Goal: Task Accomplishment & Management: Complete application form

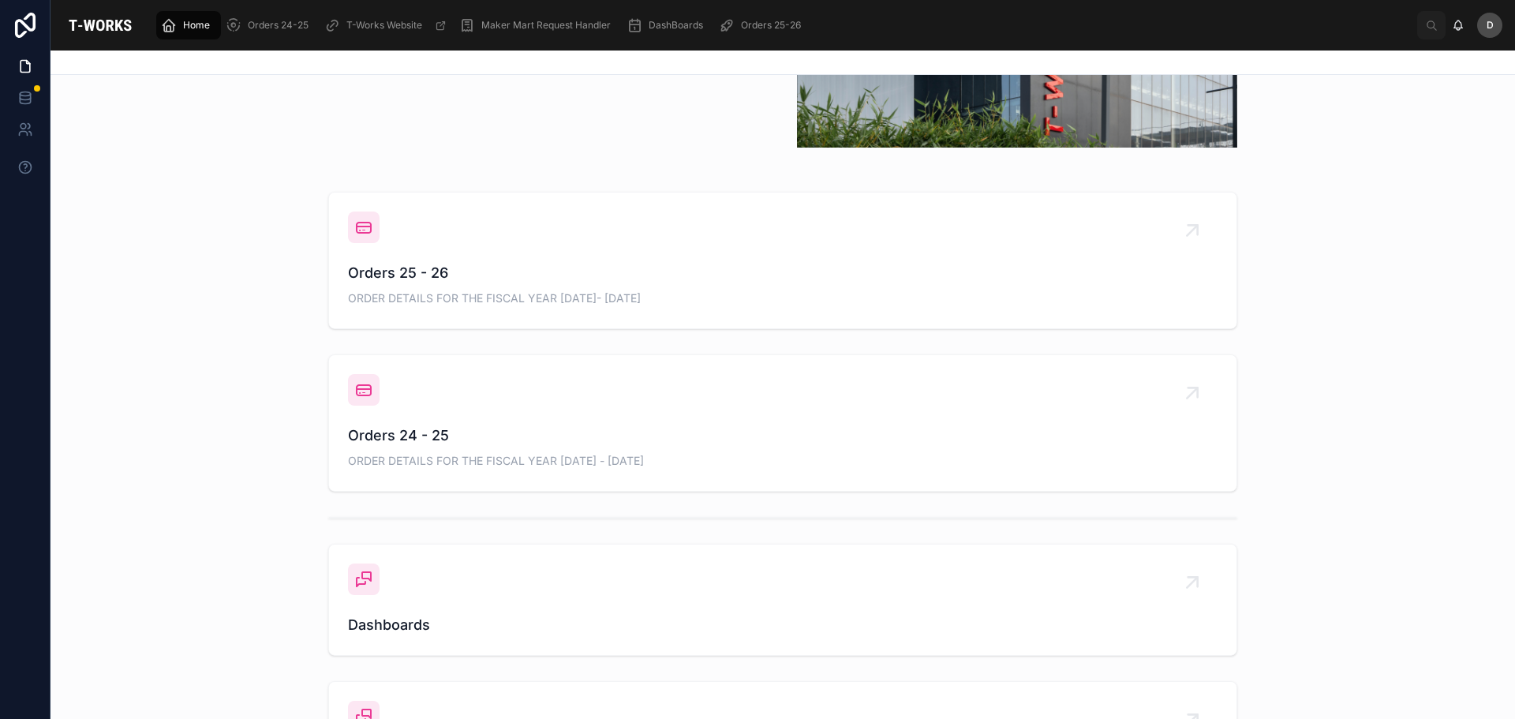
scroll to position [631, 0]
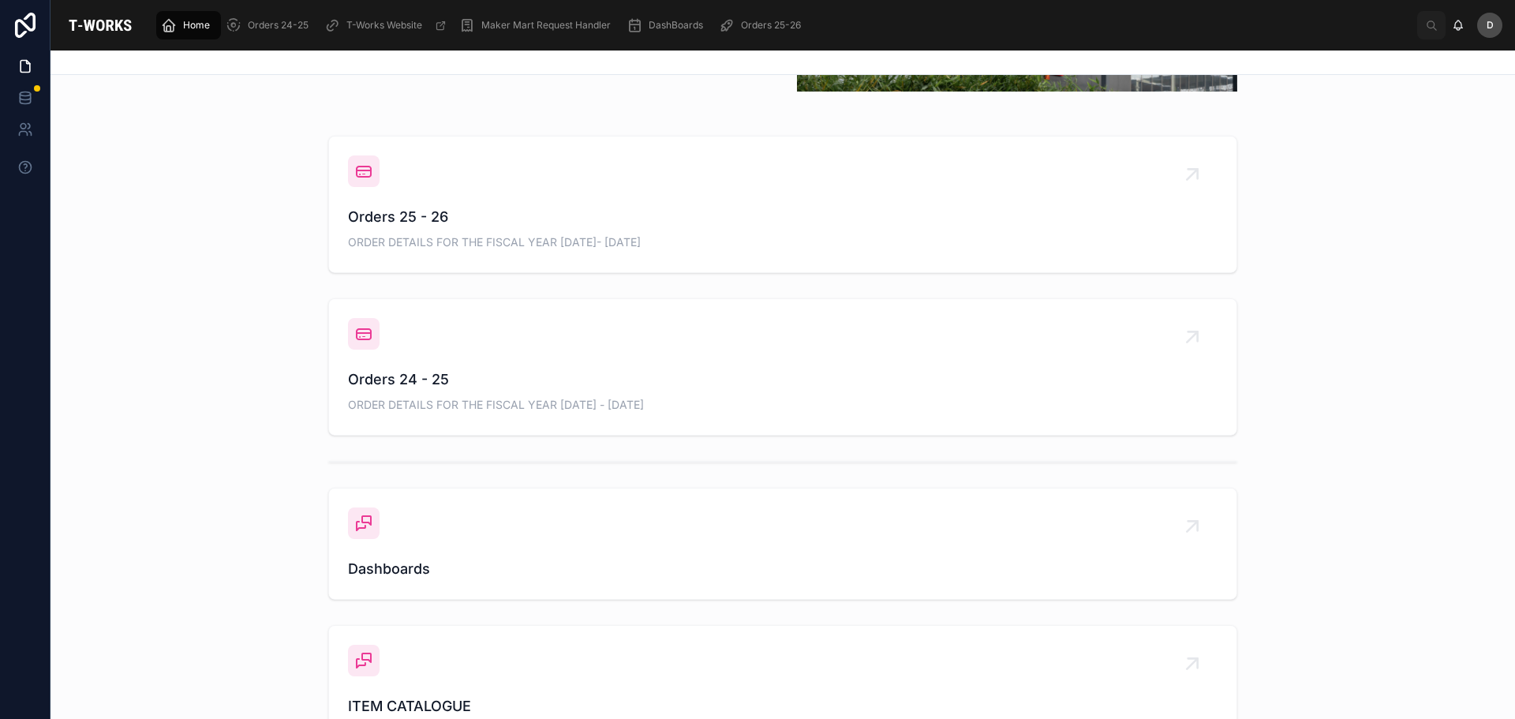
click at [516, 223] on span "Orders 25 - 26" at bounding box center [783, 217] width 870 height 22
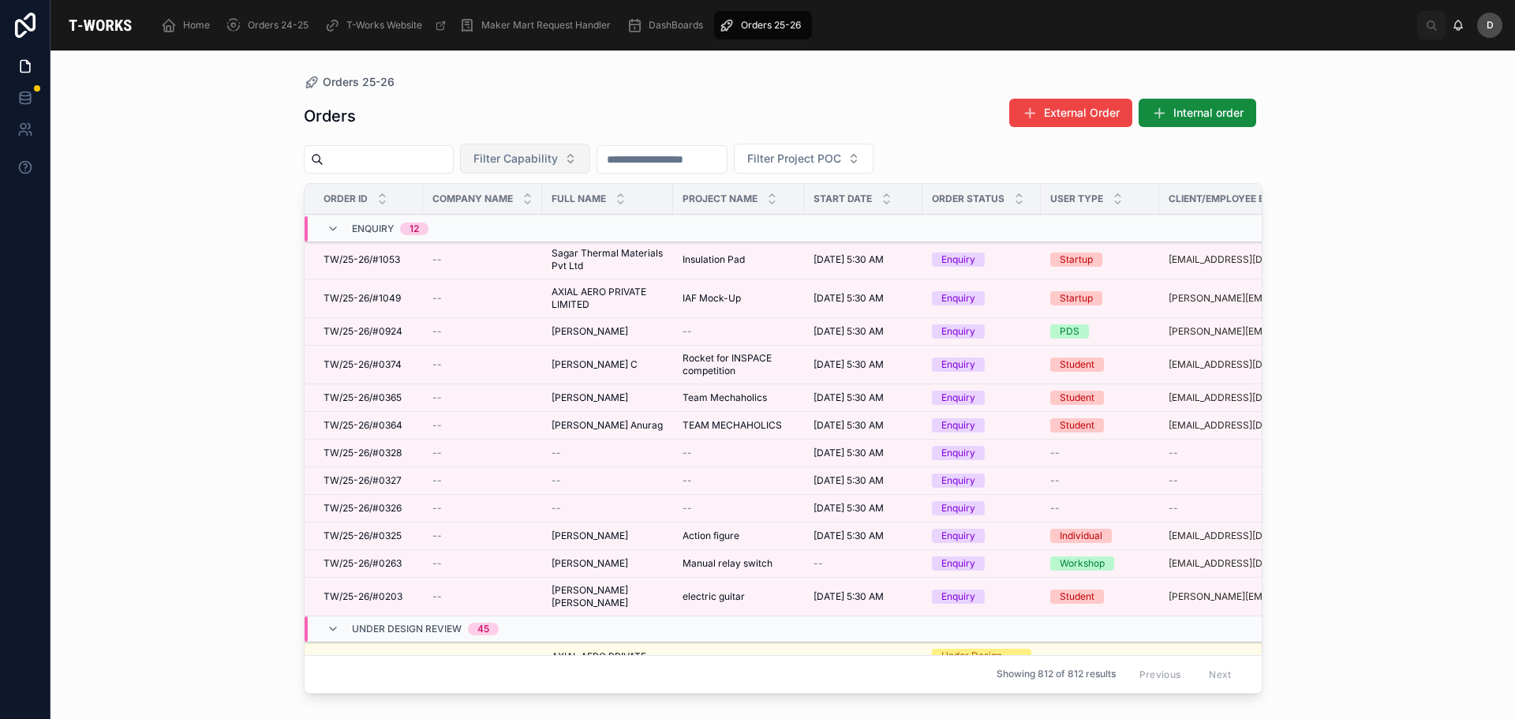
click at [558, 151] on span "Filter Capability" at bounding box center [515, 159] width 84 height 16
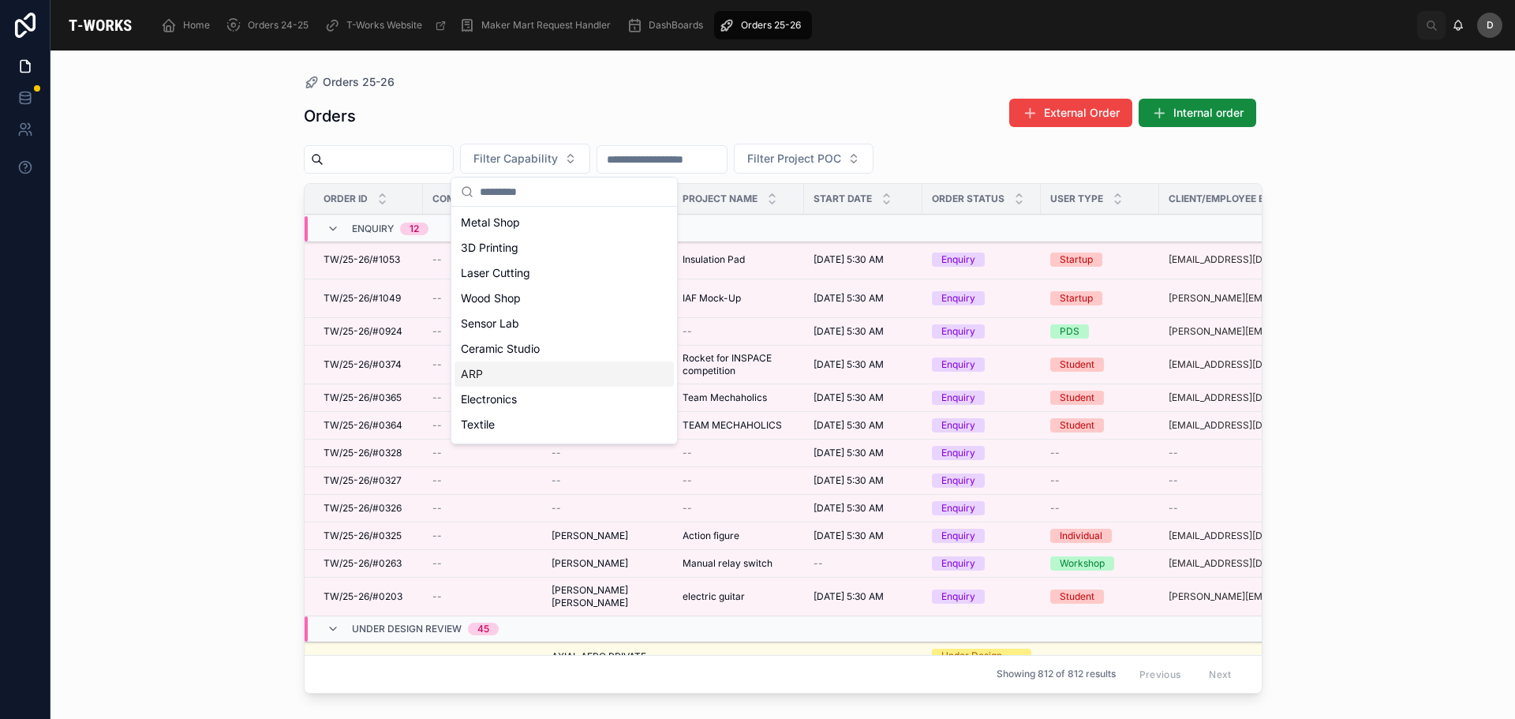
click at [529, 363] on div "ARP" at bounding box center [563, 373] width 219 height 25
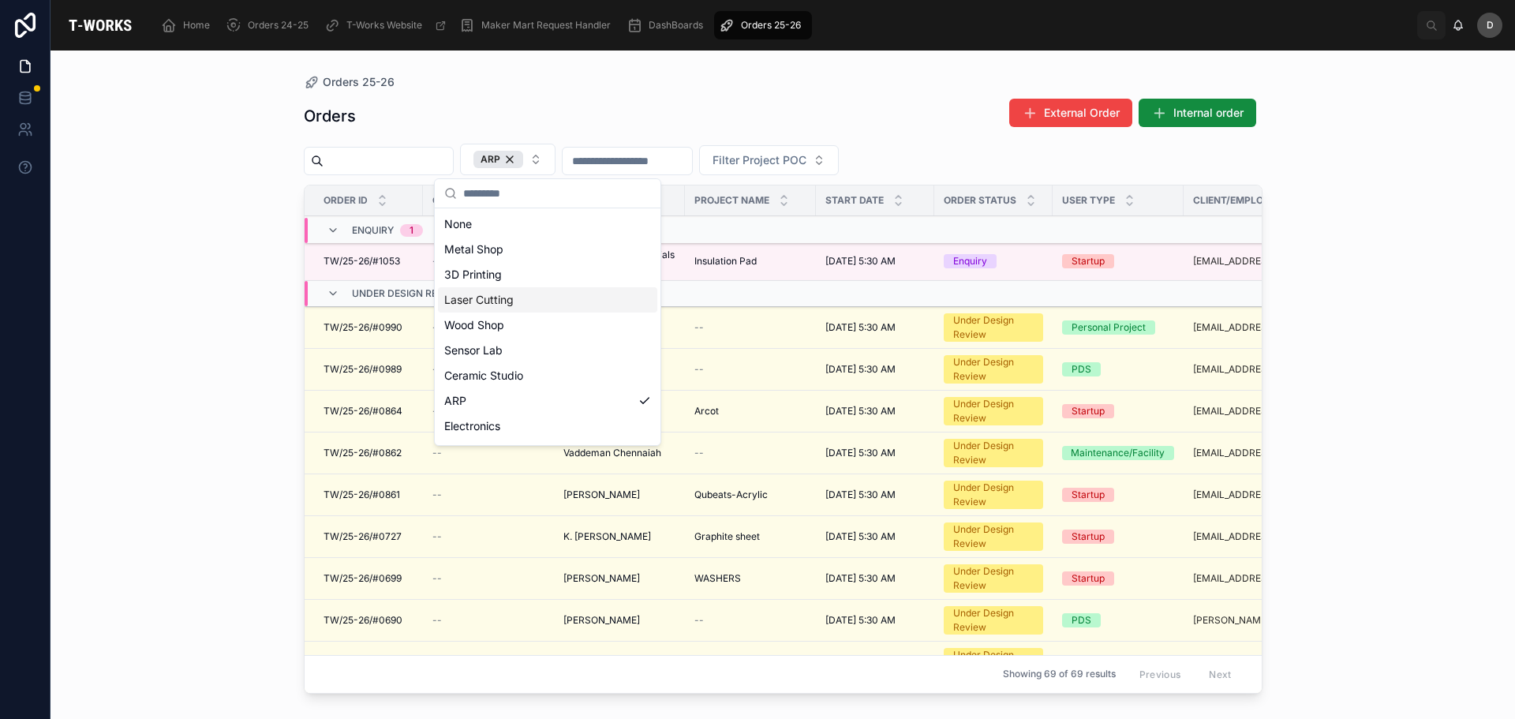
click at [537, 300] on div "Laser Cutting" at bounding box center [547, 299] width 219 height 25
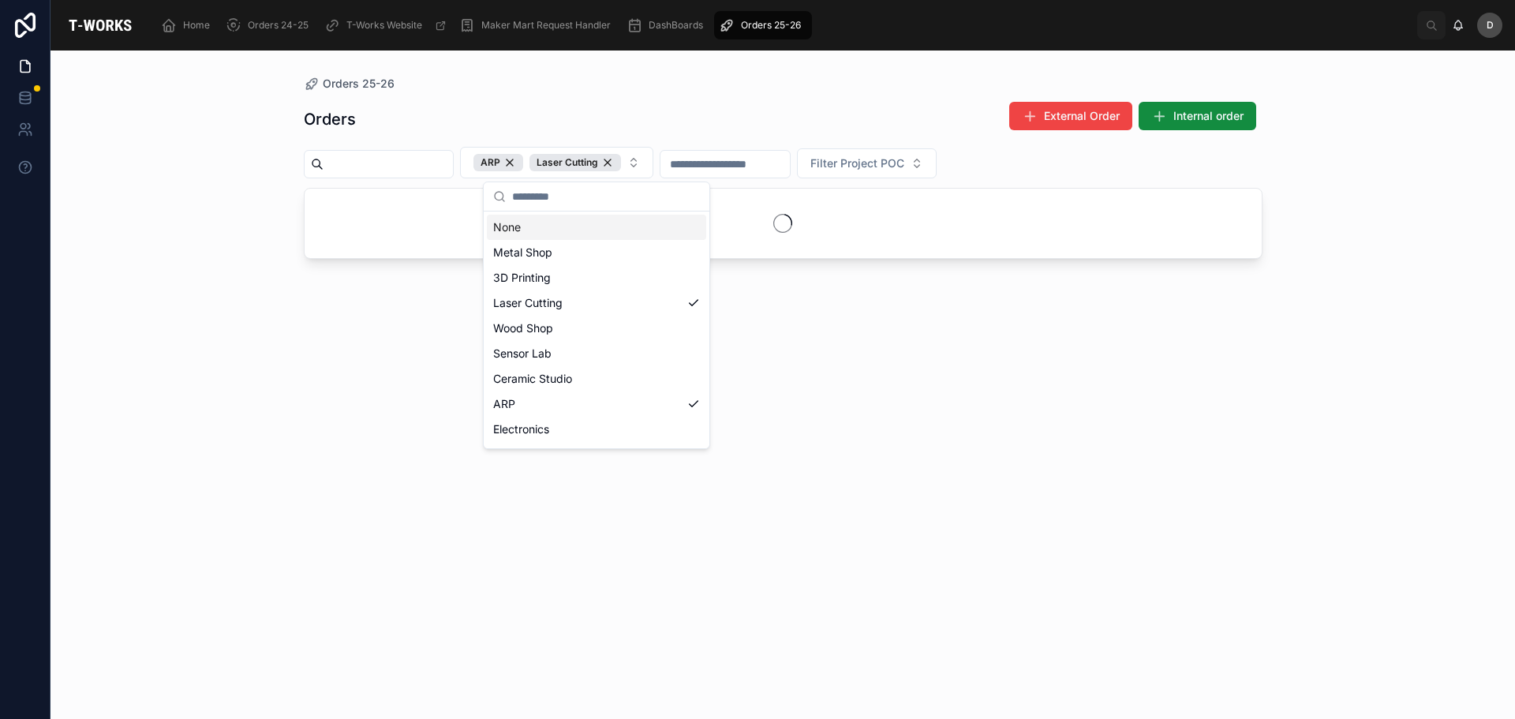
click at [646, 109] on div "Orders External Order Internal order" at bounding box center [783, 119] width 959 height 36
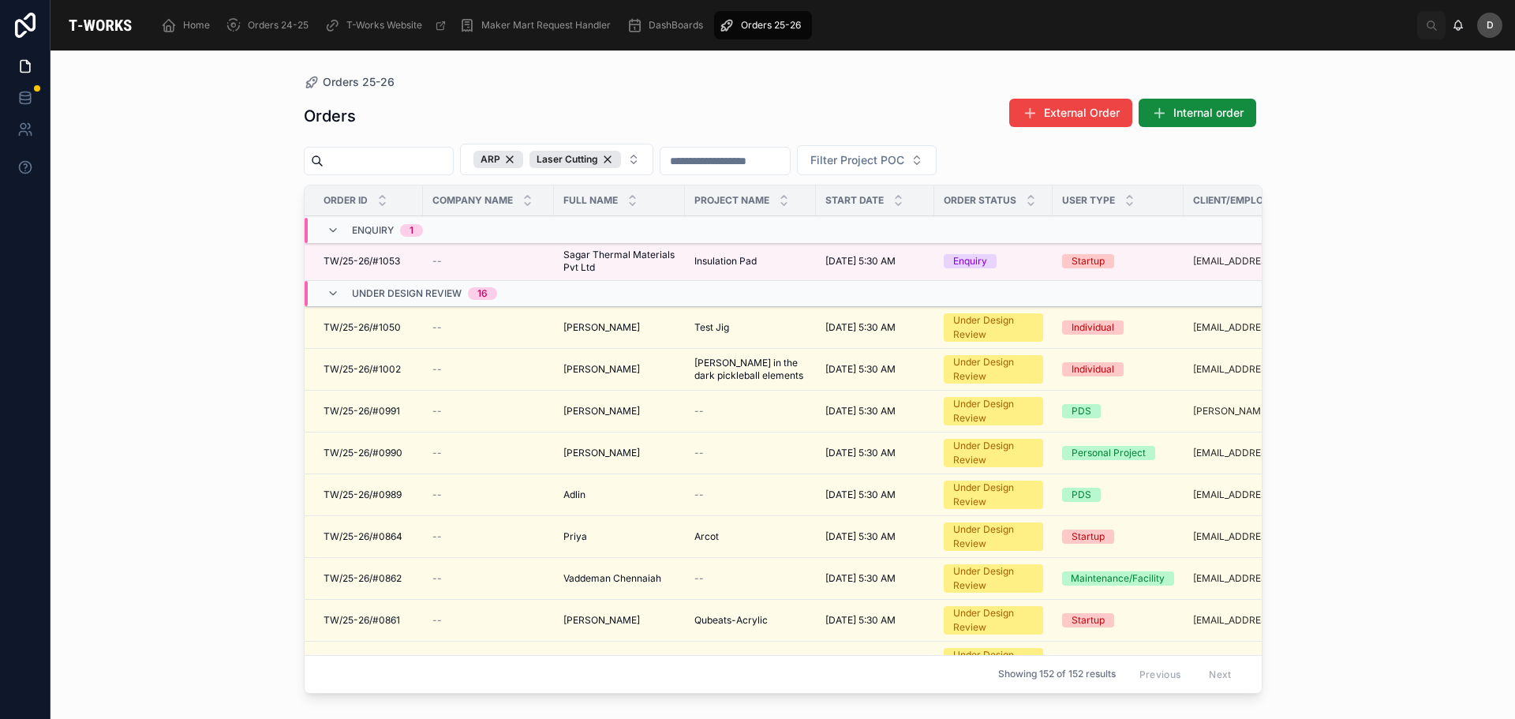
click at [712, 324] on span "Test Jig" at bounding box center [711, 327] width 35 height 13
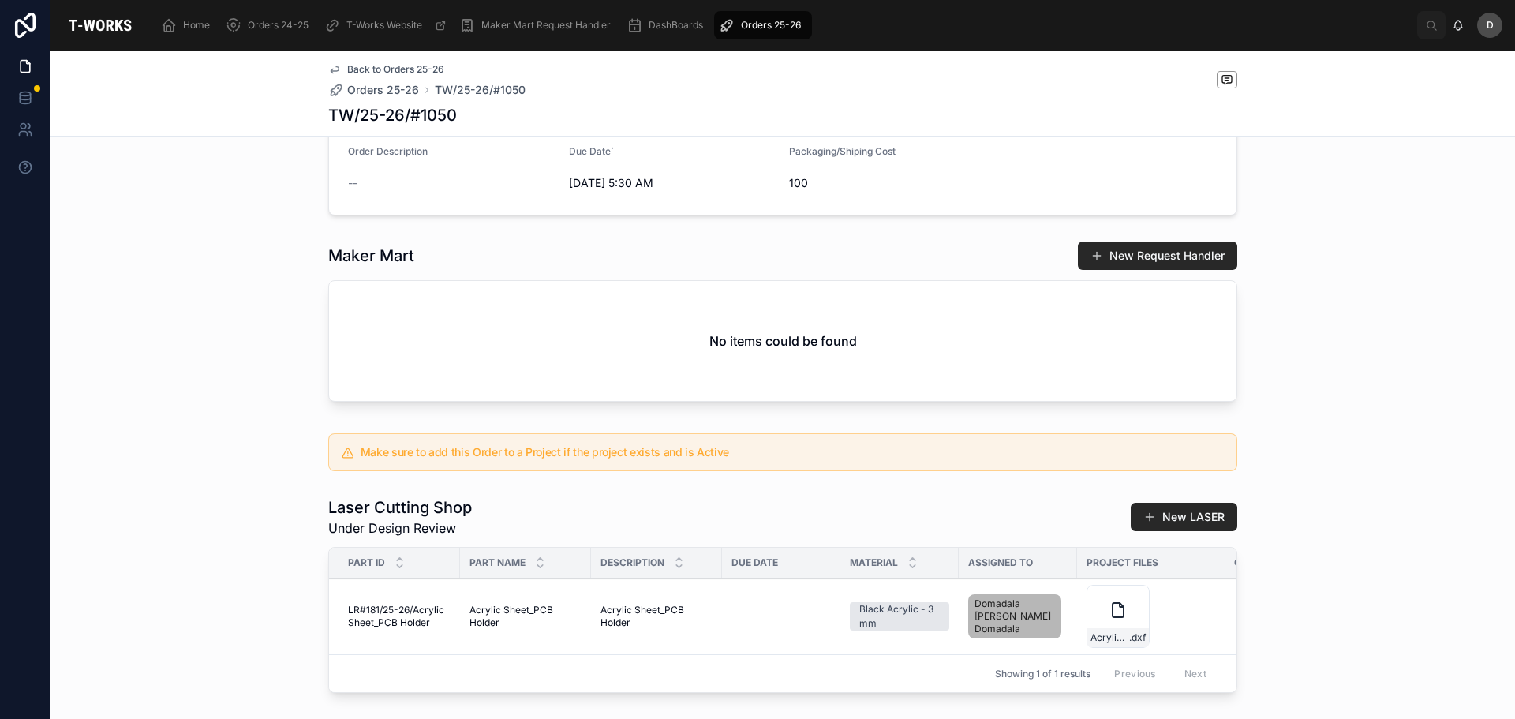
scroll to position [668, 0]
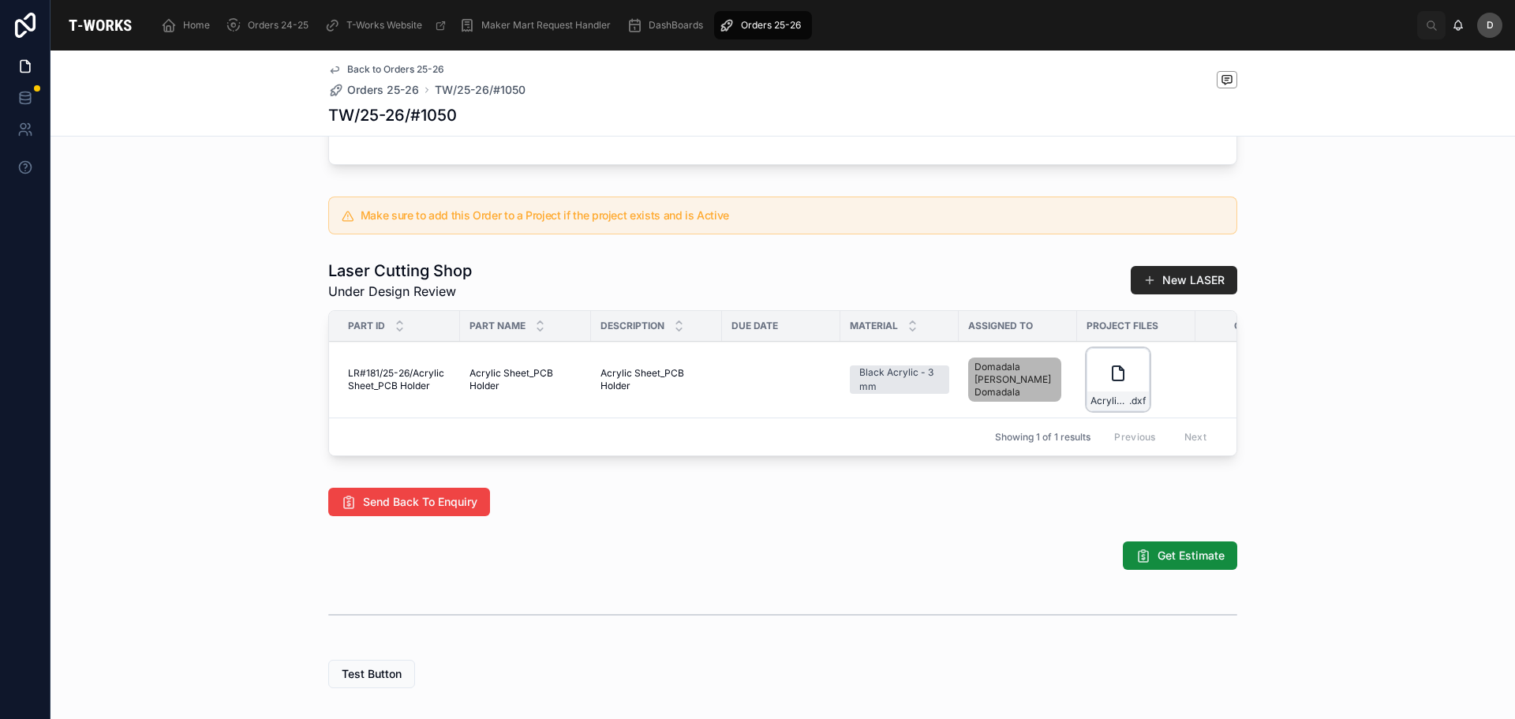
click at [1117, 410] on div "Acrylic-Sheet_PCB-Holder .dxf" at bounding box center [1118, 400] width 62 height 19
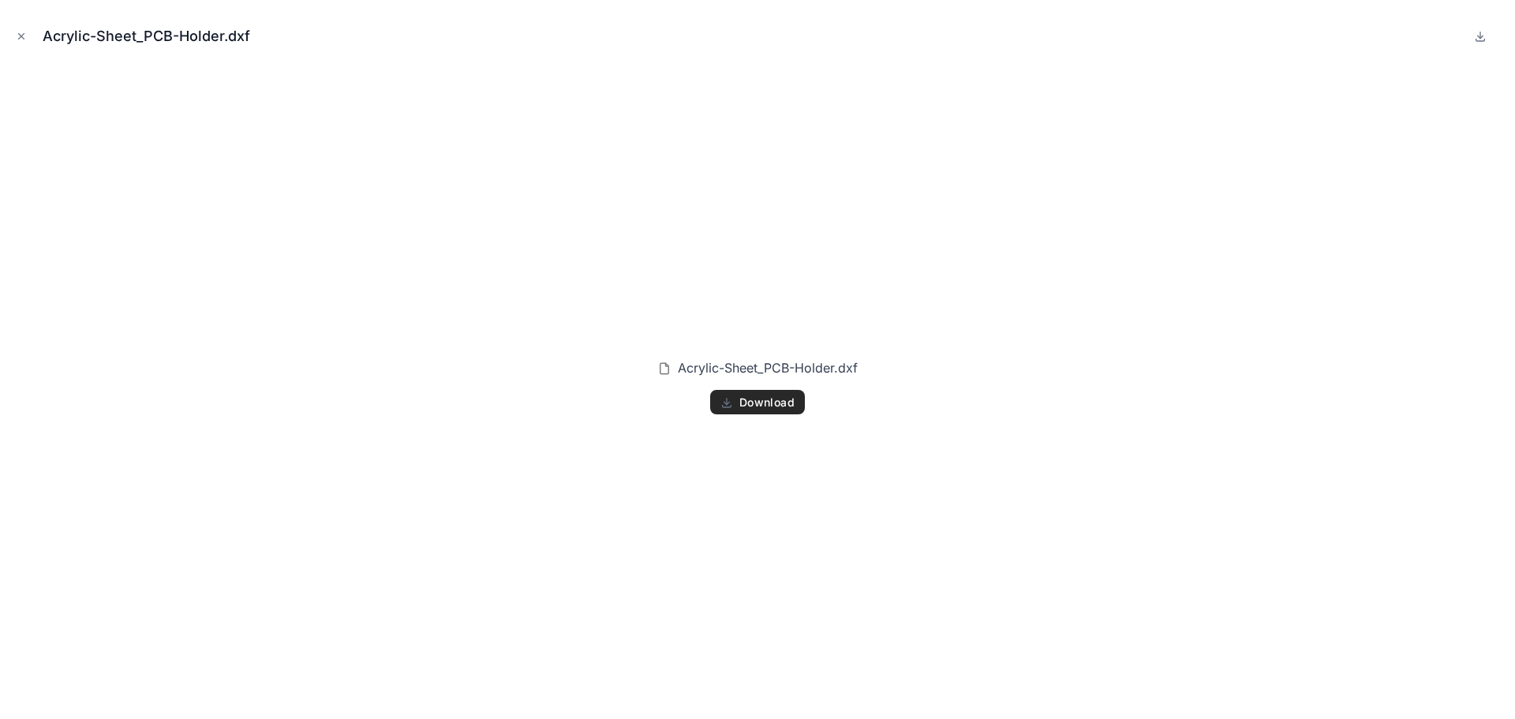
click at [739, 393] on button "Download" at bounding box center [757, 402] width 95 height 25
click at [745, 406] on span "Download" at bounding box center [766, 402] width 55 height 14
click at [21, 42] on button "Close modal" at bounding box center [21, 36] width 17 height 17
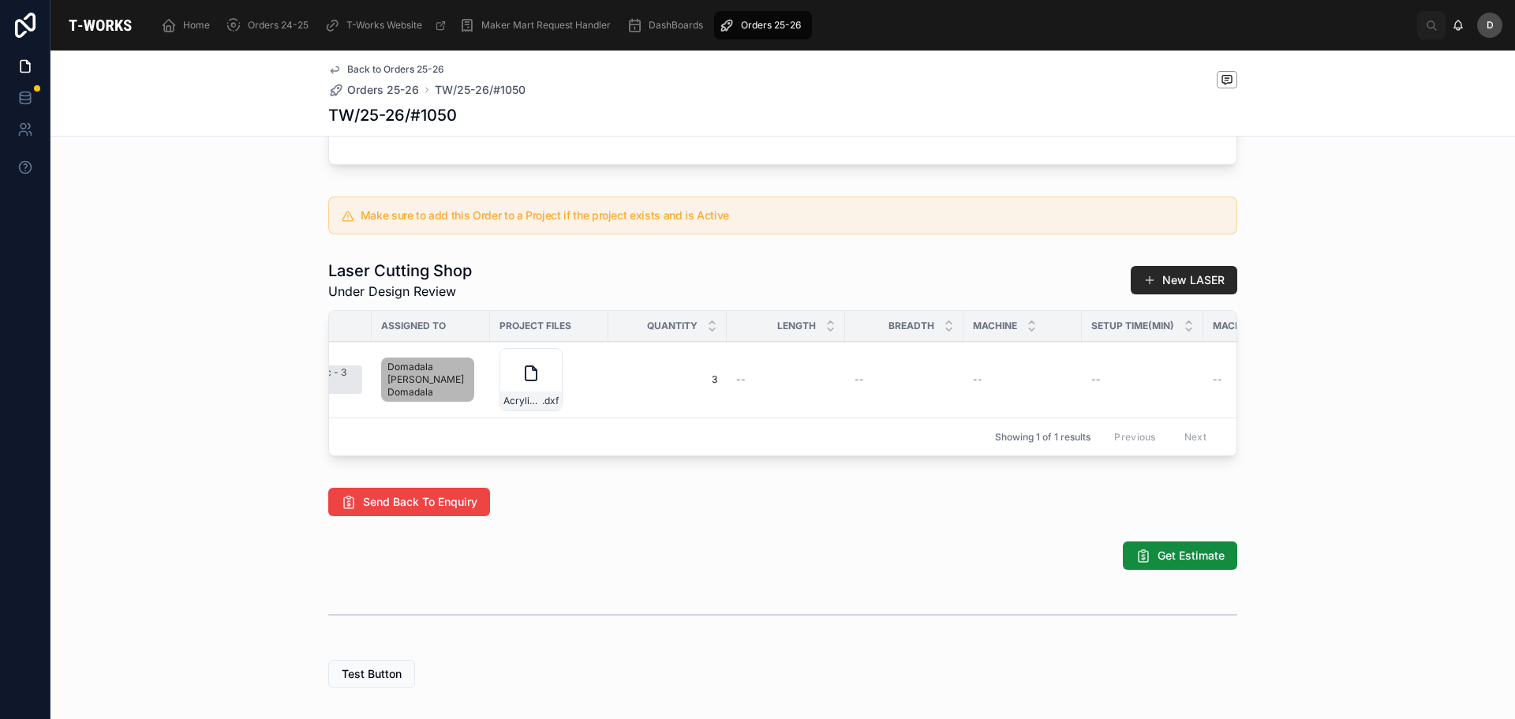
scroll to position [0, 807]
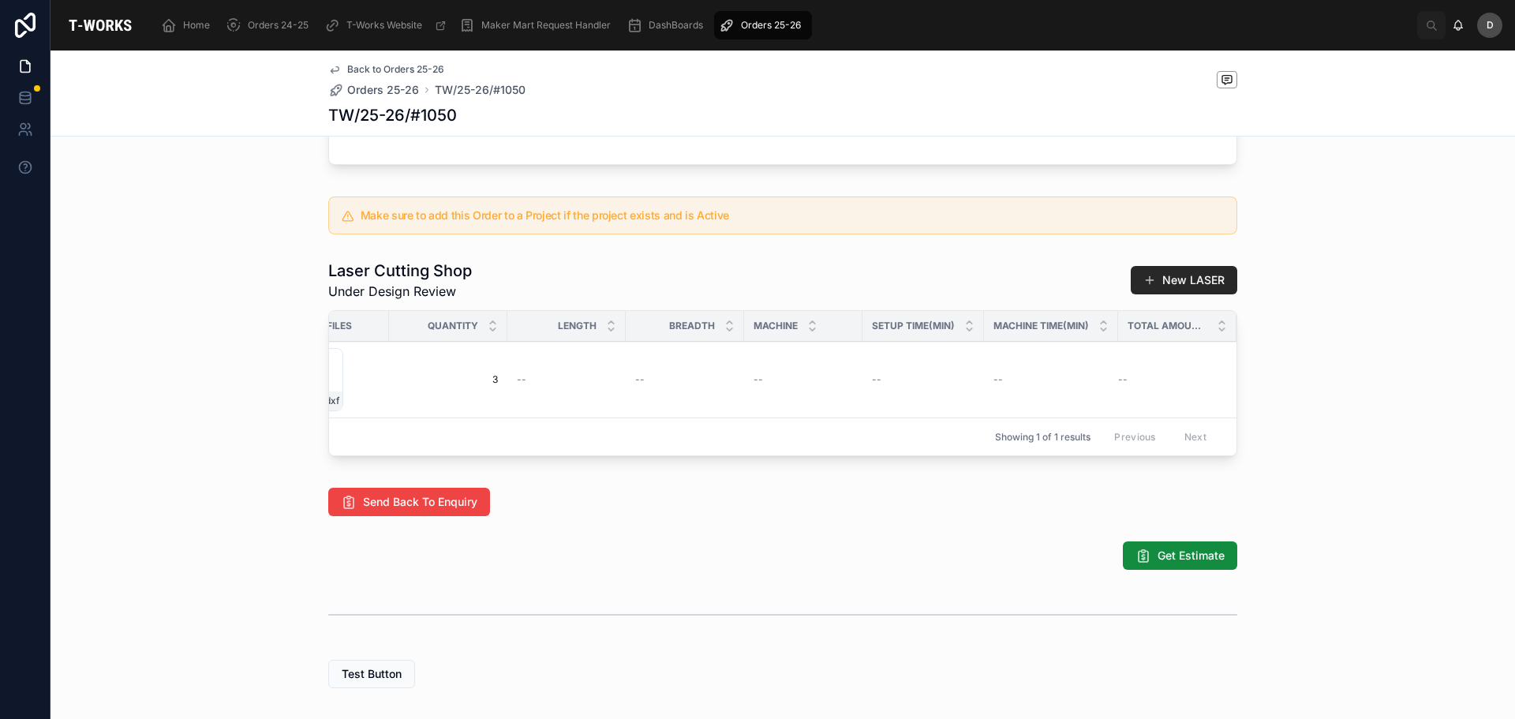
click at [0, 0] on span "Add Files" at bounding box center [0, 0] width 0 height 0
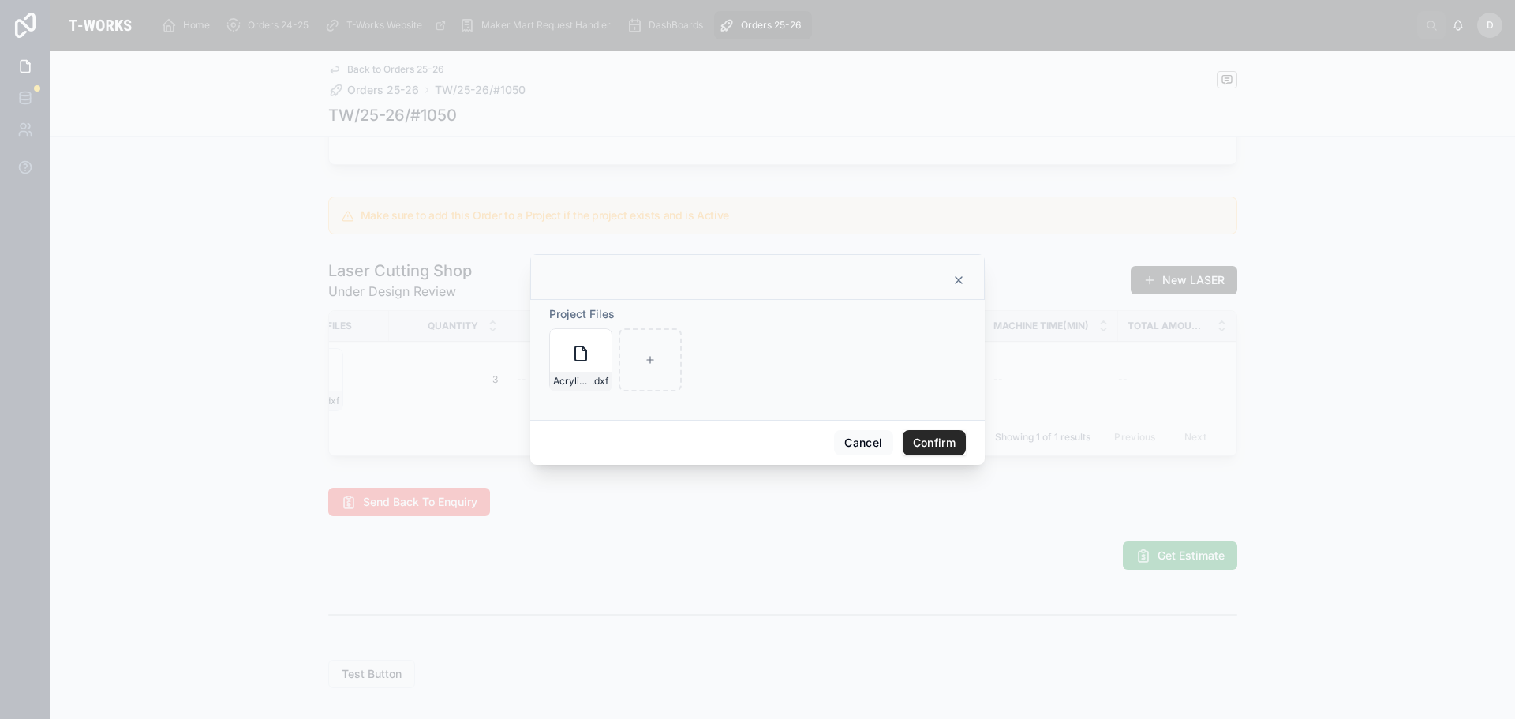
click at [941, 438] on button "Confirm" at bounding box center [934, 442] width 63 height 25
click at [944, 443] on button "Confirm" at bounding box center [934, 442] width 63 height 25
click at [937, 440] on button "Confirm" at bounding box center [934, 442] width 63 height 25
click at [959, 284] on icon at bounding box center [958, 280] width 13 height 13
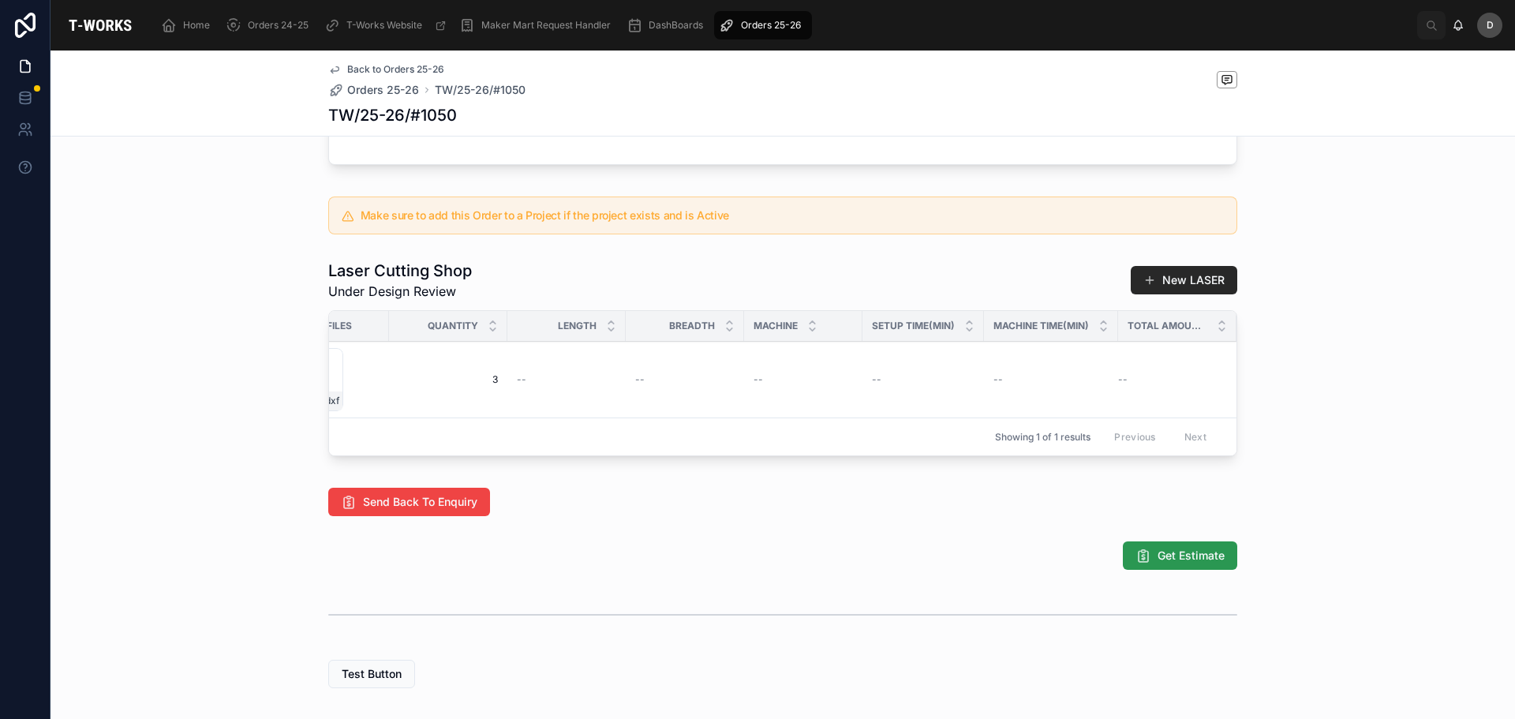
click at [1174, 563] on span "Get Estimate" at bounding box center [1191, 556] width 67 height 16
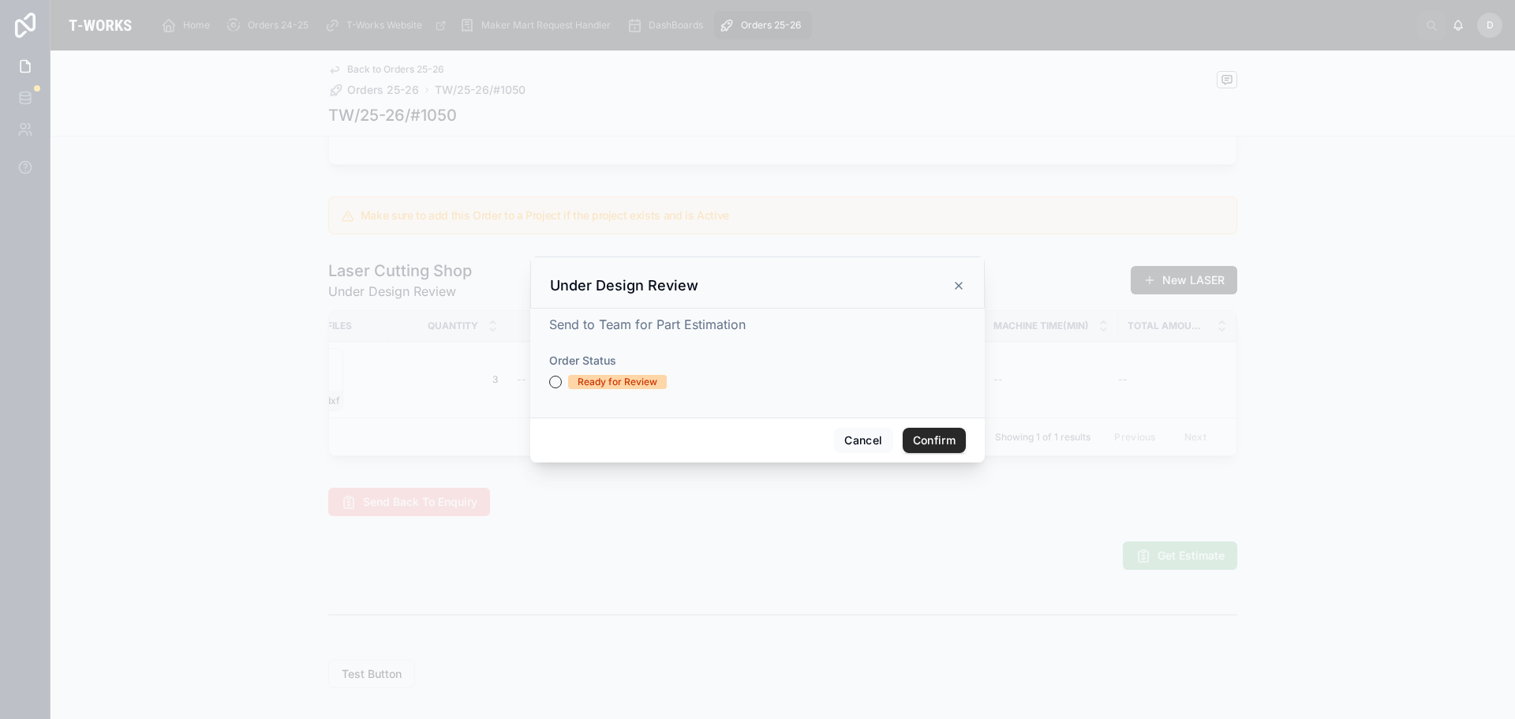
click at [661, 388] on span "Ready for Review" at bounding box center [617, 382] width 99 height 14
click at [562, 388] on button "Ready for Review" at bounding box center [555, 382] width 13 height 13
click at [940, 446] on button "Confirm" at bounding box center [934, 440] width 63 height 25
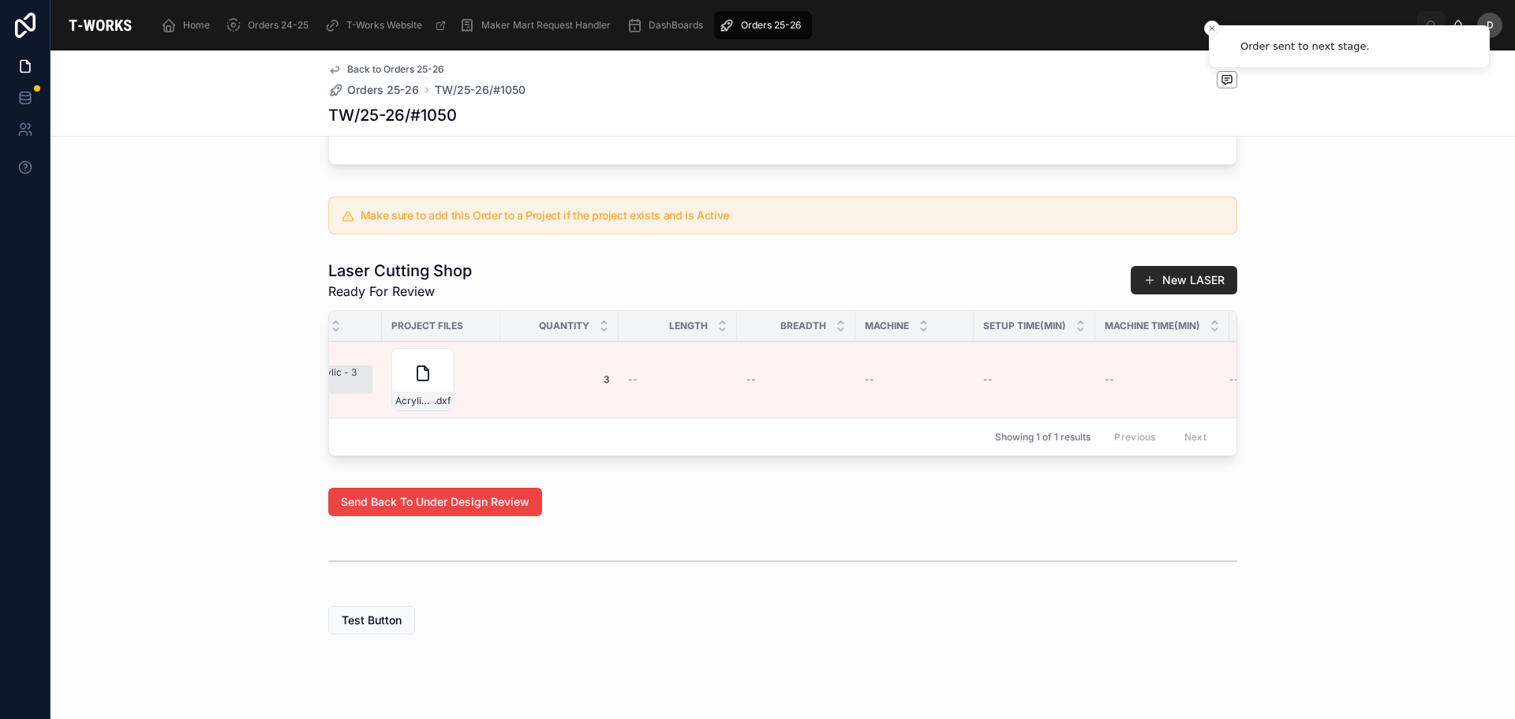
scroll to position [0, 861]
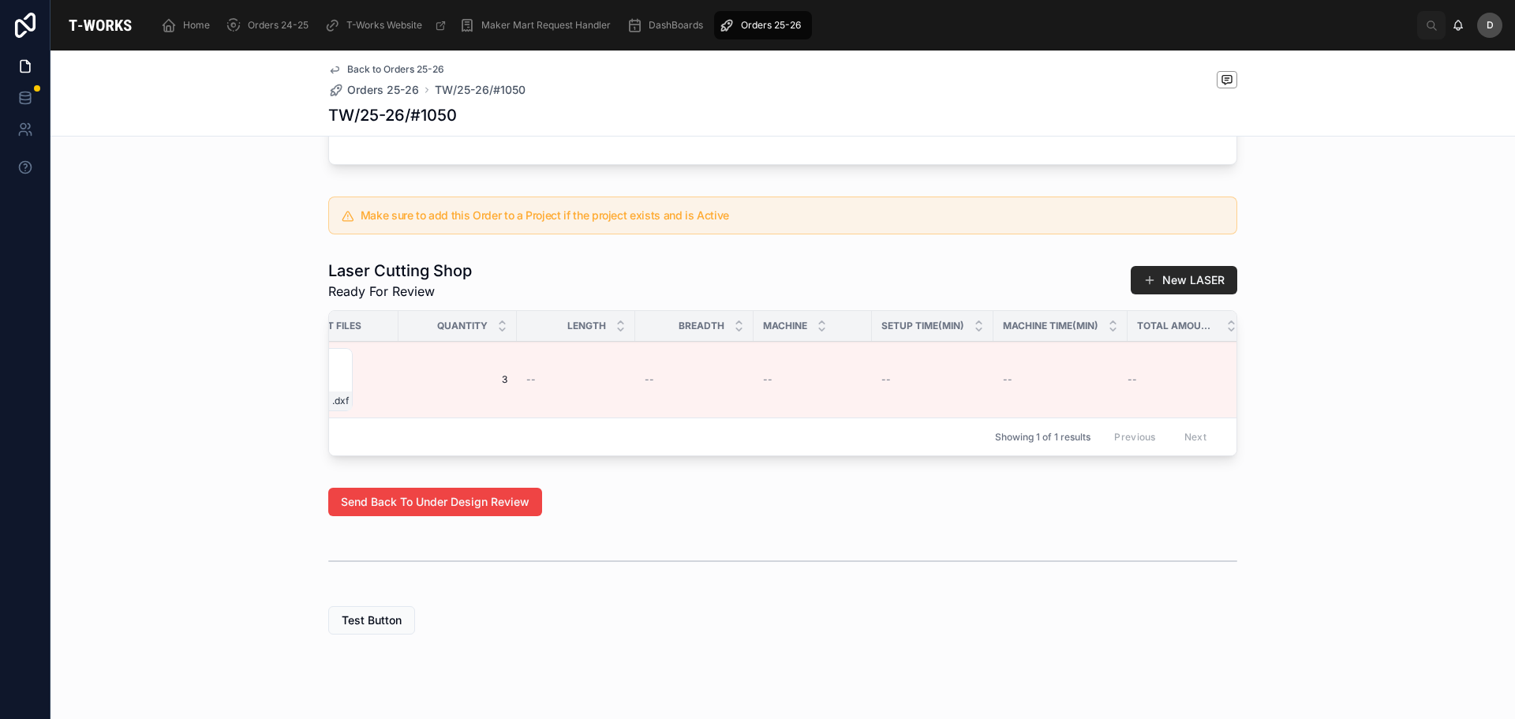
click at [0, 0] on button "Edit Details" at bounding box center [0, 0] width 0 height 0
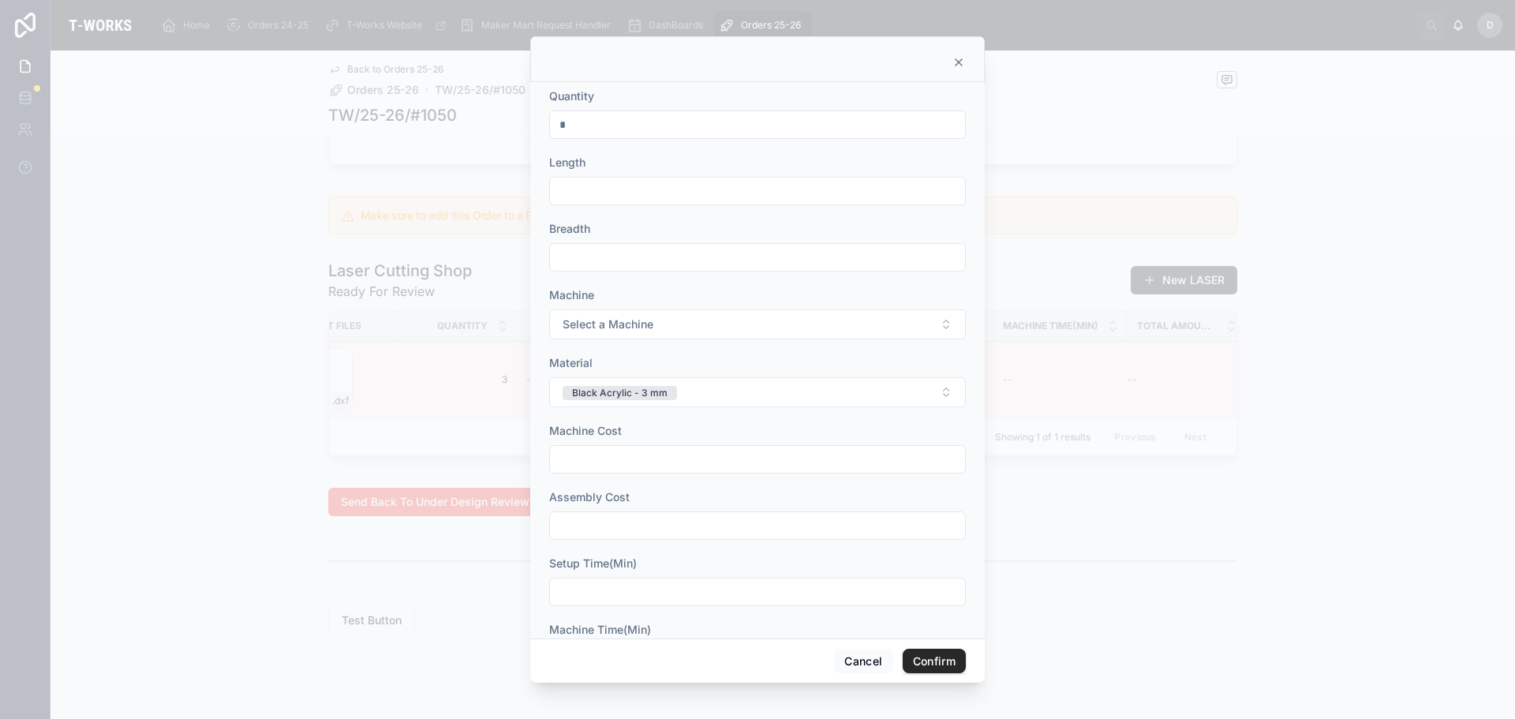
click at [733, 196] on input "text" at bounding box center [757, 191] width 415 height 22
type input "*****"
click at [718, 248] on input "text" at bounding box center [757, 257] width 415 height 22
click at [634, 256] on input "text" at bounding box center [757, 257] width 415 height 22
type input "*****"
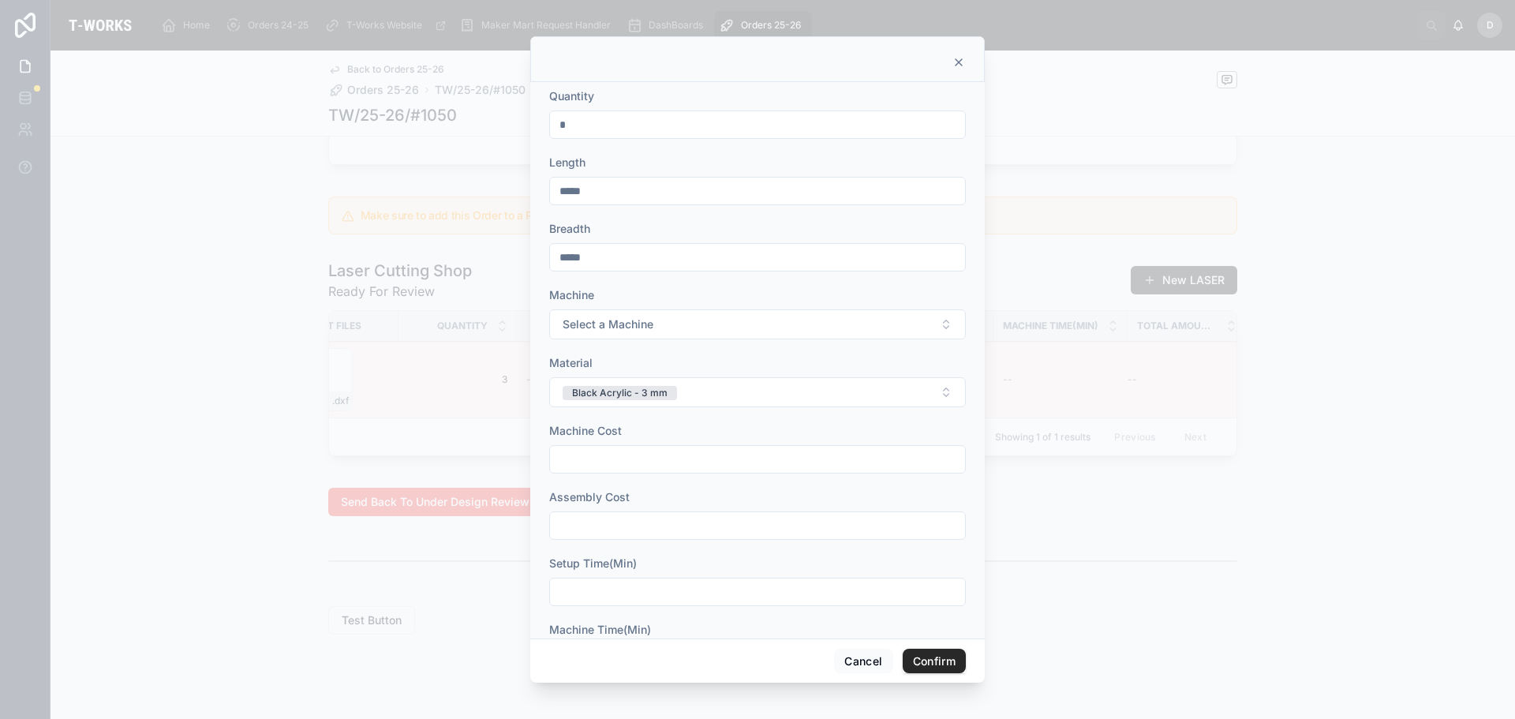
click at [612, 350] on form "Quantity * Length ***** Breadth ***** Machine Select a Machine Material Black A…" at bounding box center [757, 421] width 417 height 666
click at [615, 331] on span "Select a Machine" at bounding box center [608, 324] width 91 height 16
click at [675, 387] on span "Sill" at bounding box center [665, 387] width 32 height 14
click at [651, 467] on input "text" at bounding box center [757, 459] width 415 height 22
type input "*"
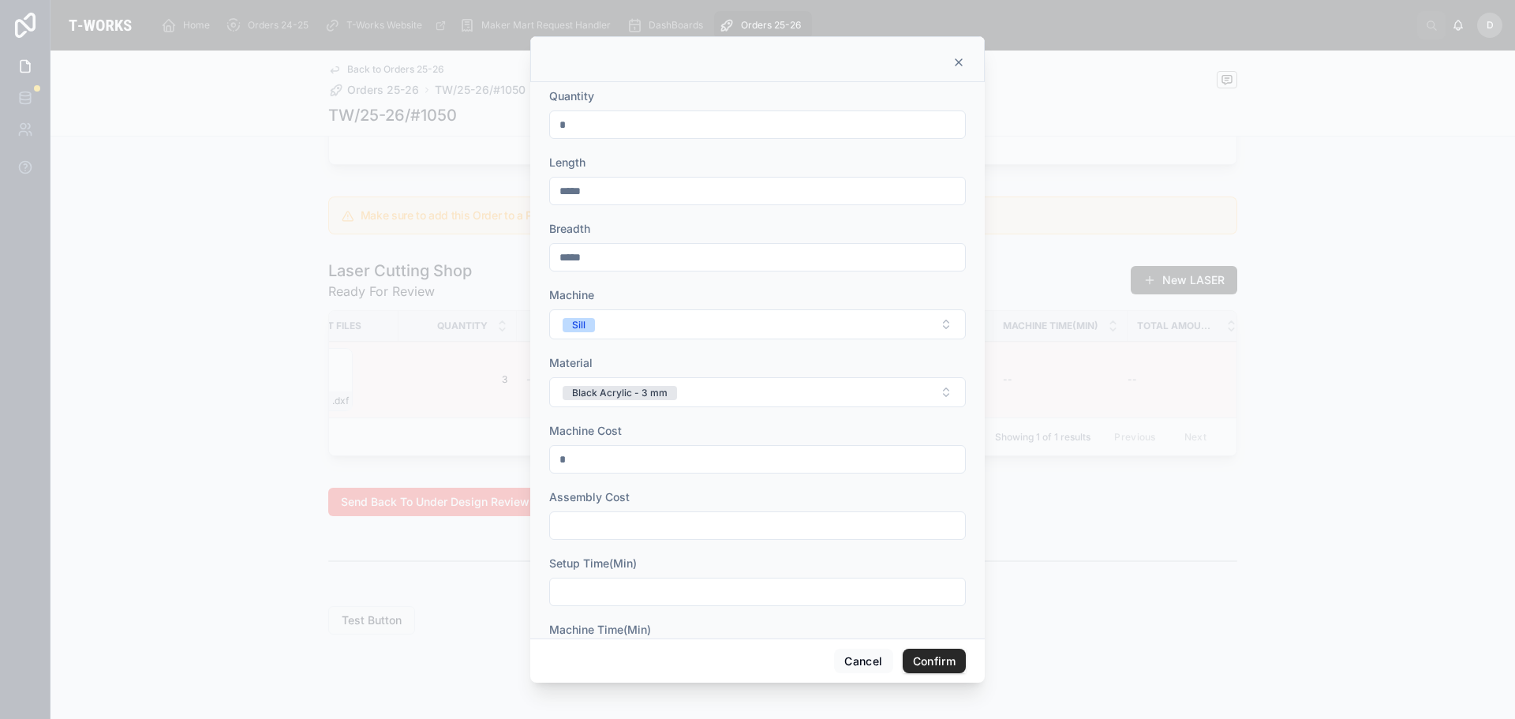
click at [649, 527] on input "text" at bounding box center [757, 525] width 415 height 22
type input "*"
click at [649, 578] on div at bounding box center [757, 592] width 417 height 28
click at [671, 574] on div "Setup Time(Min)" at bounding box center [757, 580] width 417 height 50
click at [671, 589] on input "text" at bounding box center [757, 592] width 415 height 22
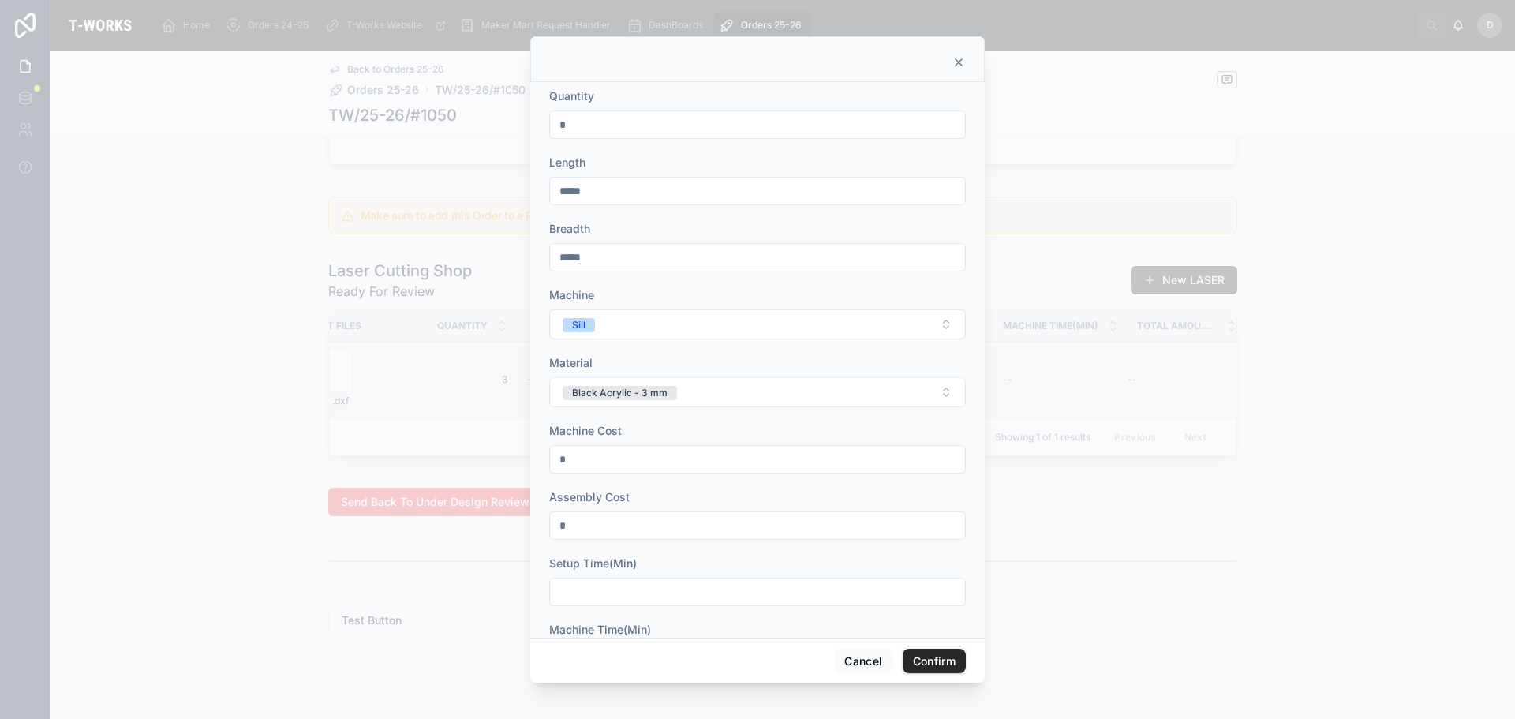
type input "*"
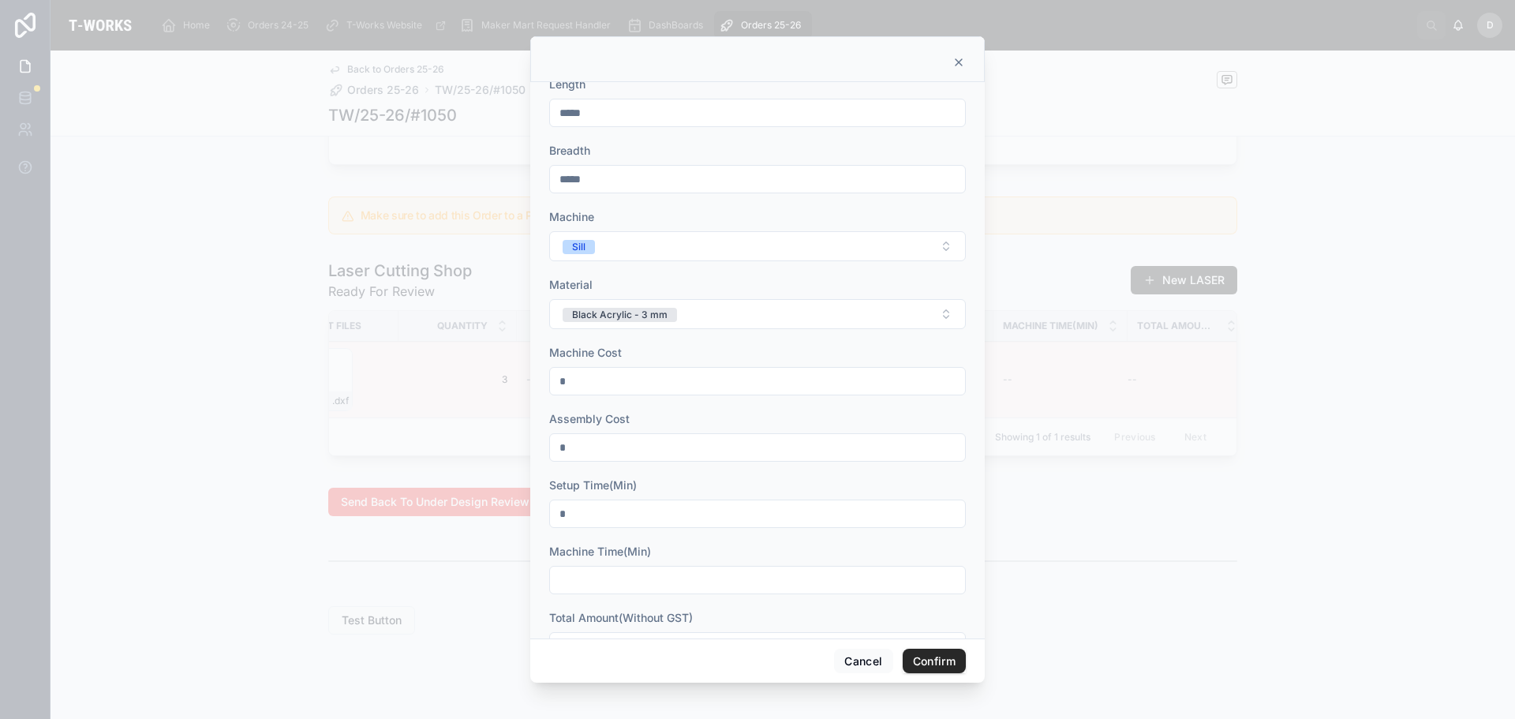
scroll to position [79, 0]
click at [612, 573] on input "text" at bounding box center [757, 579] width 415 height 22
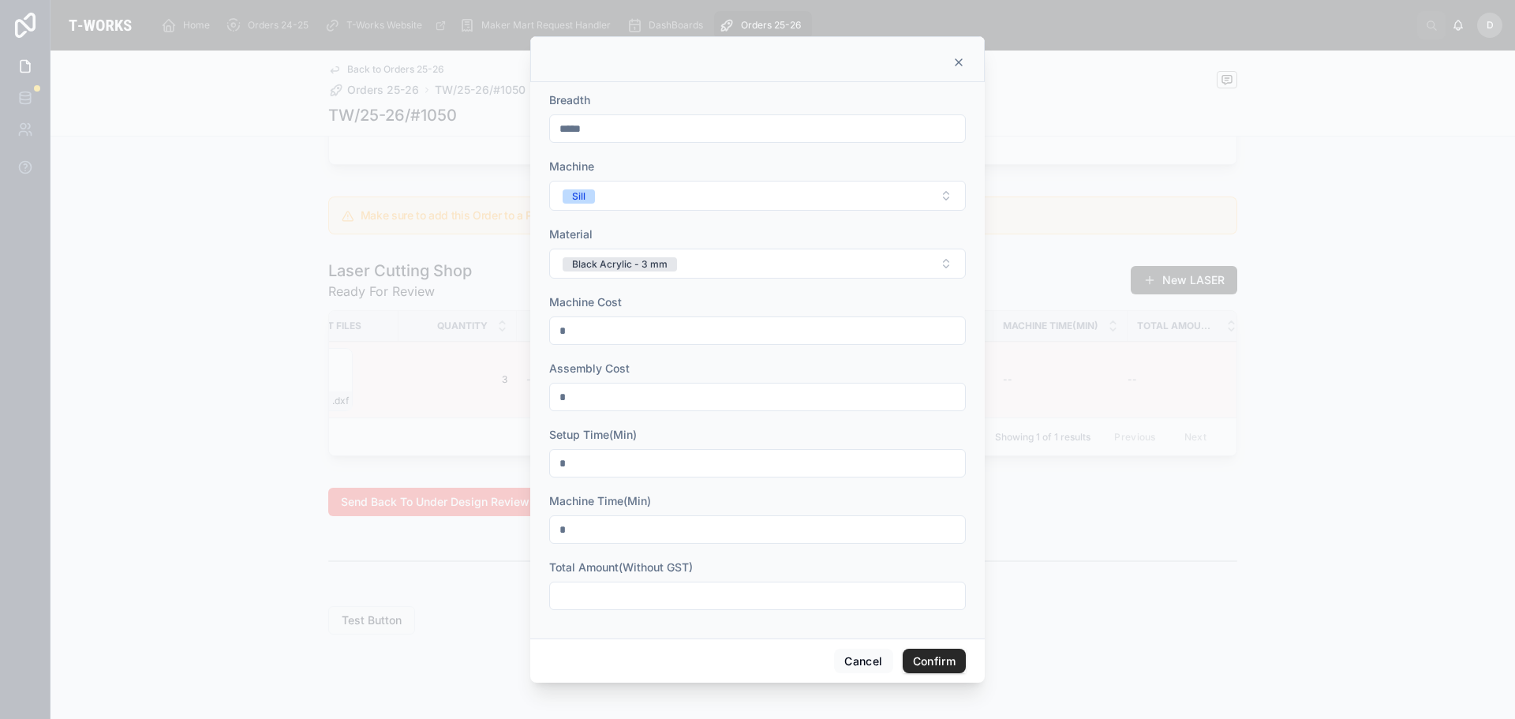
type input "*"
click at [615, 595] on input "text" at bounding box center [757, 596] width 415 height 22
click at [615, 588] on input "text" at bounding box center [757, 596] width 415 height 22
type input "******"
click at [936, 656] on button "Confirm" at bounding box center [934, 661] width 63 height 25
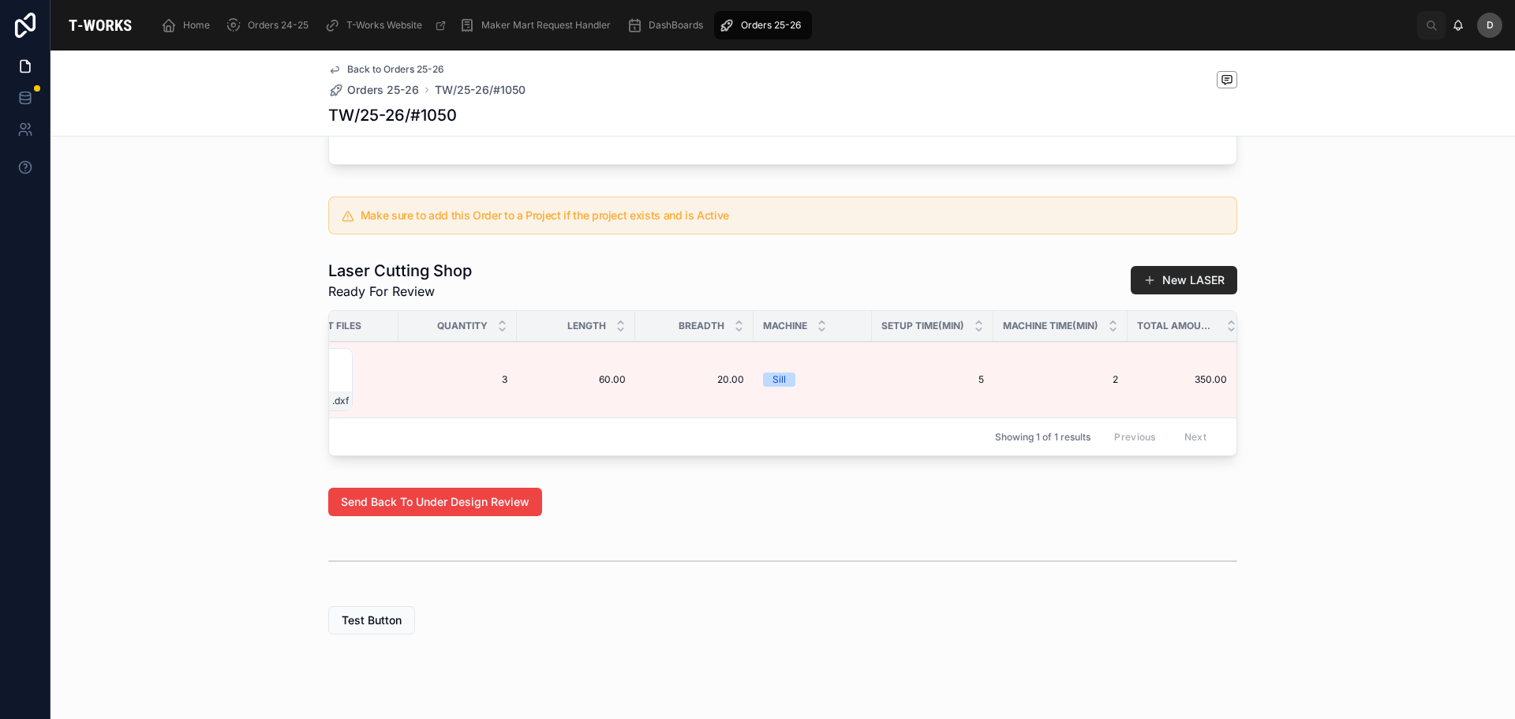
click at [0, 0] on span "Edit Details" at bounding box center [0, 0] width 0 height 0
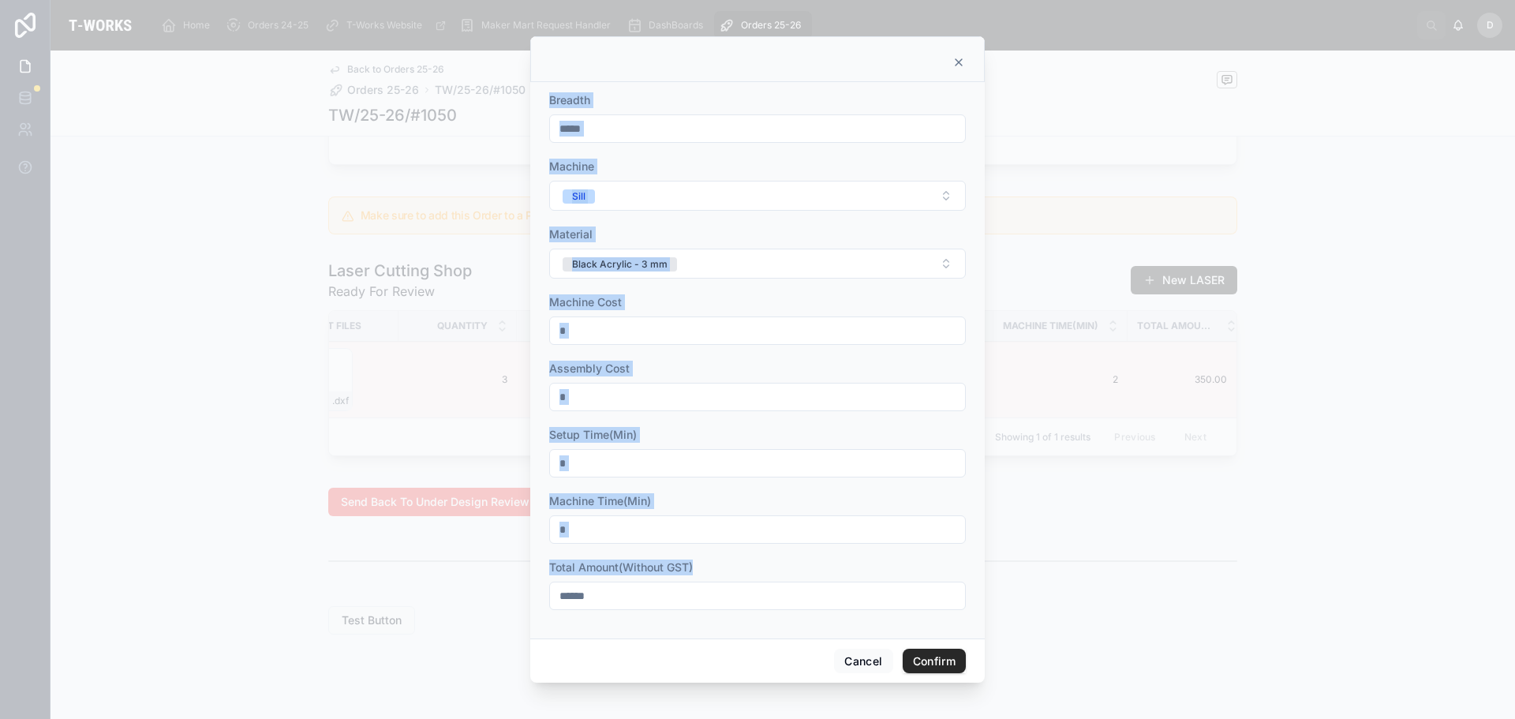
drag, startPoint x: 610, startPoint y: 607, endPoint x: 223, endPoint y: 535, distance: 393.2
click at [173, 548] on div "Quantity * Length ***** Breadth ***** Machine Sill Material Black Acrylic - 3 m…" at bounding box center [757, 359] width 1515 height 719
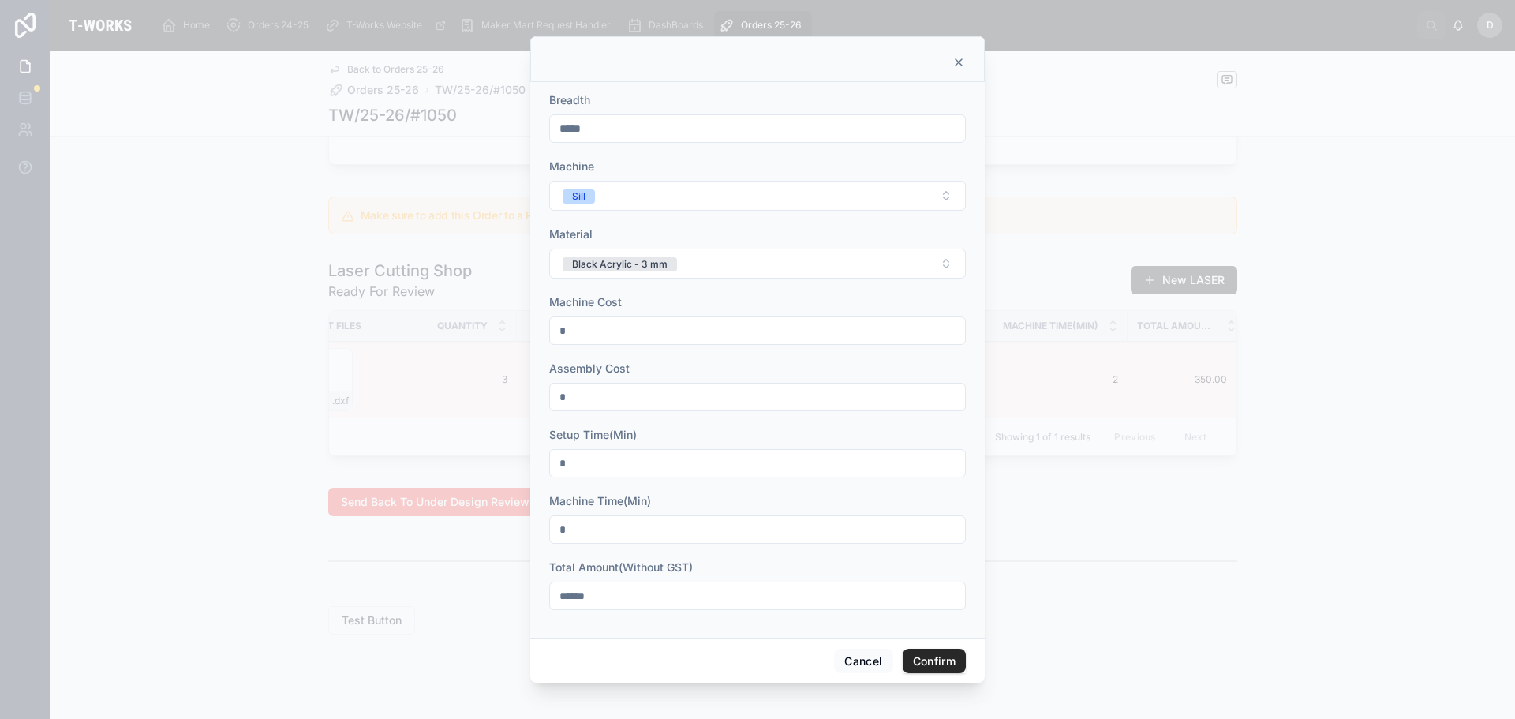
click at [593, 600] on input "******" at bounding box center [757, 596] width 415 height 22
drag, startPoint x: 615, startPoint y: 597, endPoint x: 366, endPoint y: 594, distance: 248.6
click at [366, 594] on div "Quantity * Length ***** Breadth ***** Machine Sill Material Black Acrylic - 3 m…" at bounding box center [757, 359] width 1515 height 719
type input "******"
click at [925, 664] on button "Confirm" at bounding box center [934, 661] width 63 height 25
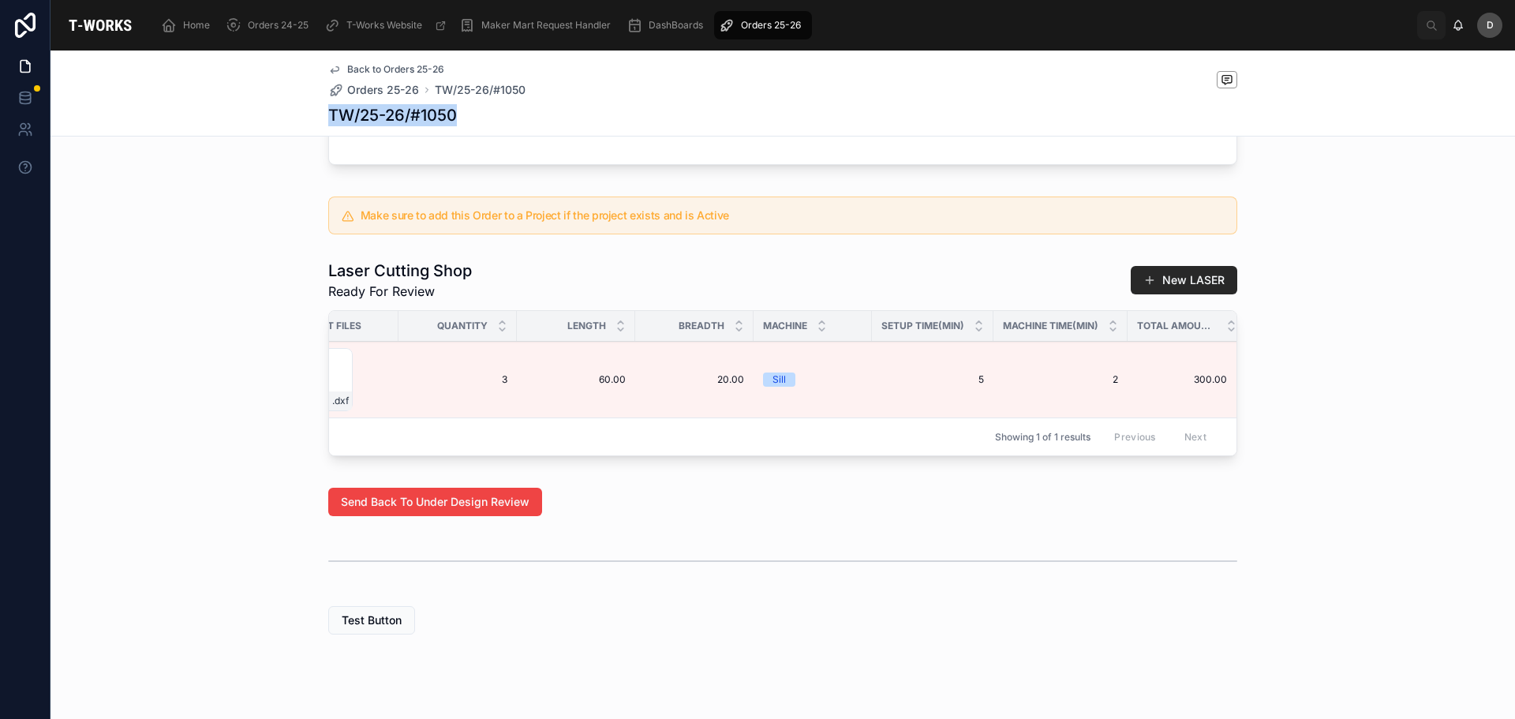
drag, startPoint x: 323, startPoint y: 116, endPoint x: 574, endPoint y: 123, distance: 251.0
click at [574, 123] on div "TW/25-26/#1050" at bounding box center [782, 115] width 909 height 22
copy h1 "TW/25-26/#1050"
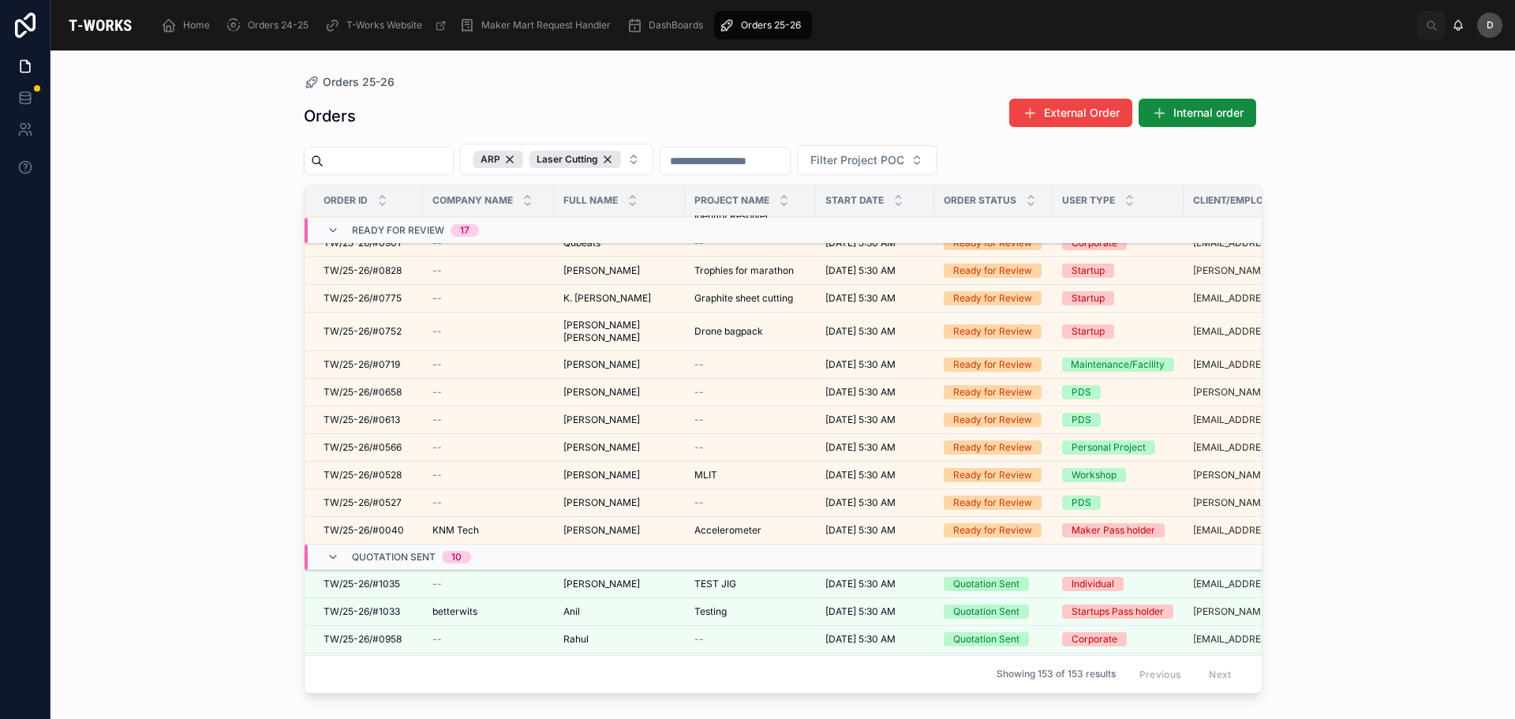
scroll to position [1119, 0]
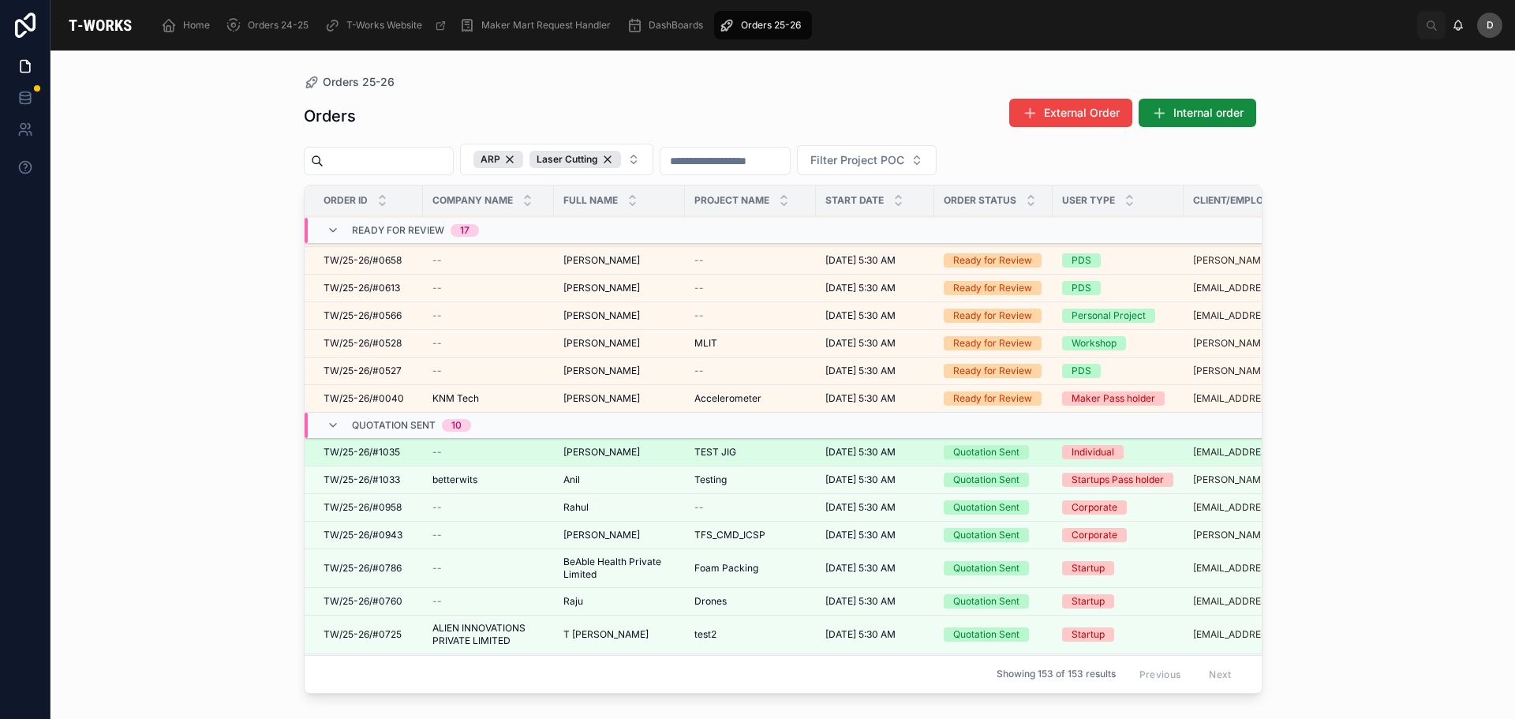
click at [623, 439] on td "sandeep kuncha sandeep kuncha" at bounding box center [619, 453] width 131 height 28
click at [622, 446] on span "sandeep kuncha" at bounding box center [601, 452] width 77 height 13
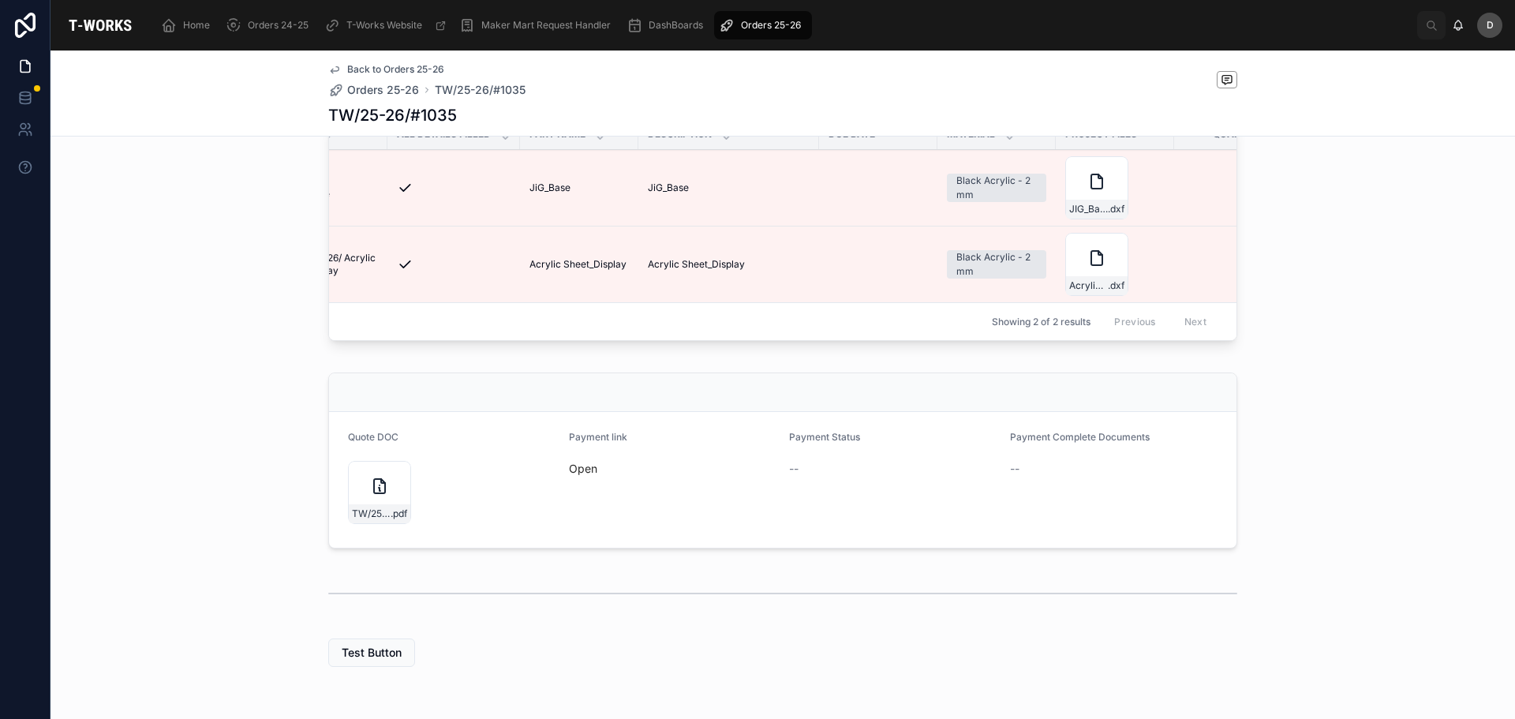
scroll to position [0, 484]
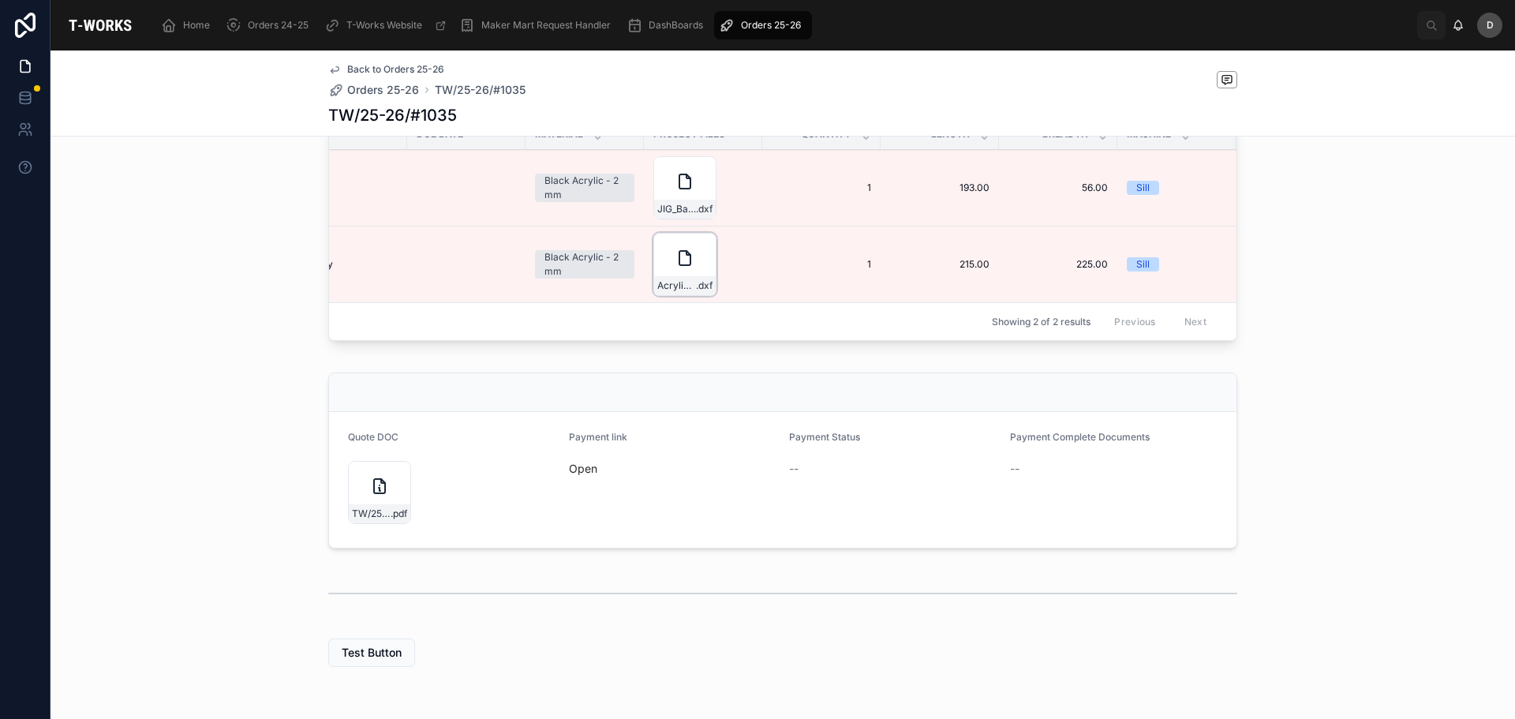
click at [0, 0] on div at bounding box center [0, 0] width 0 height 0
click at [0, 0] on icon at bounding box center [0, 0] width 0 height 0
click at [1317, 412] on div "Quote DOC TW/25-26/#1035 .pdf Payment link Open Payment Status -- Payment Compl…" at bounding box center [782, 460] width 1464 height 189
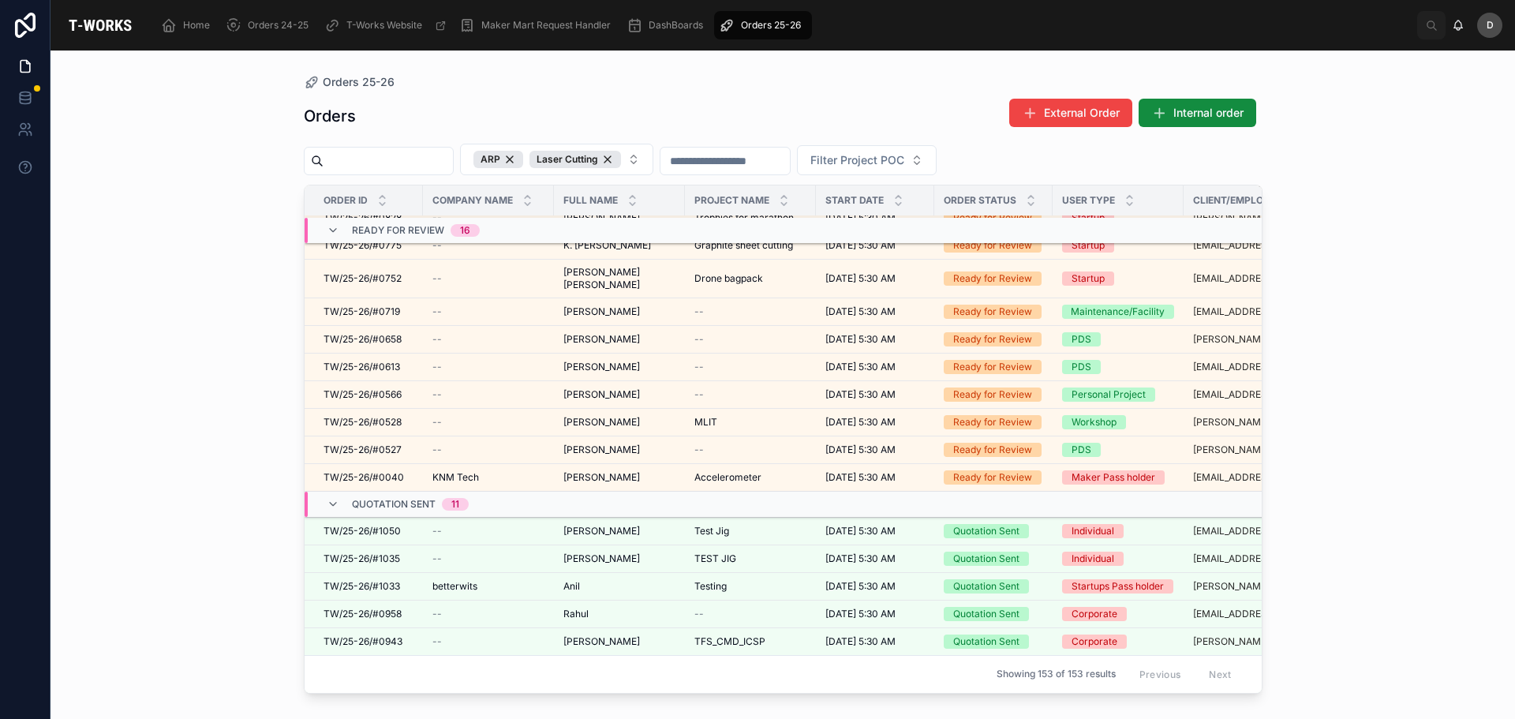
scroll to position [1170, 0]
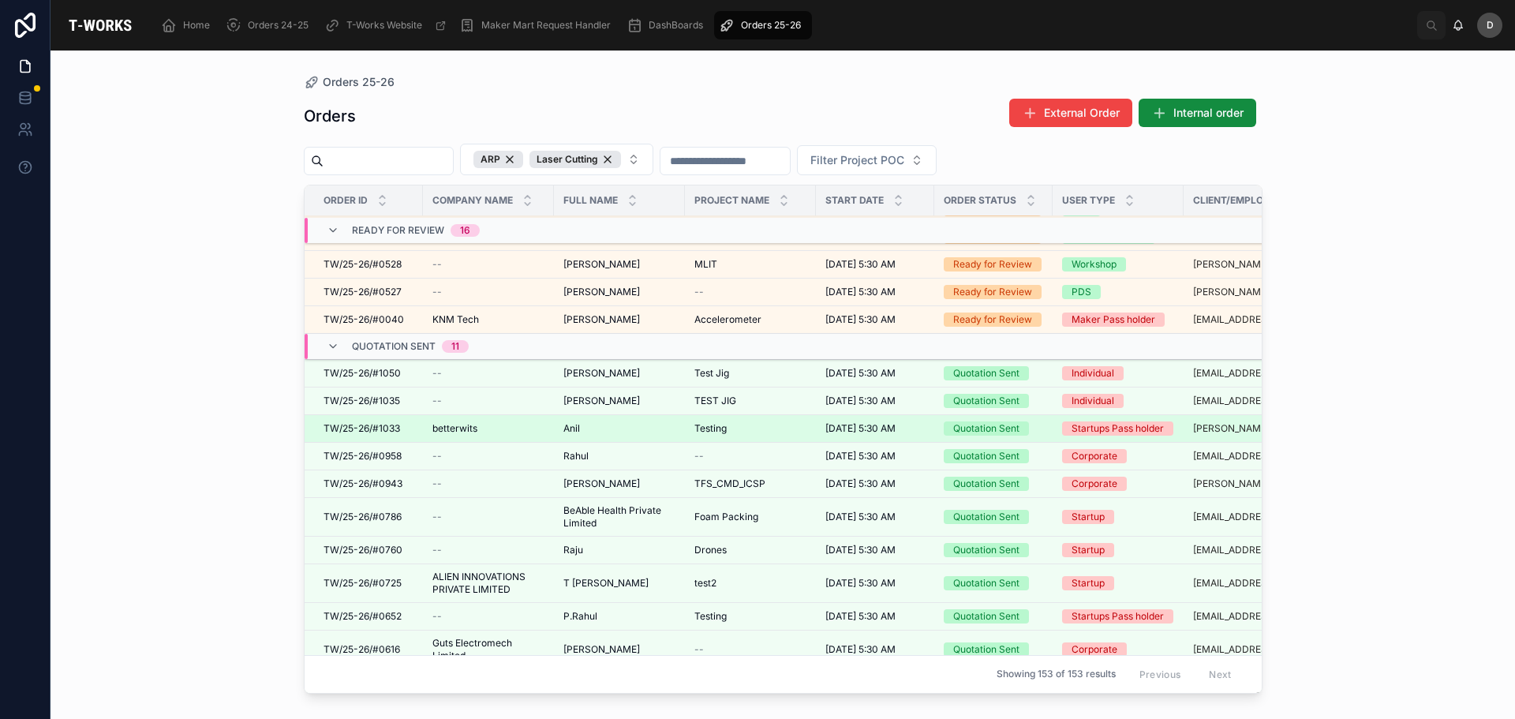
click at [733, 425] on div "Testing Testing" at bounding box center [750, 428] width 112 height 13
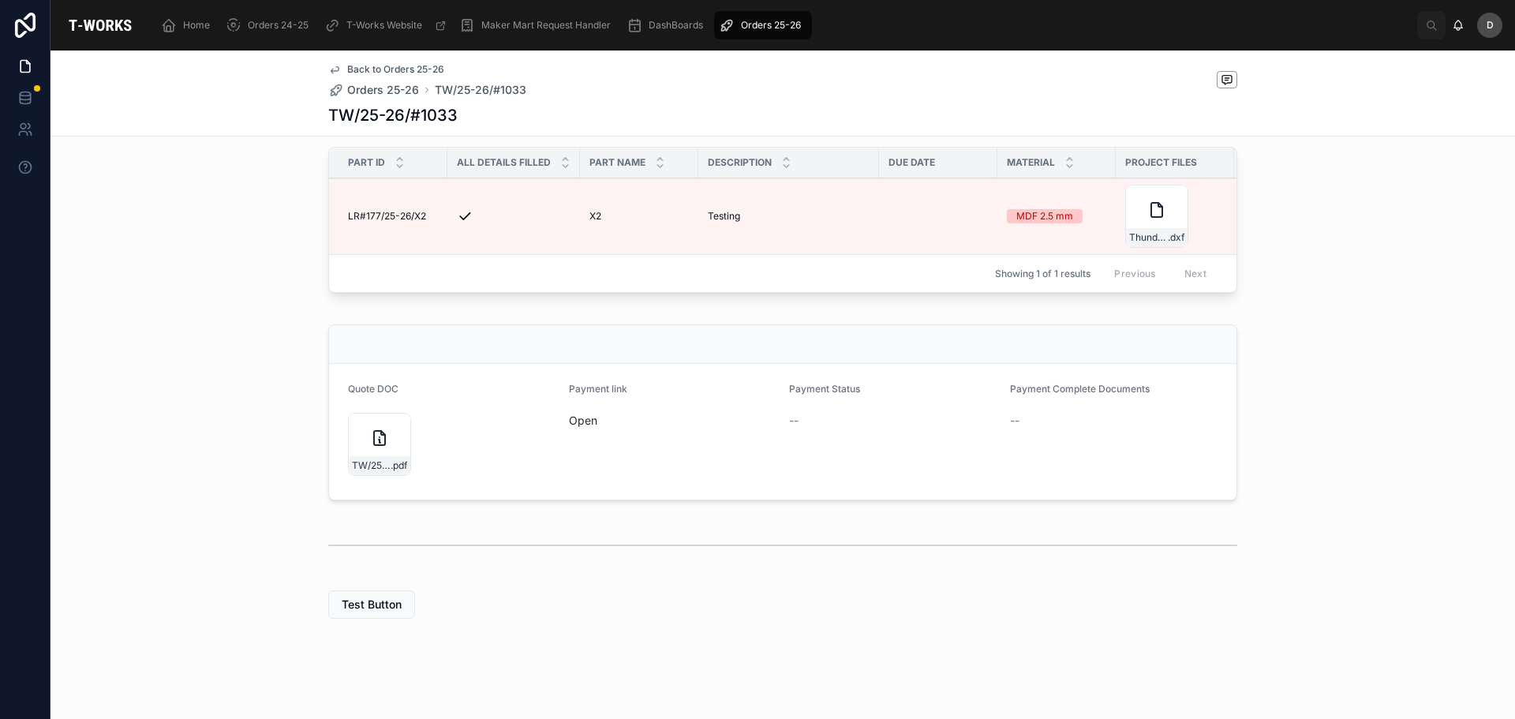
scroll to position [485, 0]
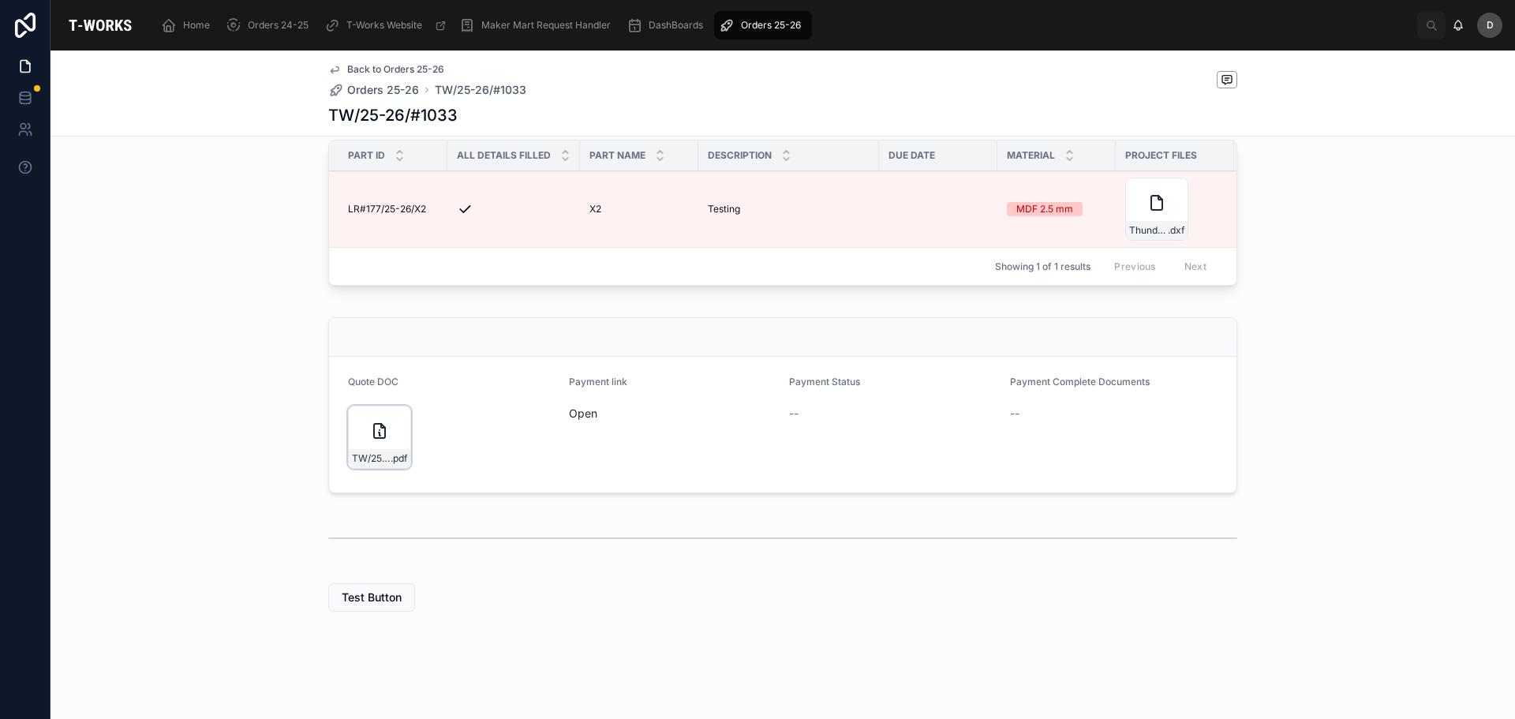
click at [383, 451] on div "TW/25-26/#1033 .pdf" at bounding box center [380, 458] width 62 height 19
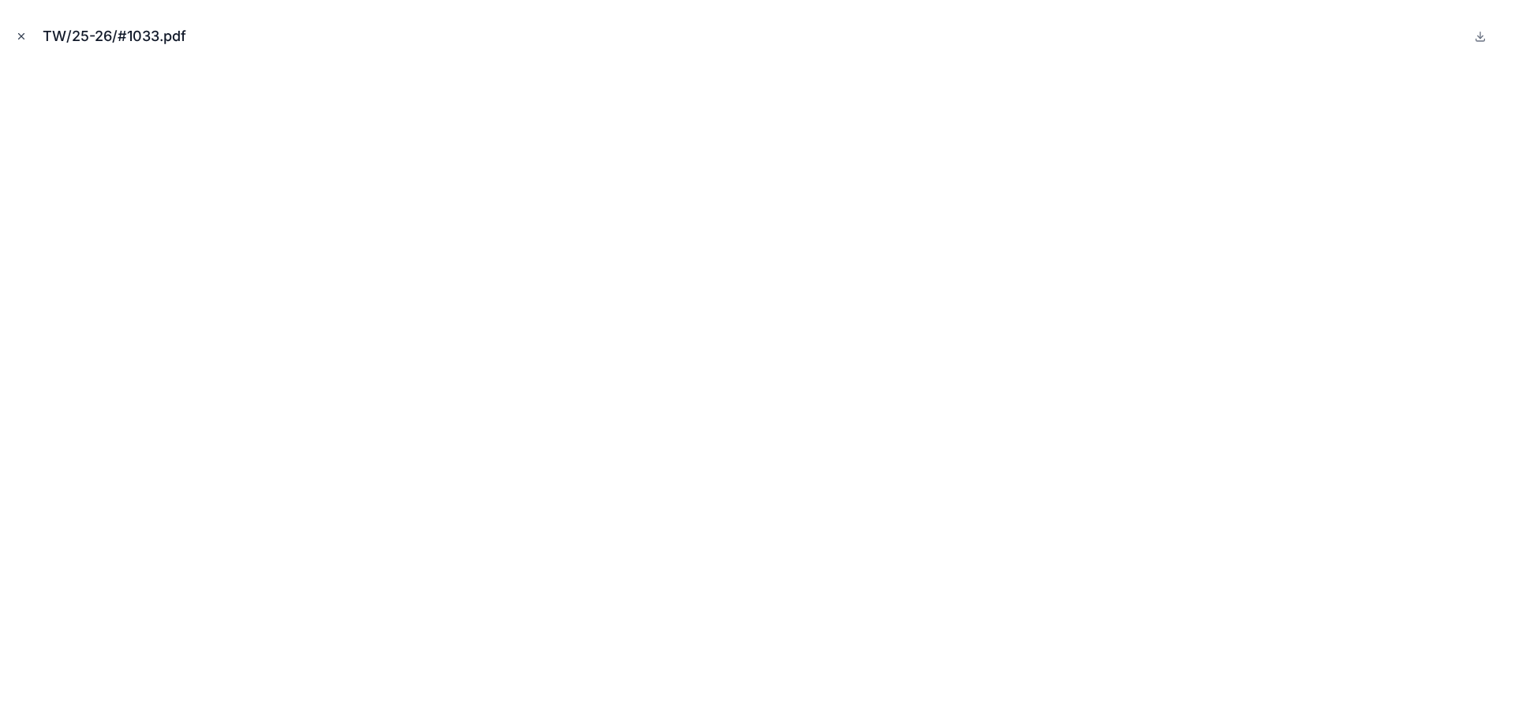
click at [23, 35] on icon "Close modal" at bounding box center [22, 37] width 6 height 6
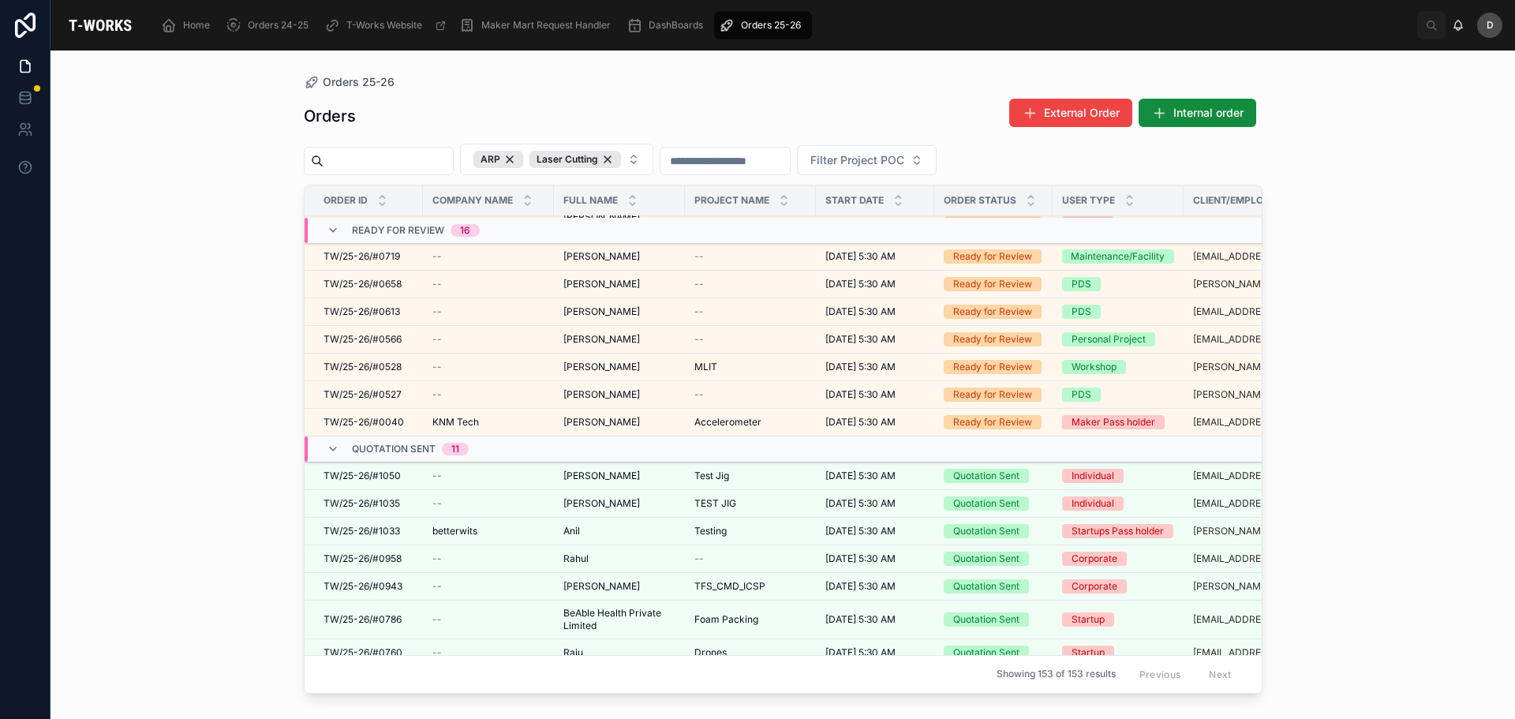
scroll to position [1119, 0]
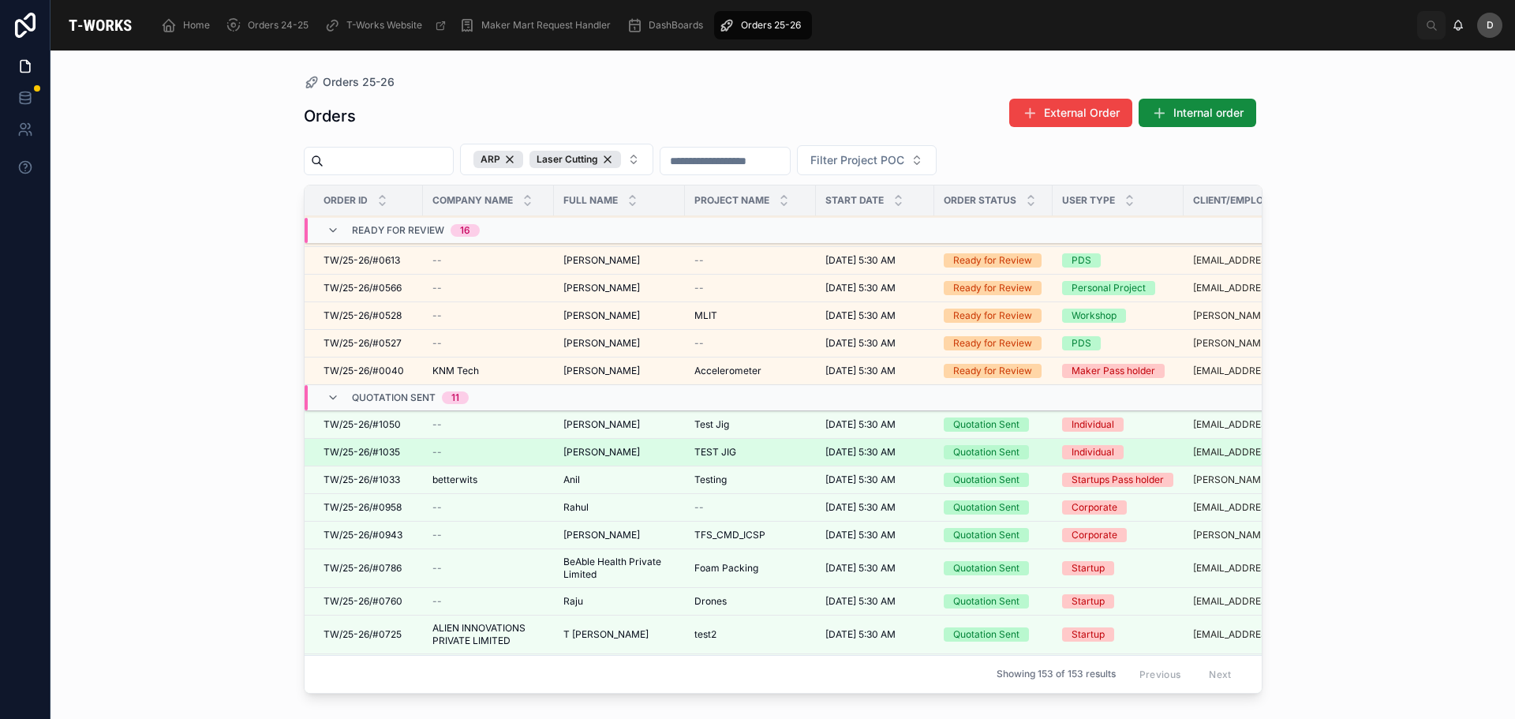
click at [645, 446] on div "sandeep kuncha sandeep kuncha" at bounding box center [619, 452] width 112 height 13
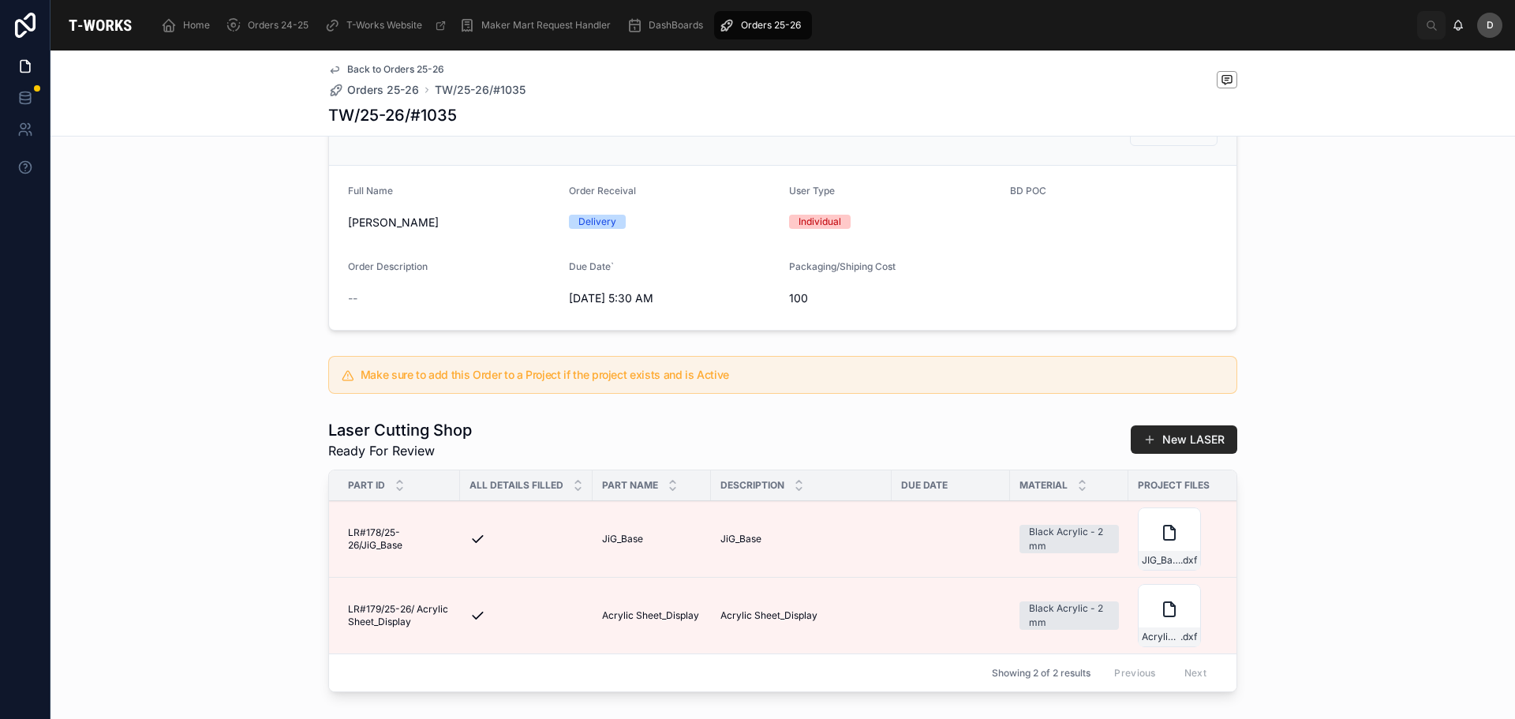
scroll to position [316, 0]
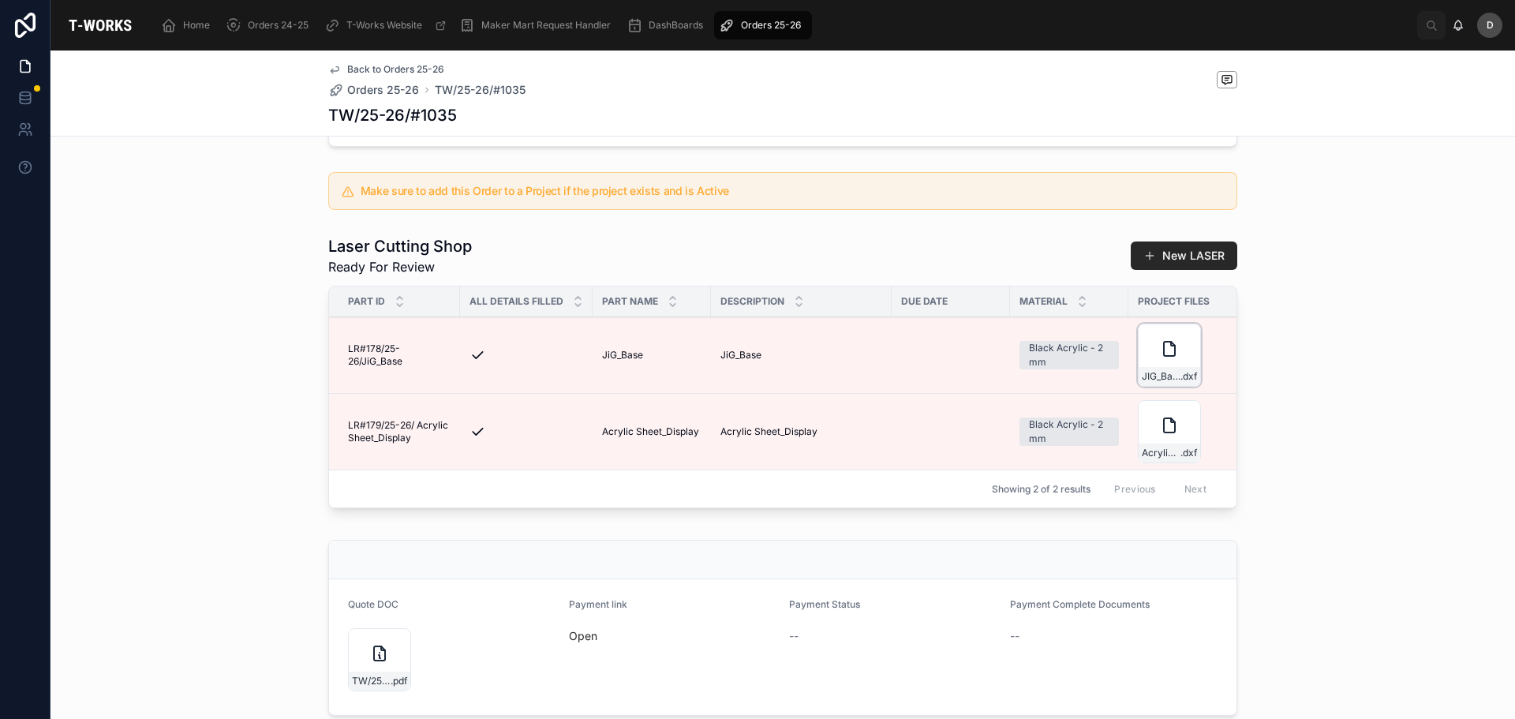
click at [1171, 375] on div "JIG_Base .dxf" at bounding box center [1169, 355] width 63 height 63
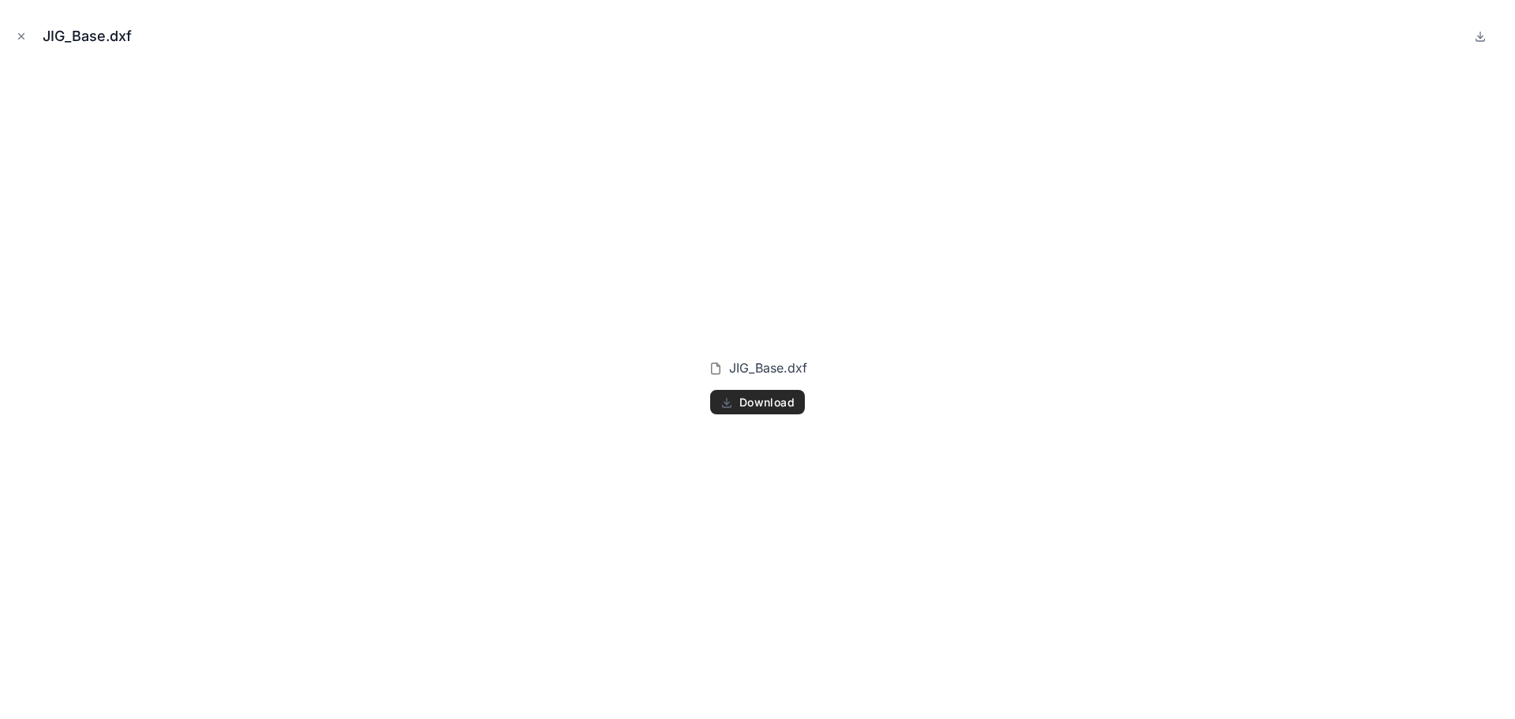
click at [779, 401] on span "Download" at bounding box center [766, 402] width 55 height 14
click at [17, 41] on icon "Close modal" at bounding box center [21, 36] width 11 height 11
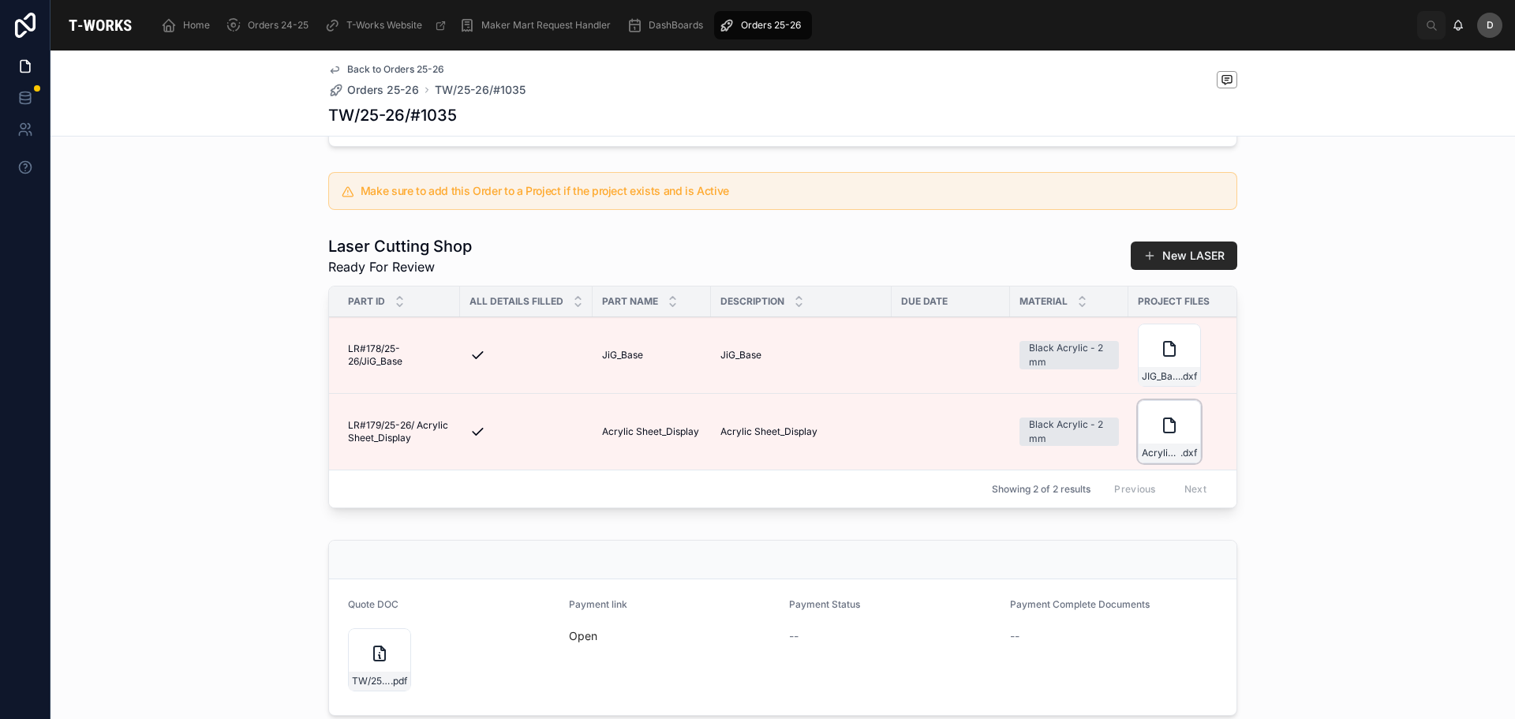
click at [1161, 449] on div "Acrylic-Sheet_Display .dxf" at bounding box center [1169, 431] width 63 height 63
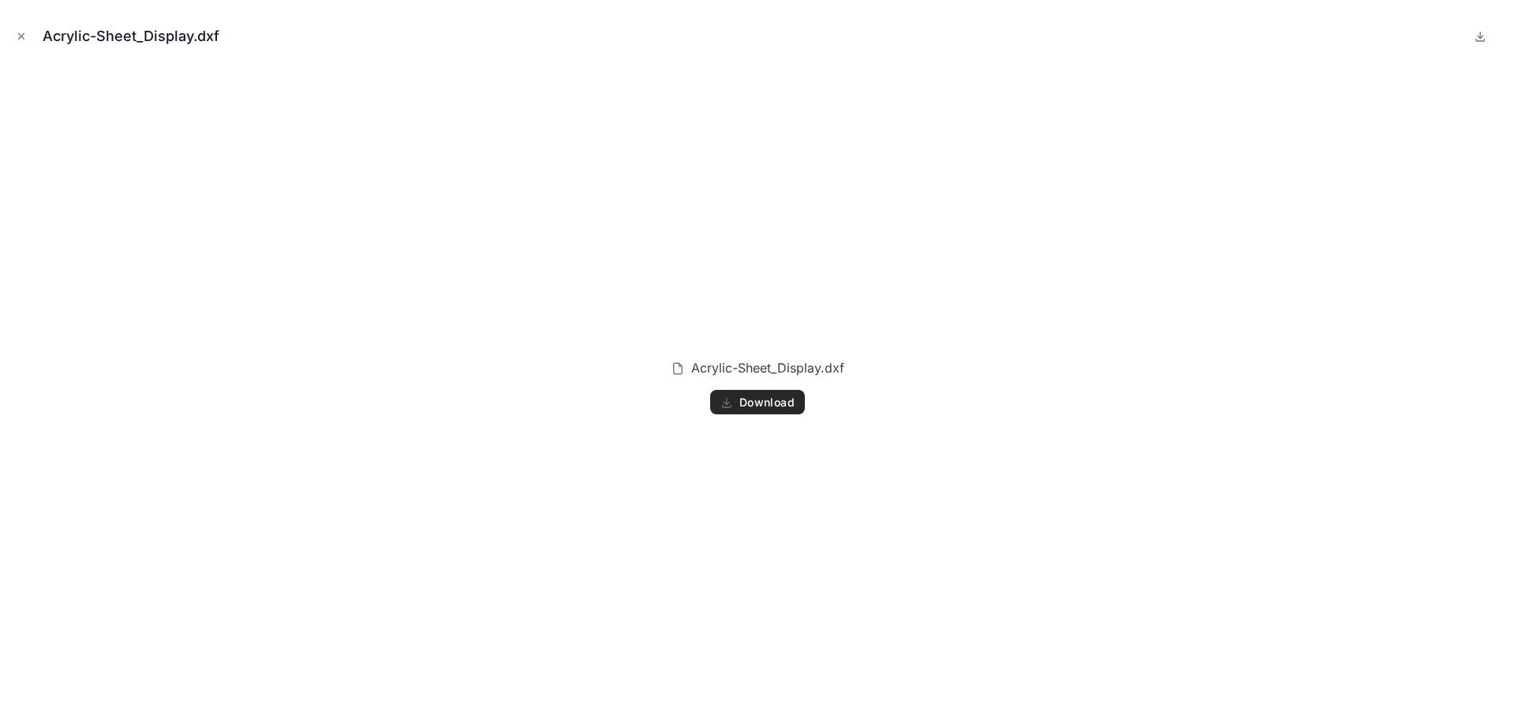
click at [737, 400] on button "Download" at bounding box center [757, 402] width 95 height 25
click at [895, 346] on div "Acrylic-Sheet_Display.dxf Download" at bounding box center [758, 386] width 1490 height 640
click at [16, 36] on icon "Close modal" at bounding box center [21, 36] width 11 height 11
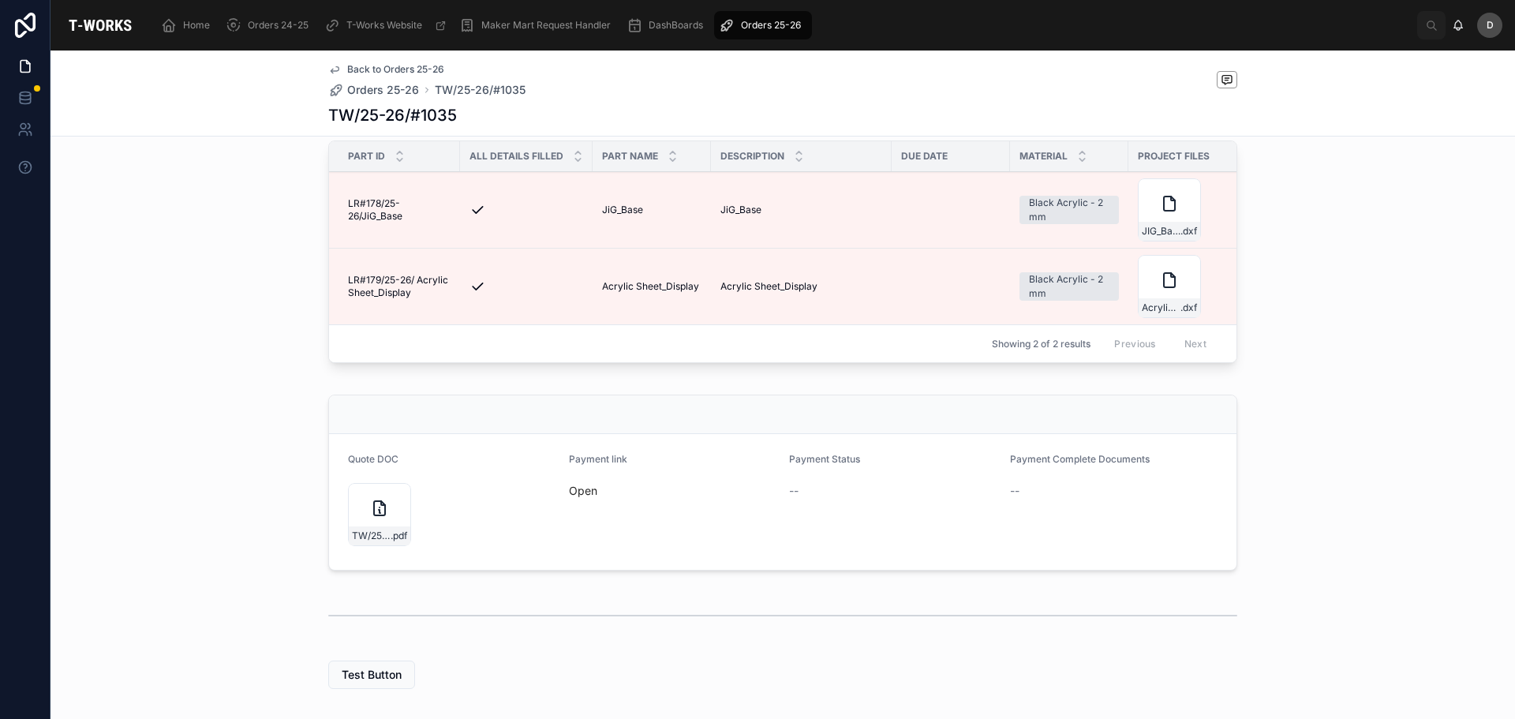
scroll to position [473, 0]
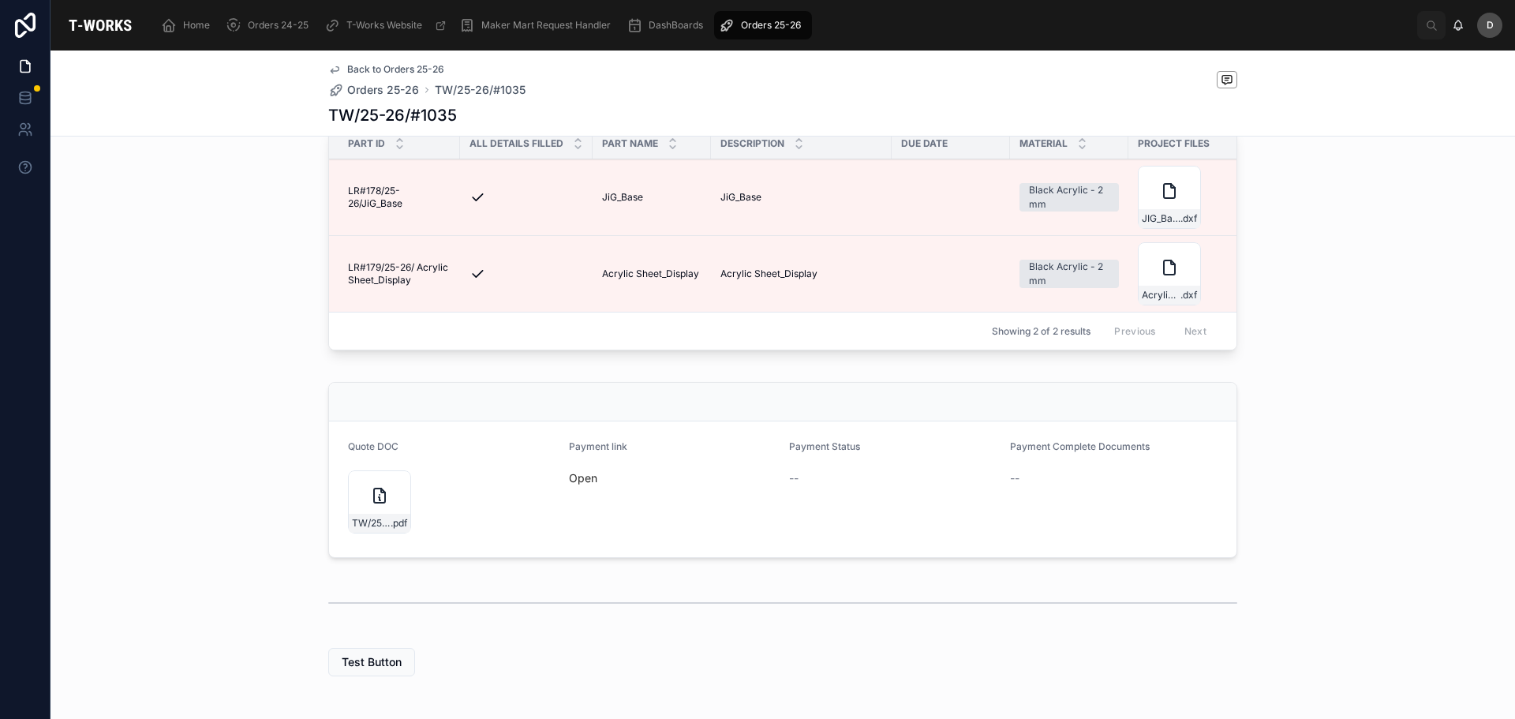
click at [766, 24] on span "Orders 25-26" at bounding box center [771, 25] width 60 height 13
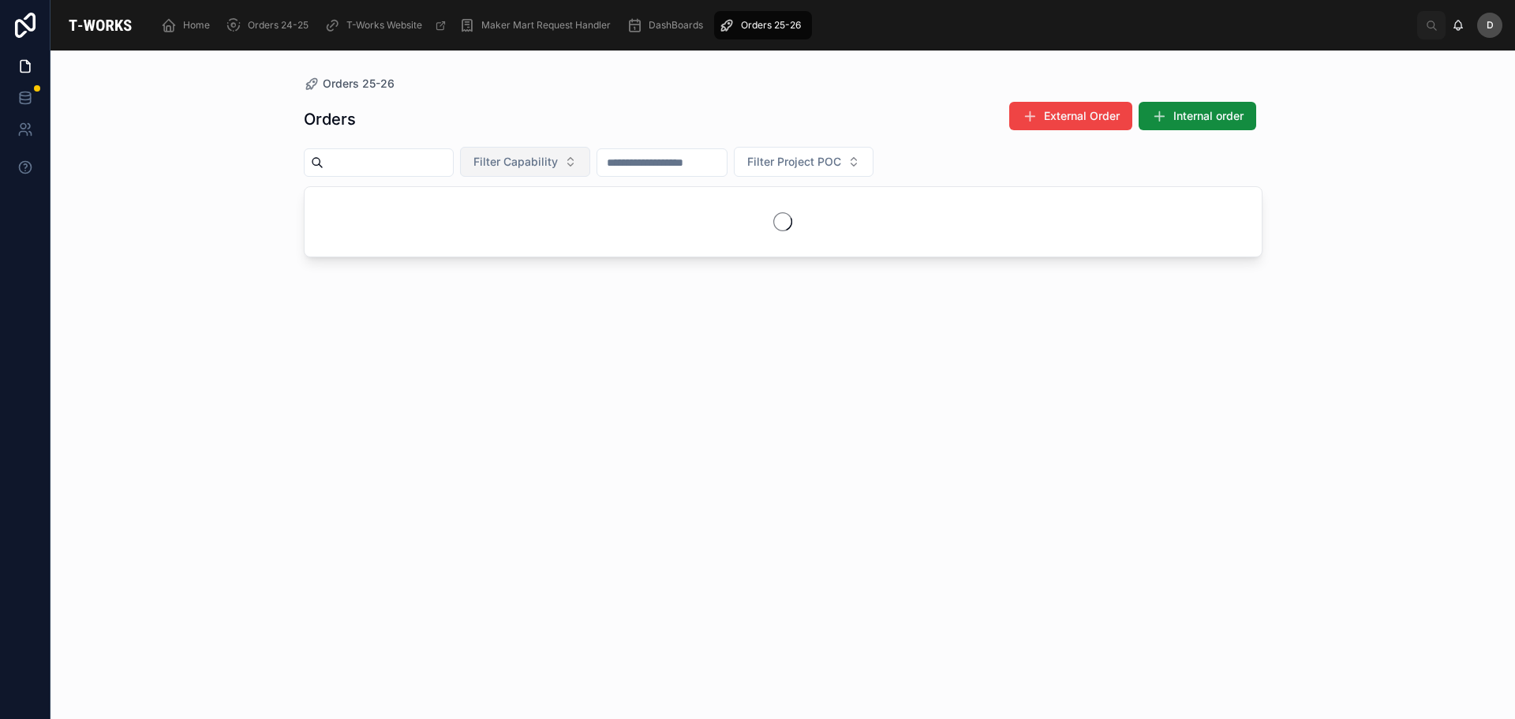
click at [558, 159] on span "Filter Capability" at bounding box center [515, 162] width 84 height 16
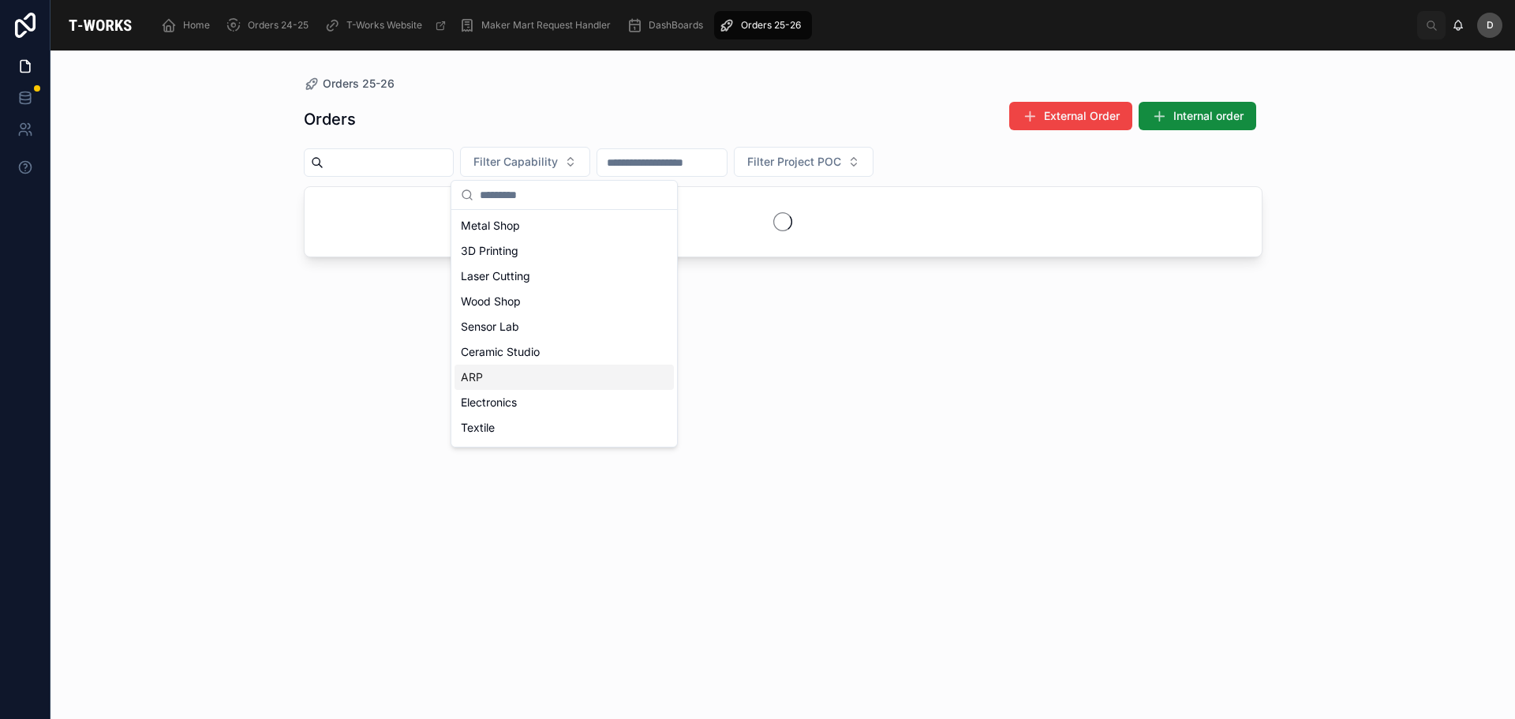
click at [507, 376] on div "ARP" at bounding box center [563, 377] width 219 height 25
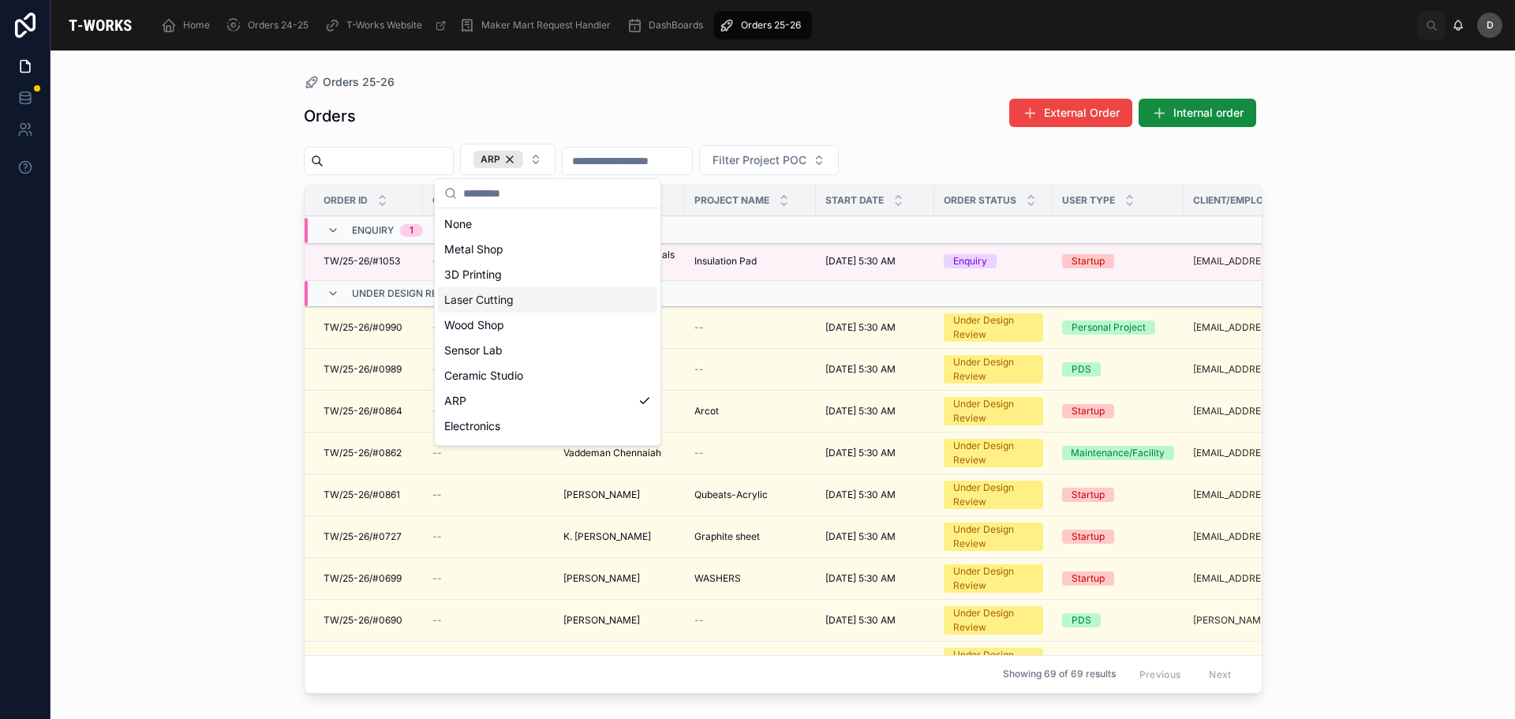
click at [512, 305] on div "Laser Cutting" at bounding box center [547, 299] width 219 height 25
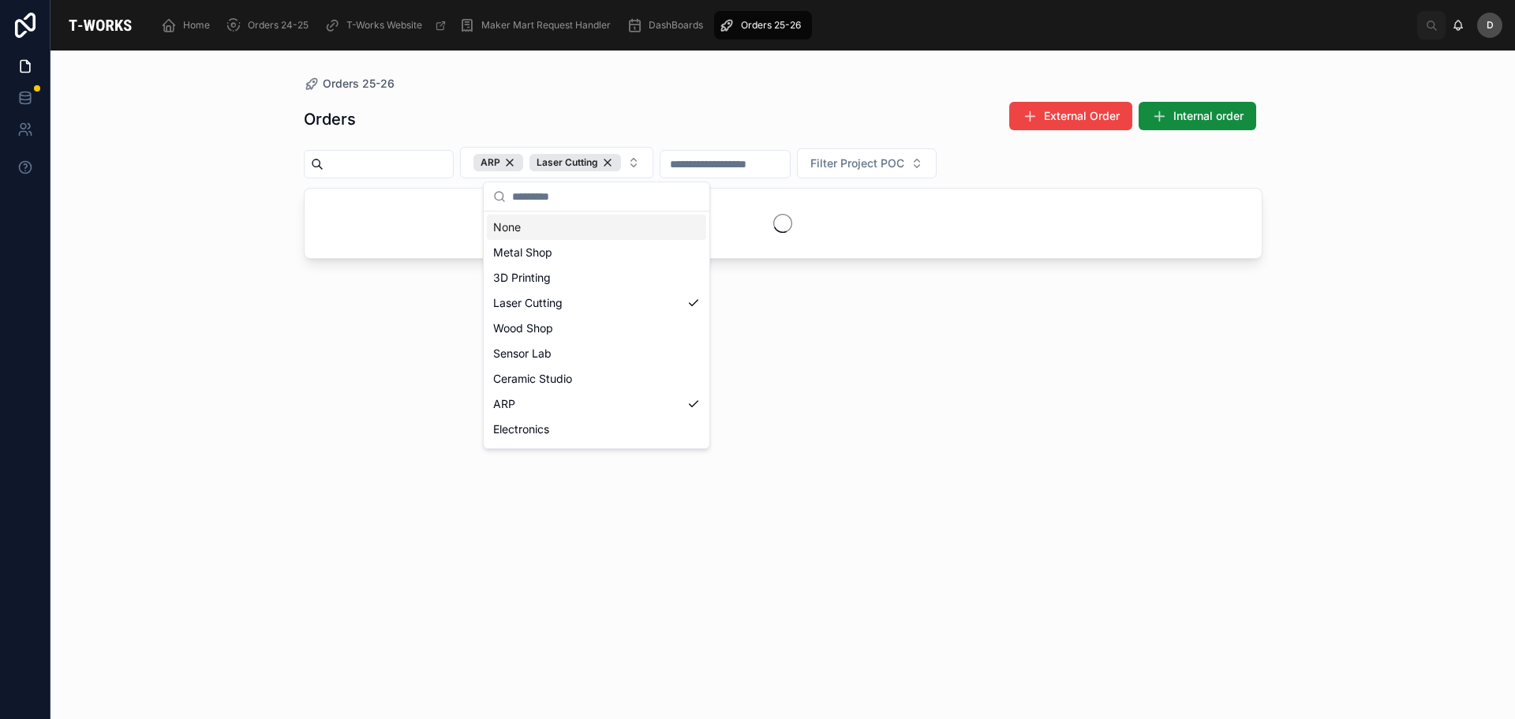
click at [645, 111] on div "Orders External Order Internal order" at bounding box center [783, 119] width 959 height 36
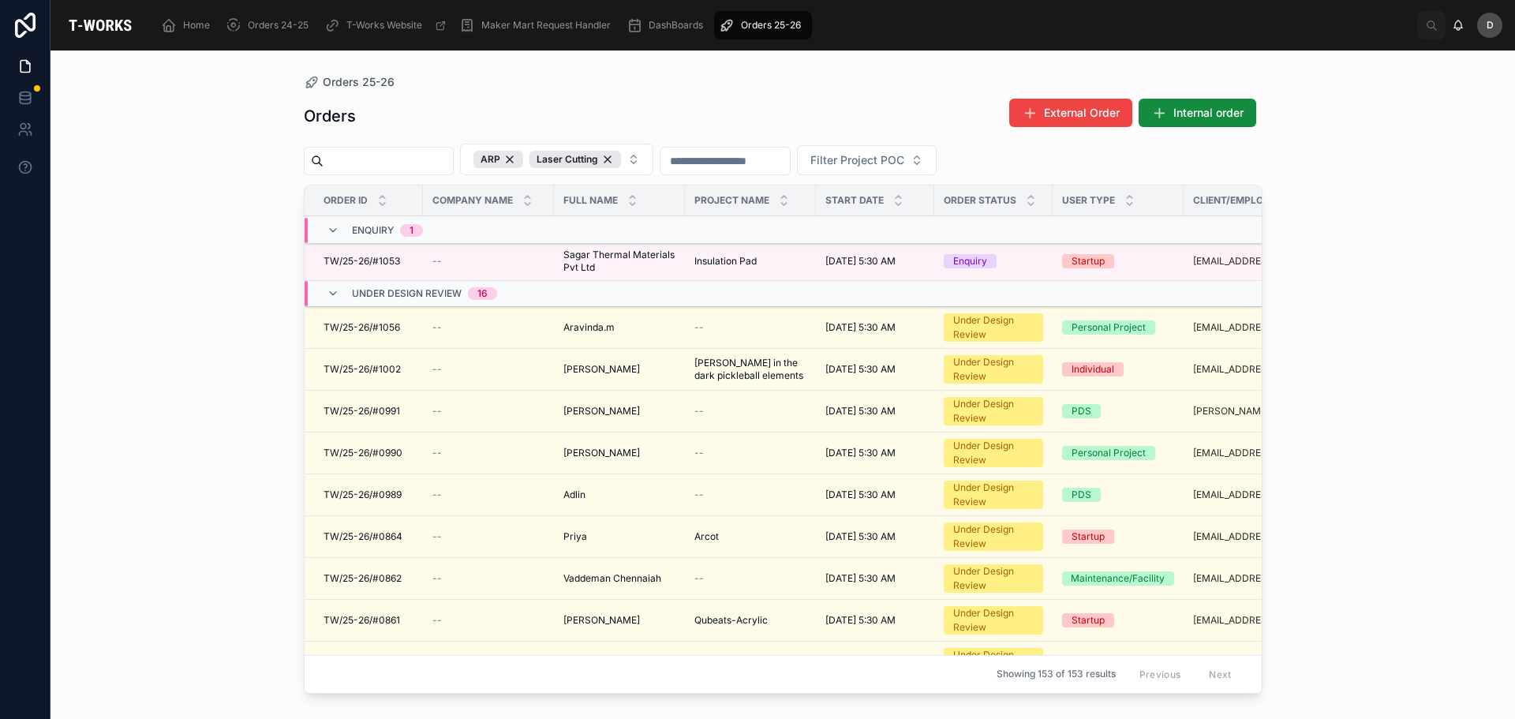
click at [408, 163] on input "text" at bounding box center [388, 161] width 129 height 22
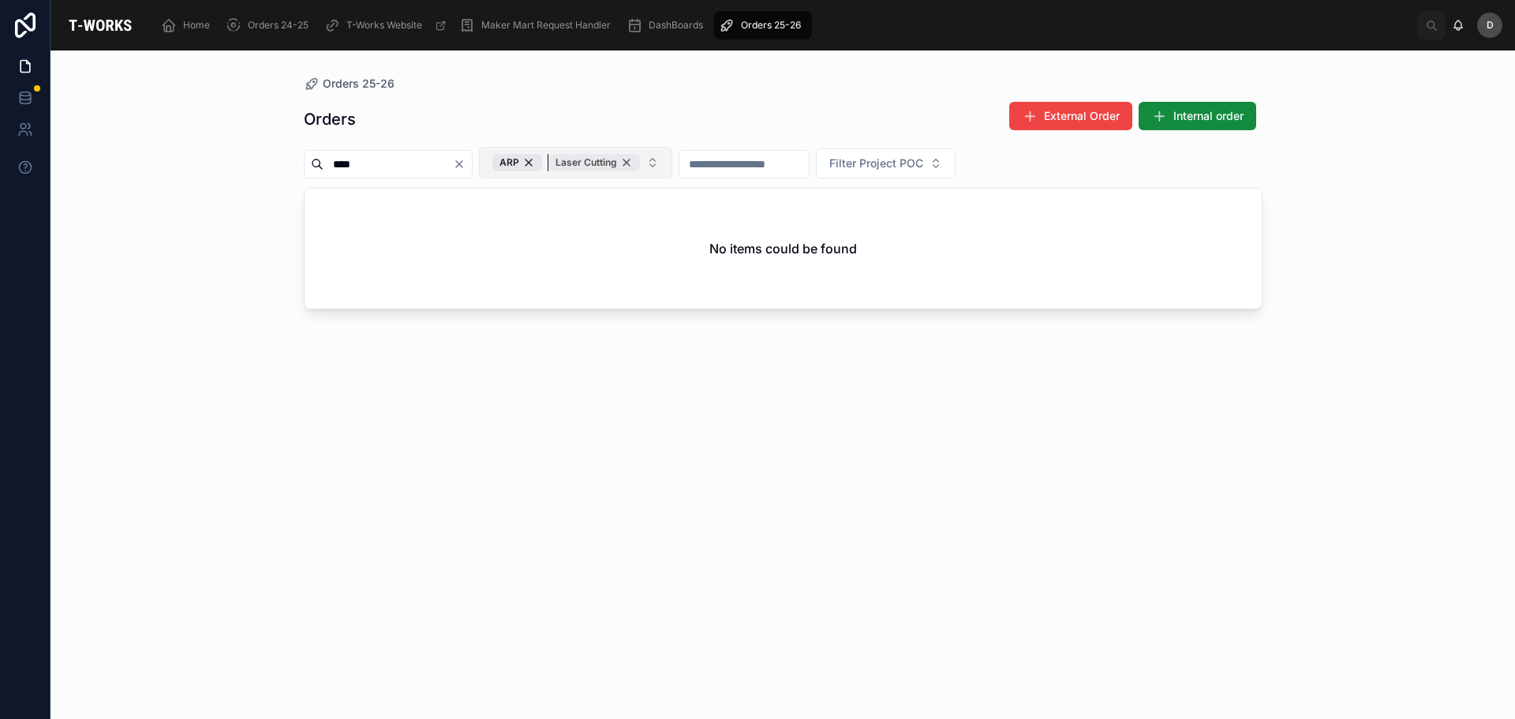
click at [640, 162] on div "Laser Cutting" at bounding box center [594, 162] width 92 height 17
click at [447, 166] on input "****" at bounding box center [388, 164] width 129 height 22
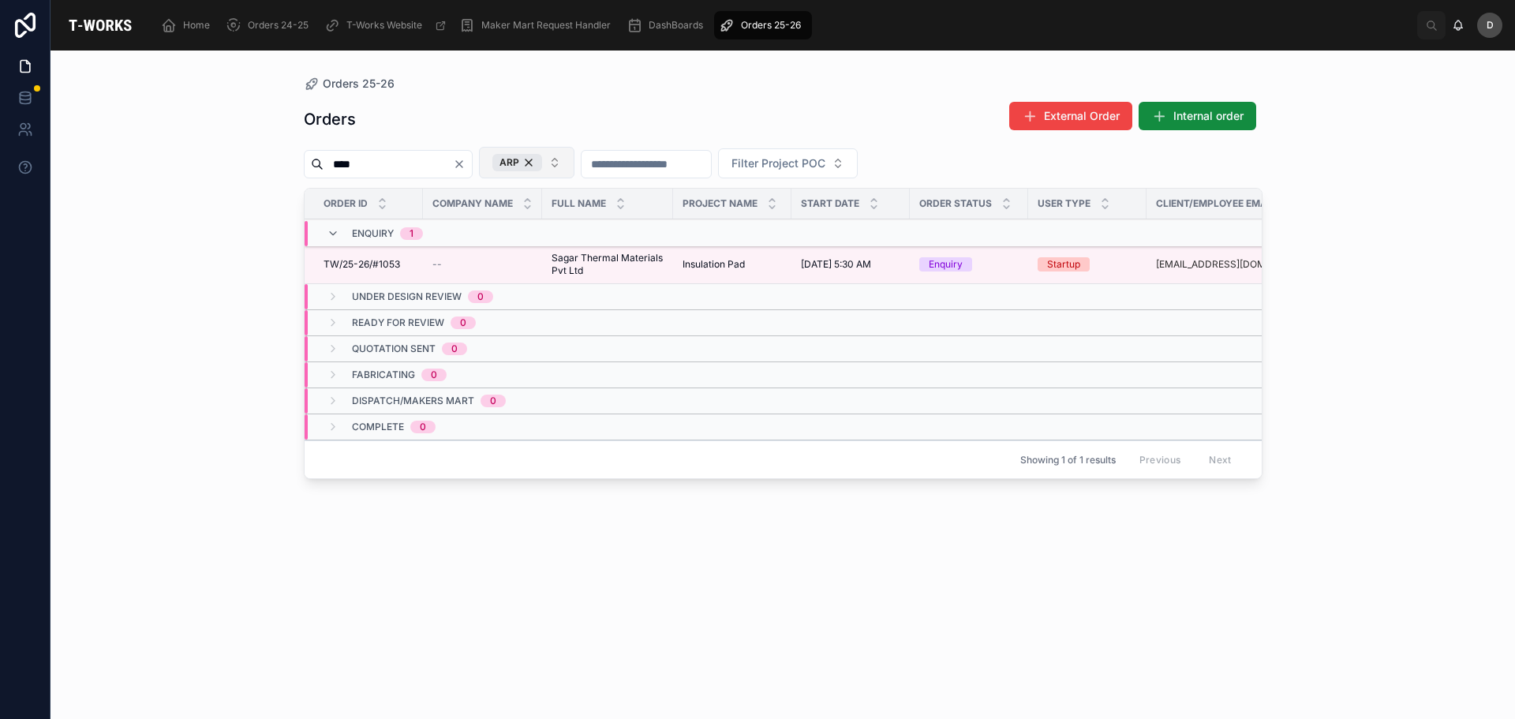
type input "****"
click at [466, 165] on icon "Clear" at bounding box center [459, 164] width 13 height 13
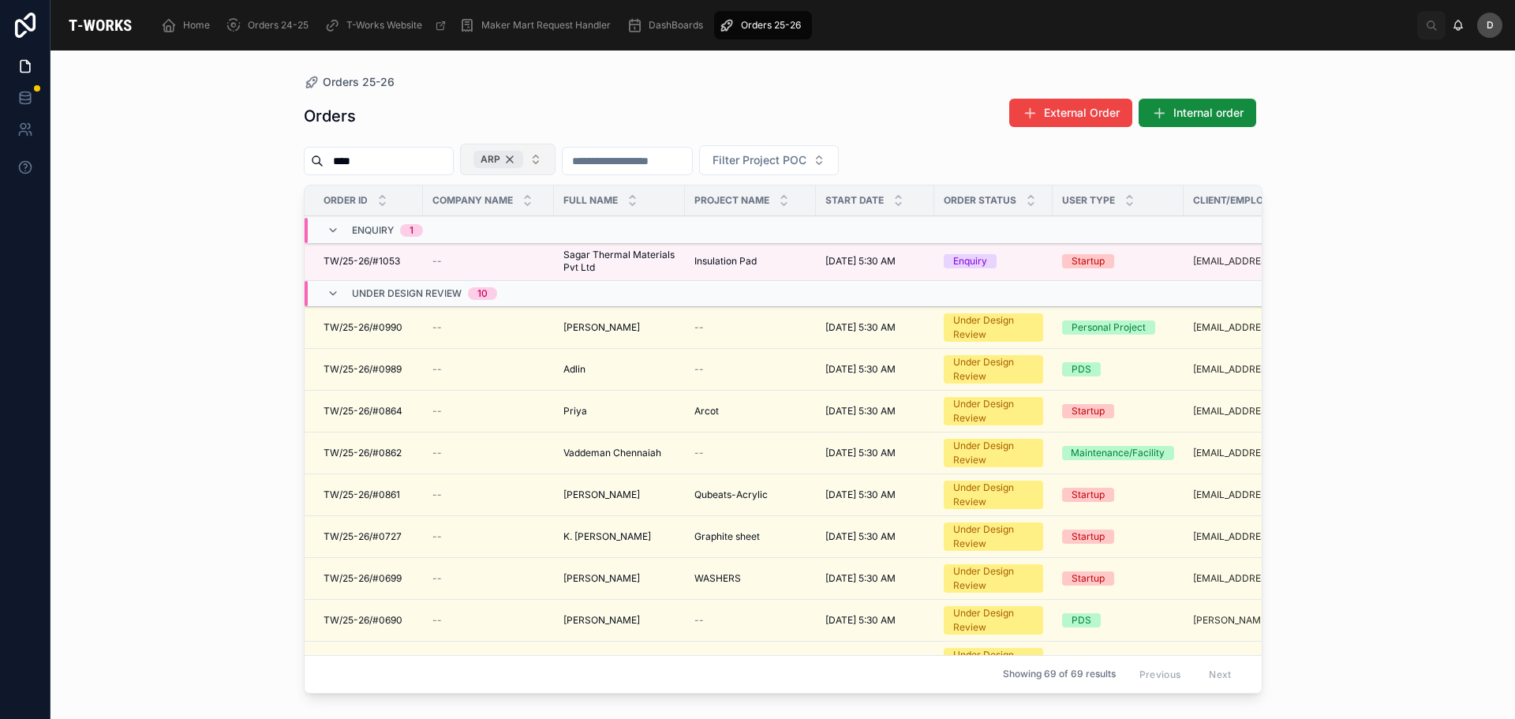
click at [523, 161] on div "ARP" at bounding box center [498, 159] width 50 height 17
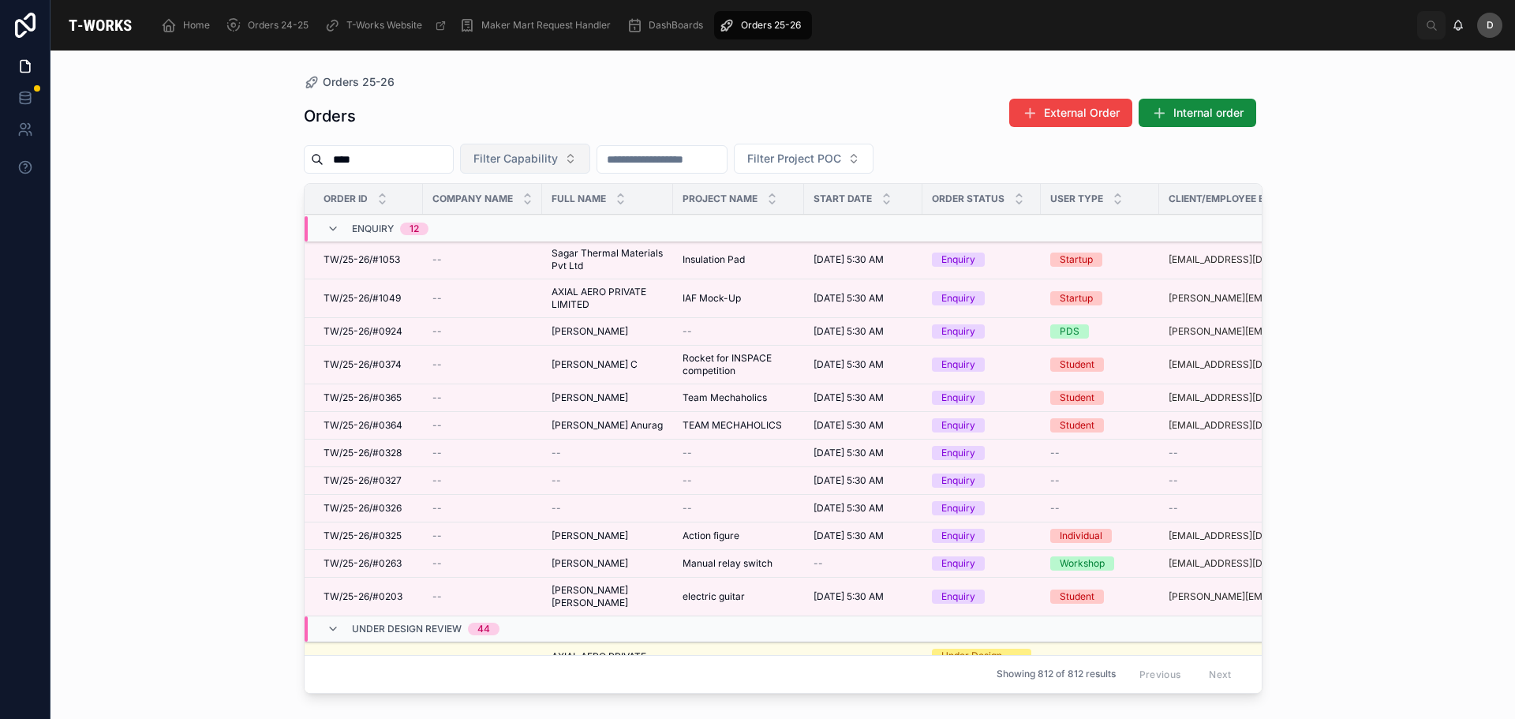
click at [412, 160] on input "****" at bounding box center [388, 159] width 129 height 22
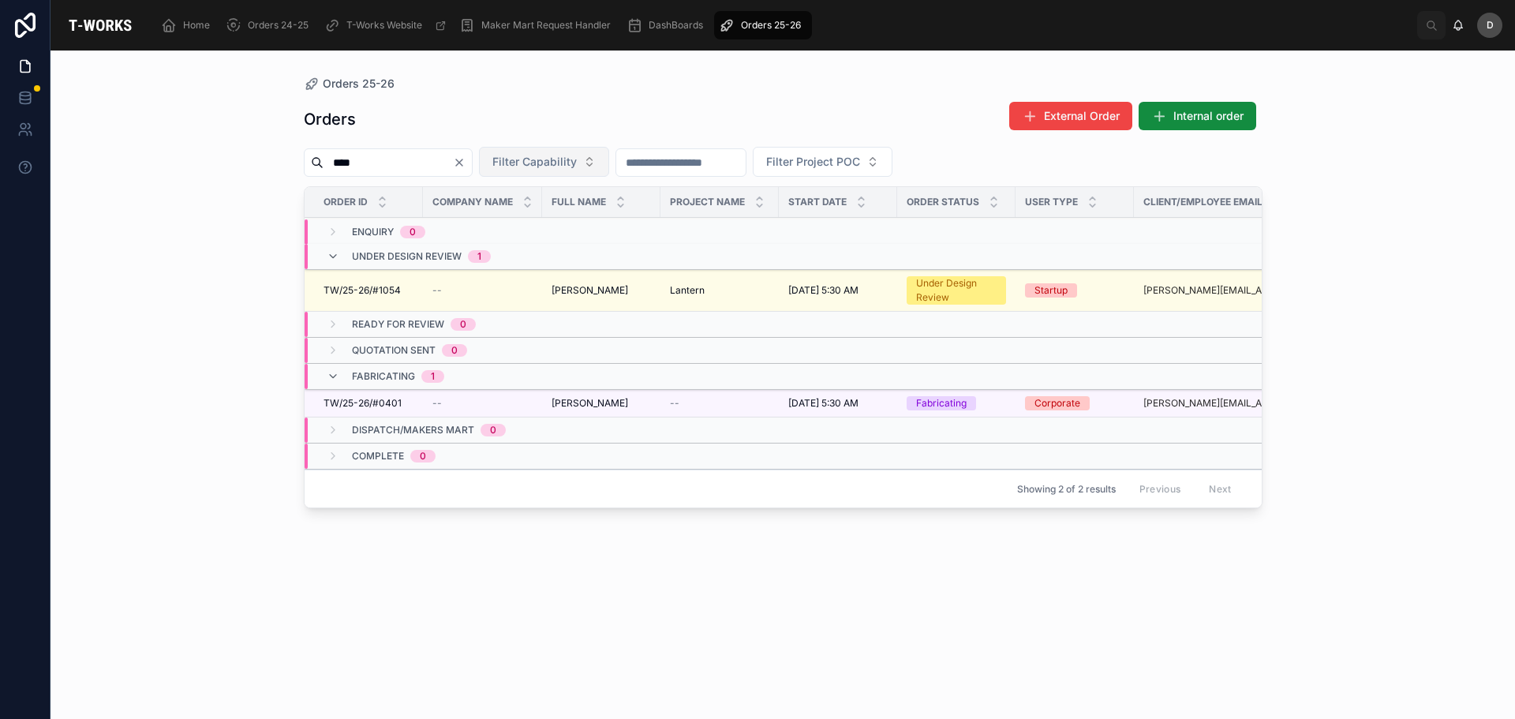
drag, startPoint x: 638, startPoint y: 498, endPoint x: 683, endPoint y: 503, distance: 44.5
click at [683, 503] on div "Showing 2 of 2 results Previous Next" at bounding box center [783, 488] width 957 height 38
click at [453, 160] on input "****" at bounding box center [388, 162] width 129 height 22
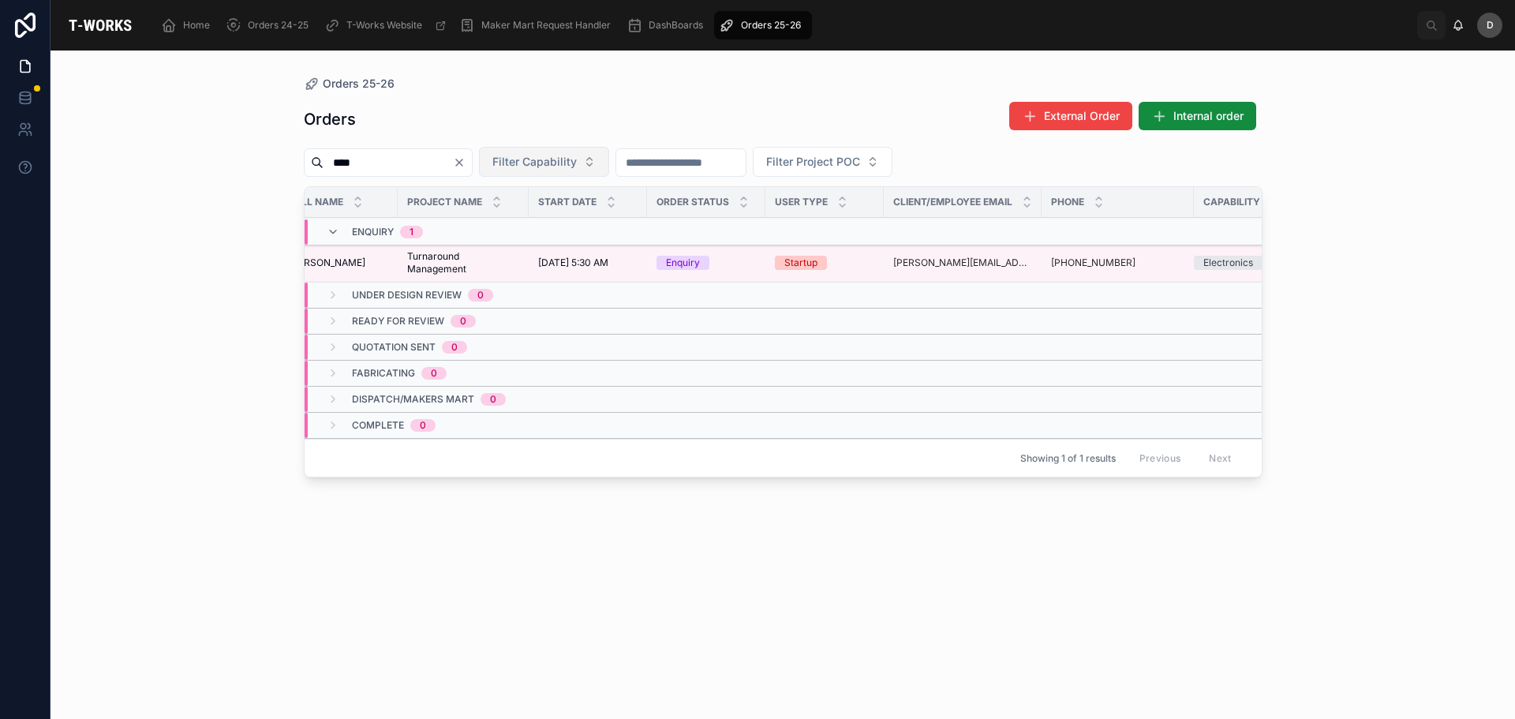
scroll to position [0, 315]
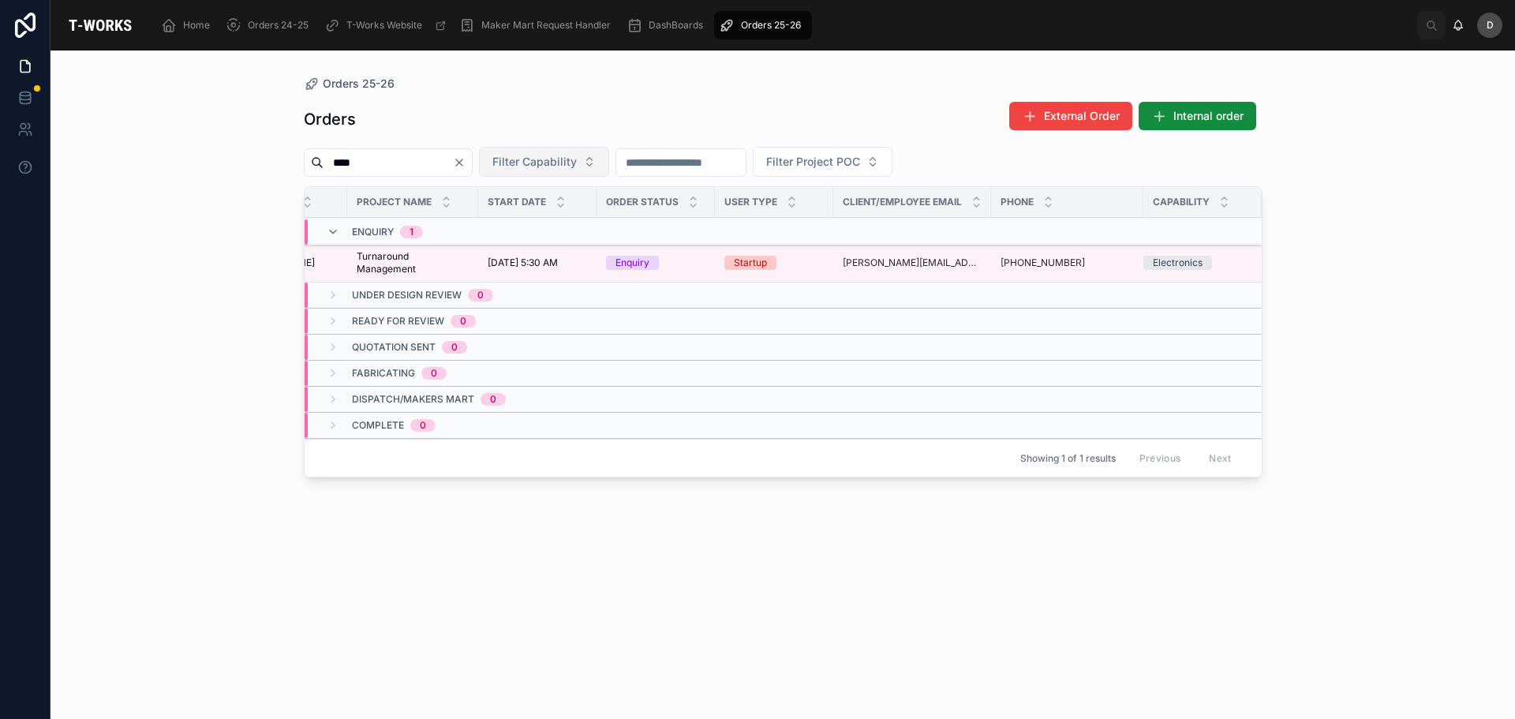
type input "****"
click at [1164, 261] on div "Electronics" at bounding box center [1178, 263] width 50 height 14
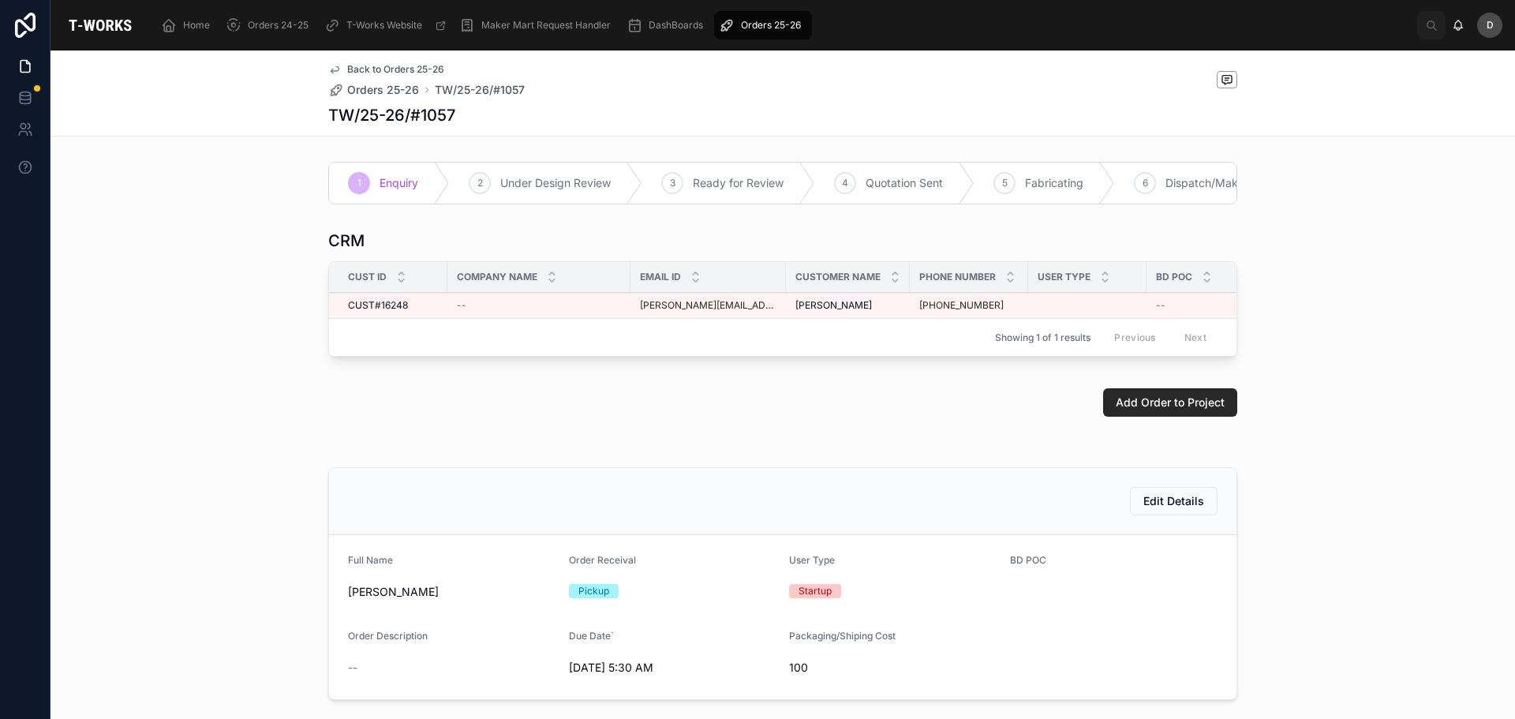
scroll to position [0, 134]
click at [347, 64] on span "Back to Orders 25-26" at bounding box center [395, 69] width 97 height 13
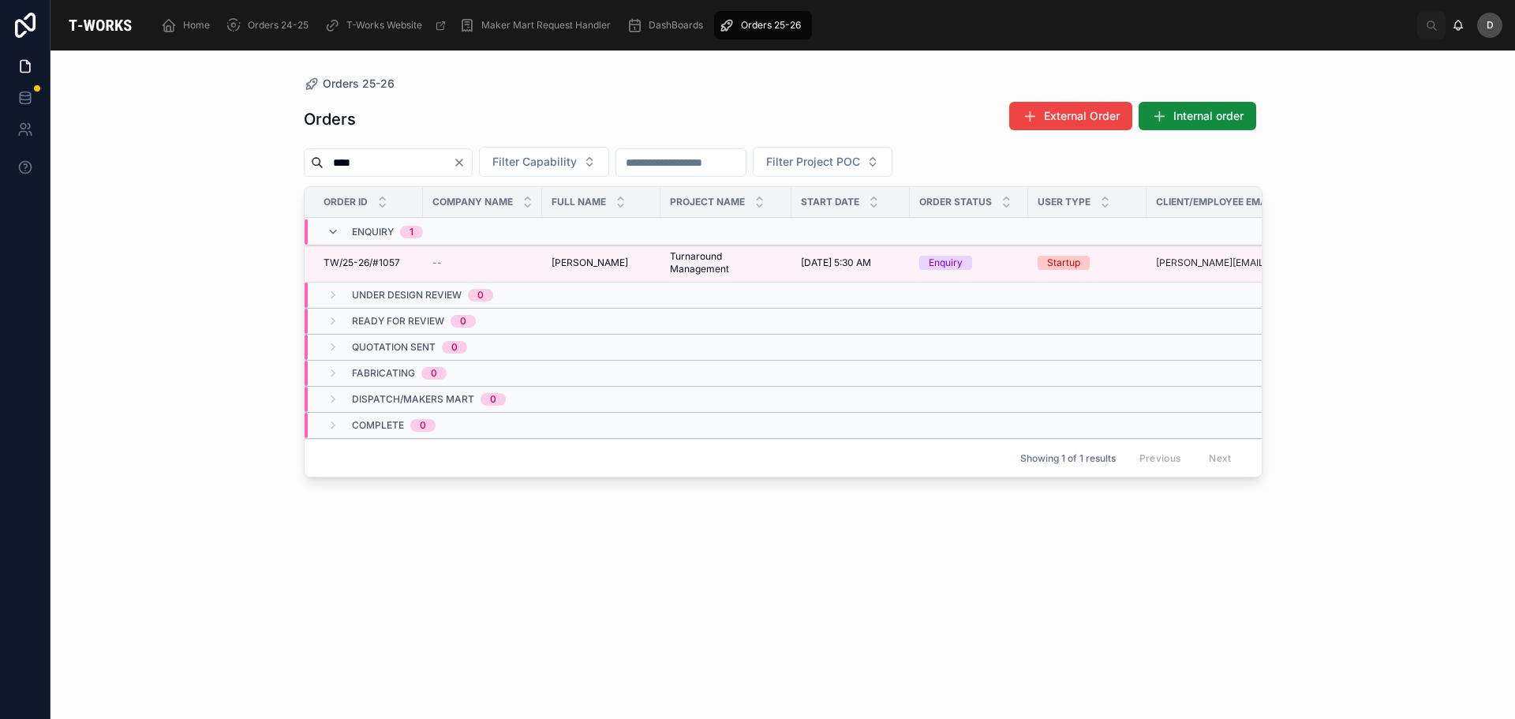
scroll to position [0, 315]
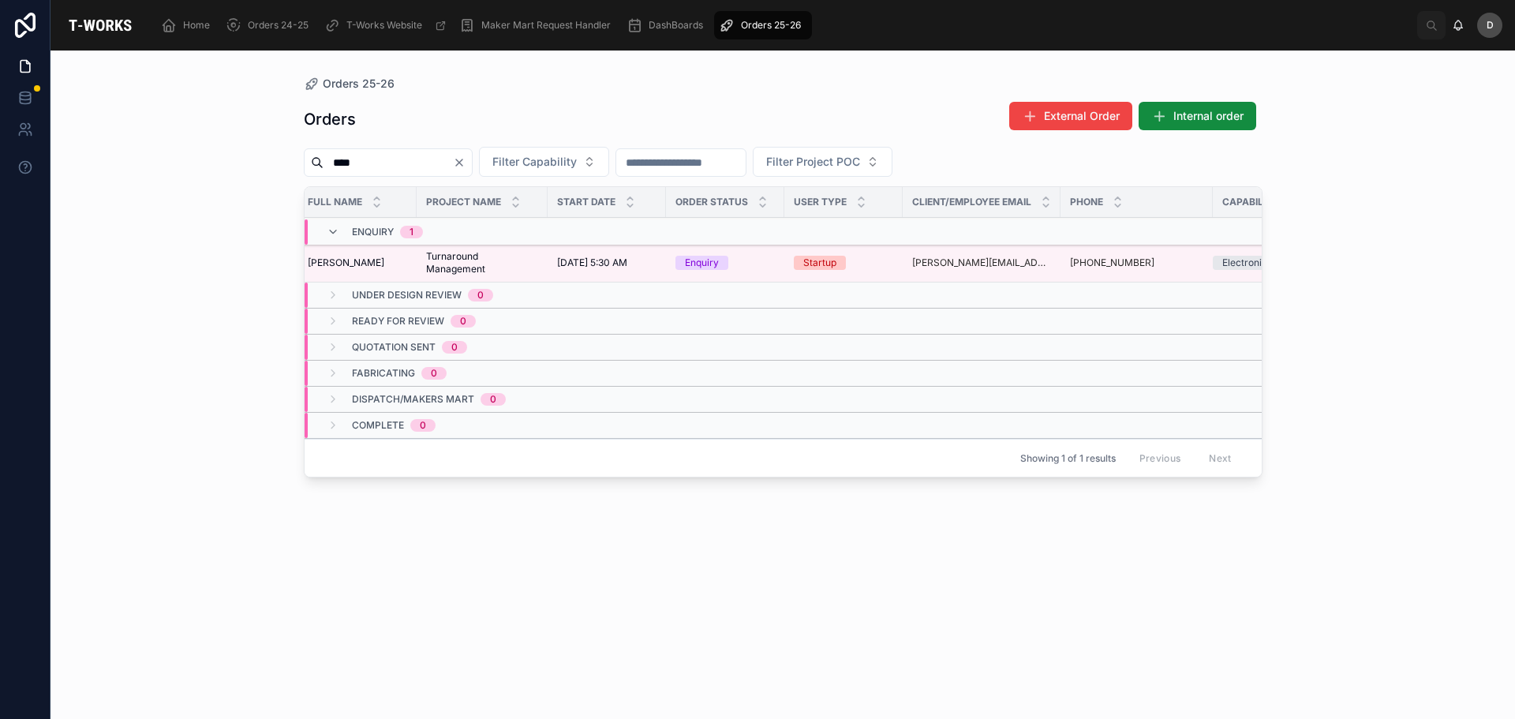
scroll to position [0, 315]
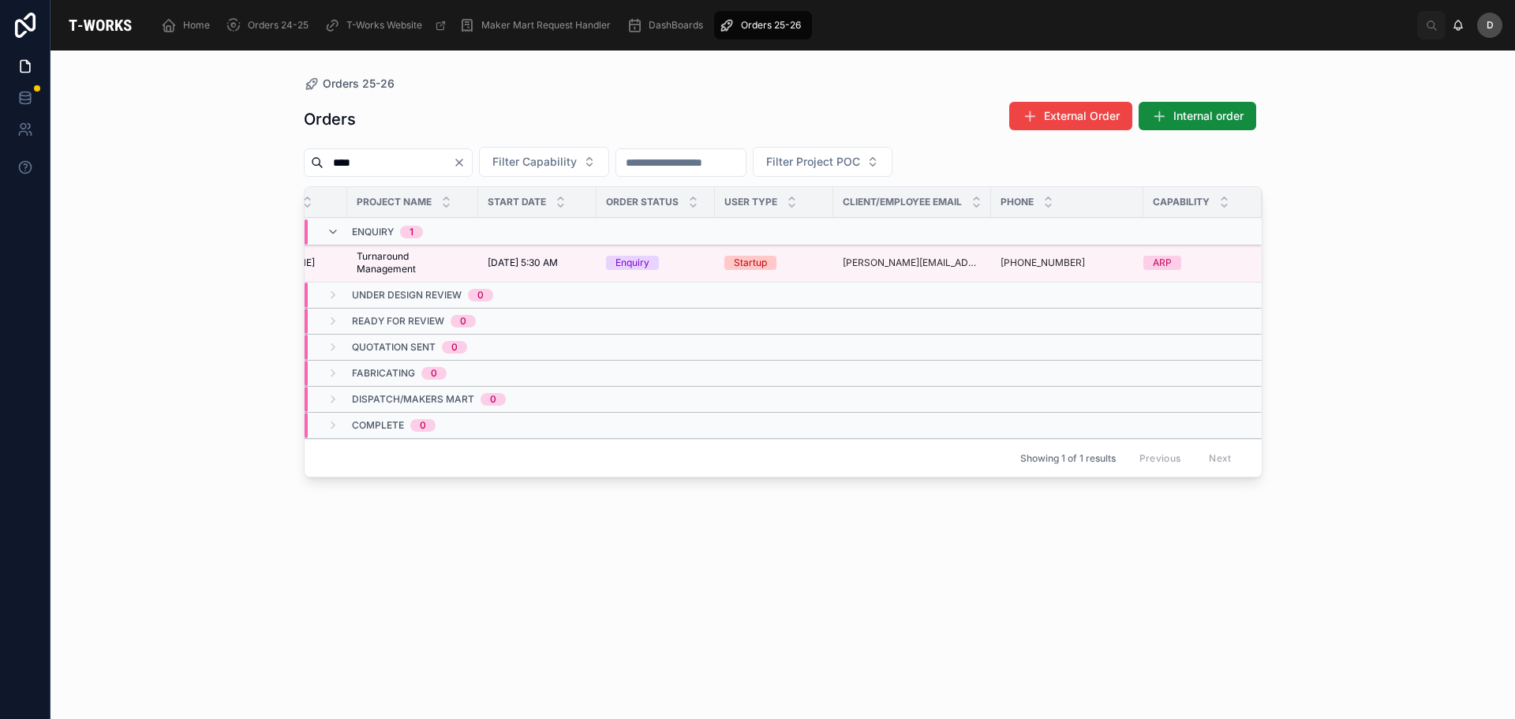
click at [604, 535] on div "Orders External Order Internal order **** Filter Capability Filter Project POC …" at bounding box center [783, 396] width 959 height 608
click at [960, 262] on div "[PERSON_NAME][EMAIL_ADDRESS][DOMAIN_NAME]" at bounding box center [912, 262] width 139 height 13
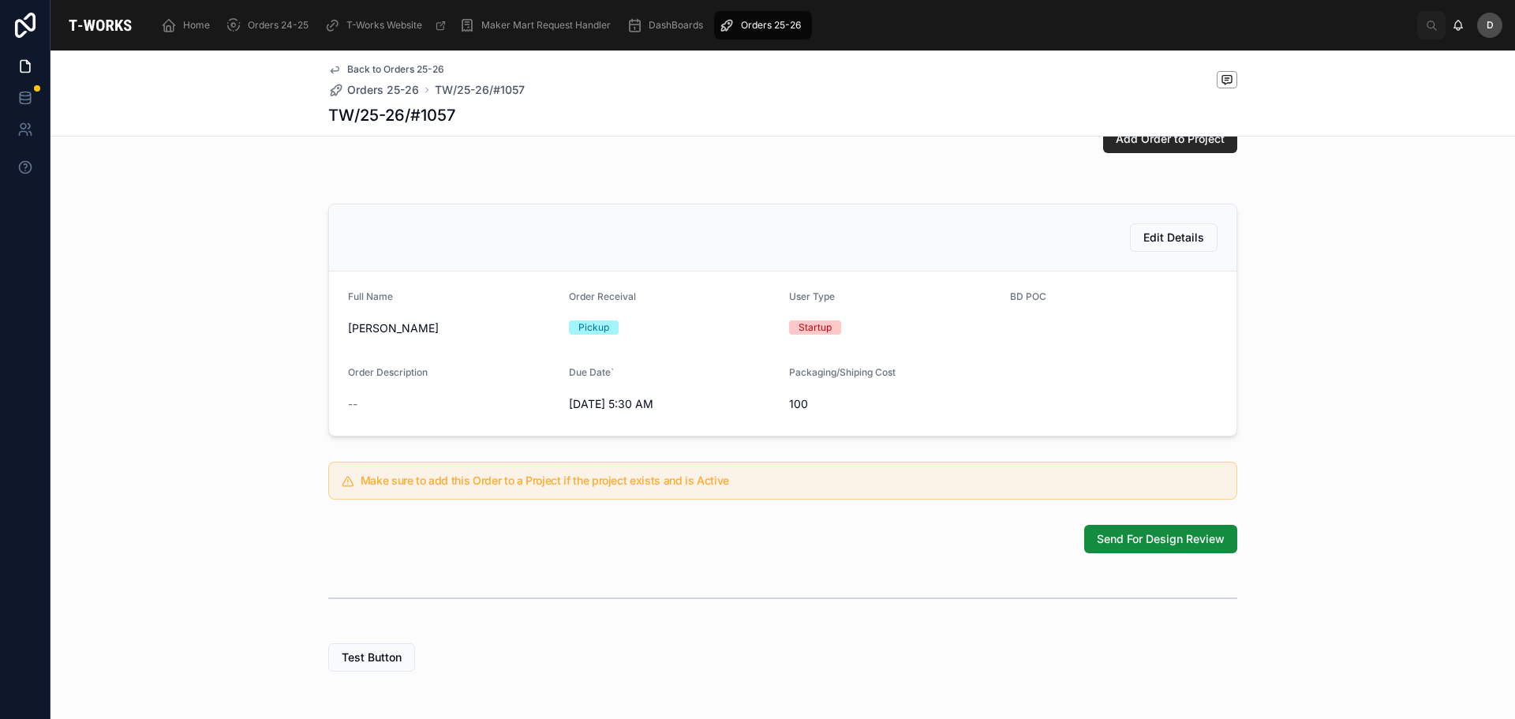
scroll to position [316, 0]
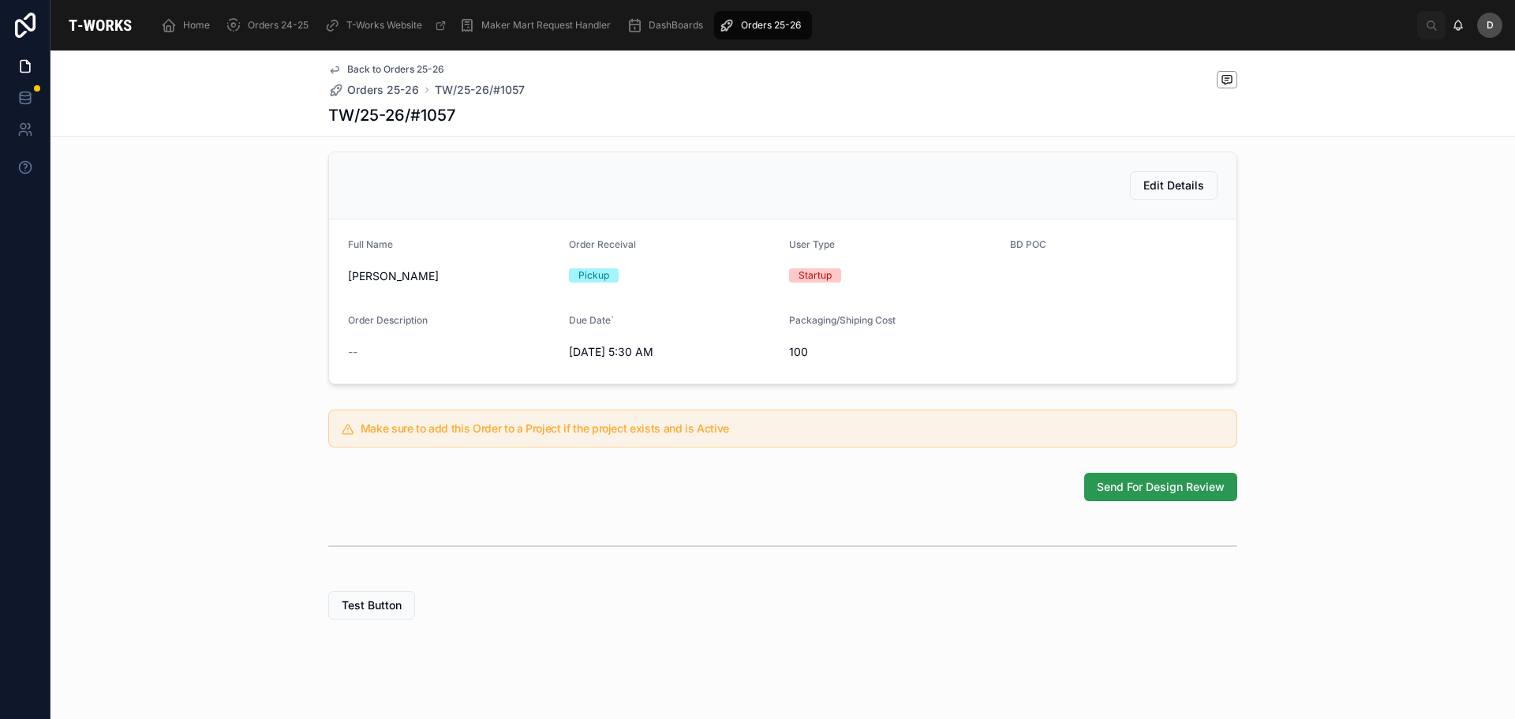
click at [1229, 501] on button "Send For Design Review" at bounding box center [1160, 487] width 153 height 28
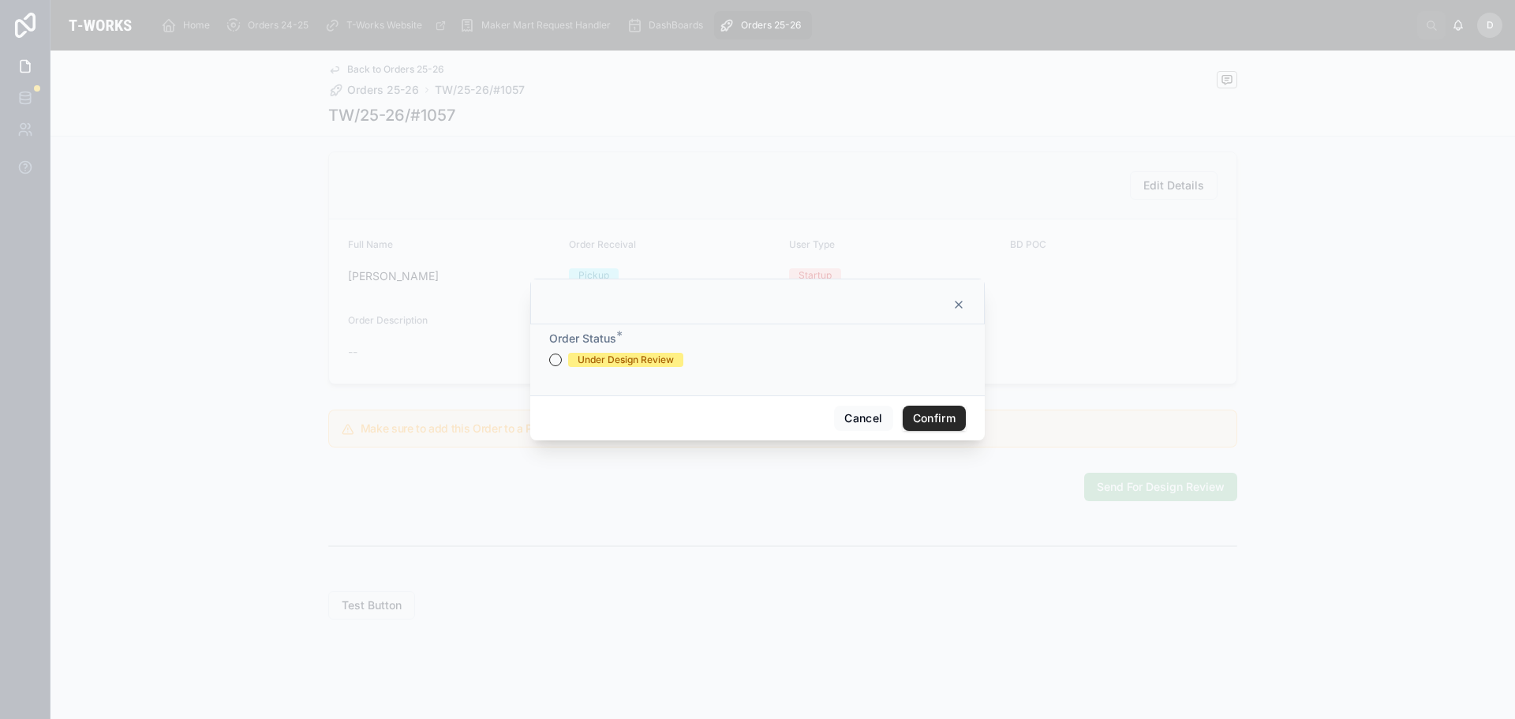
click at [667, 360] on div "Under Design Review" at bounding box center [626, 360] width 96 height 14
click at [562, 360] on button "Under Design Review" at bounding box center [555, 359] width 13 height 13
click at [931, 416] on button "Confirm" at bounding box center [934, 418] width 63 height 25
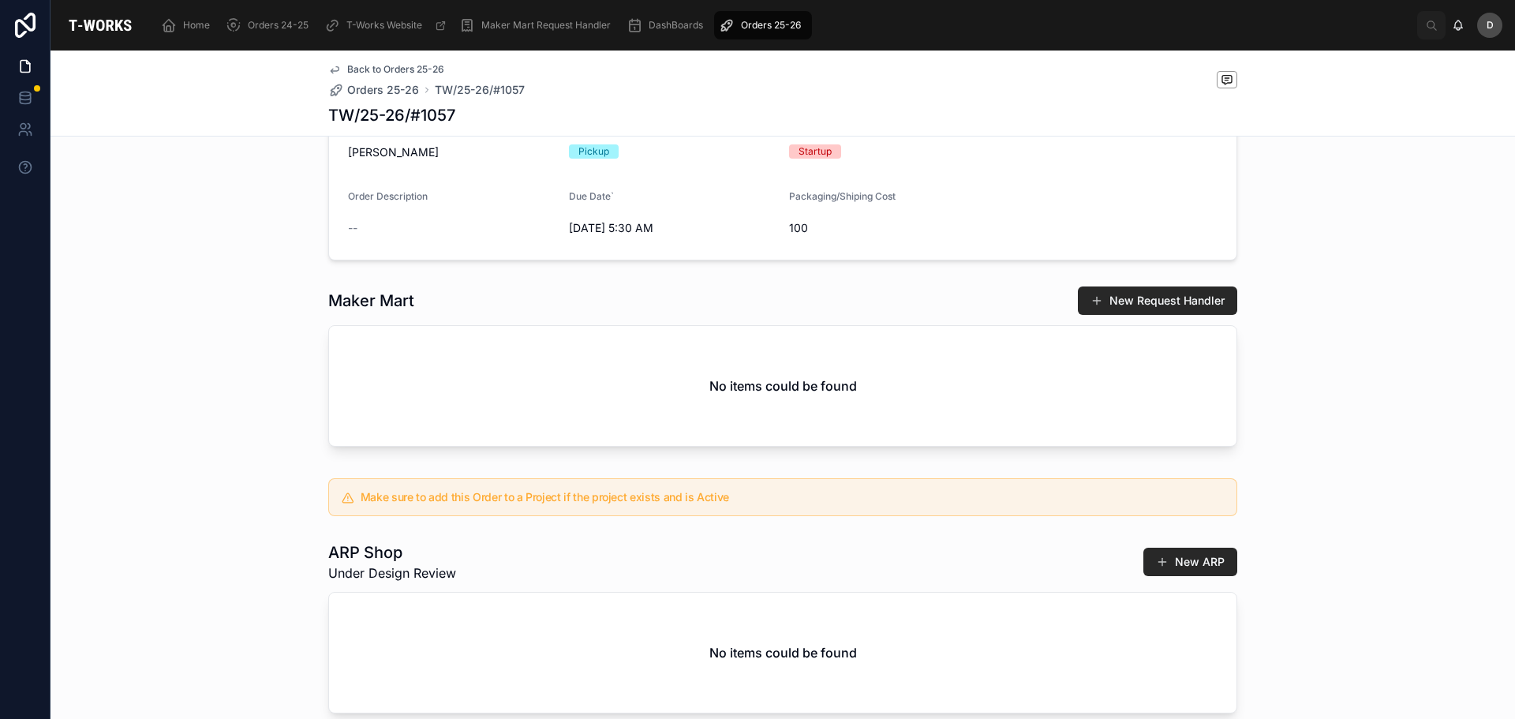
scroll to position [507, 0]
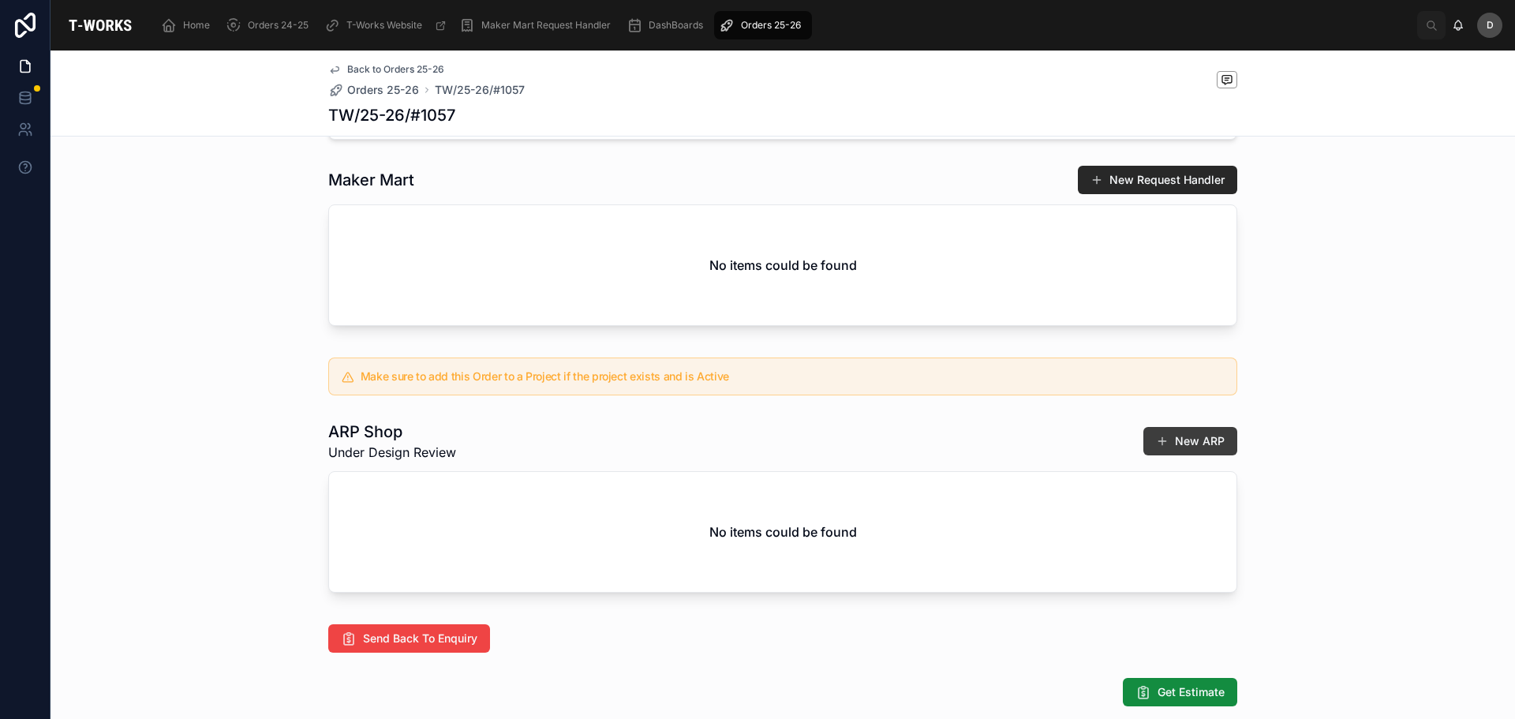
click at [1176, 455] on button "New ARP" at bounding box center [1190, 441] width 94 height 28
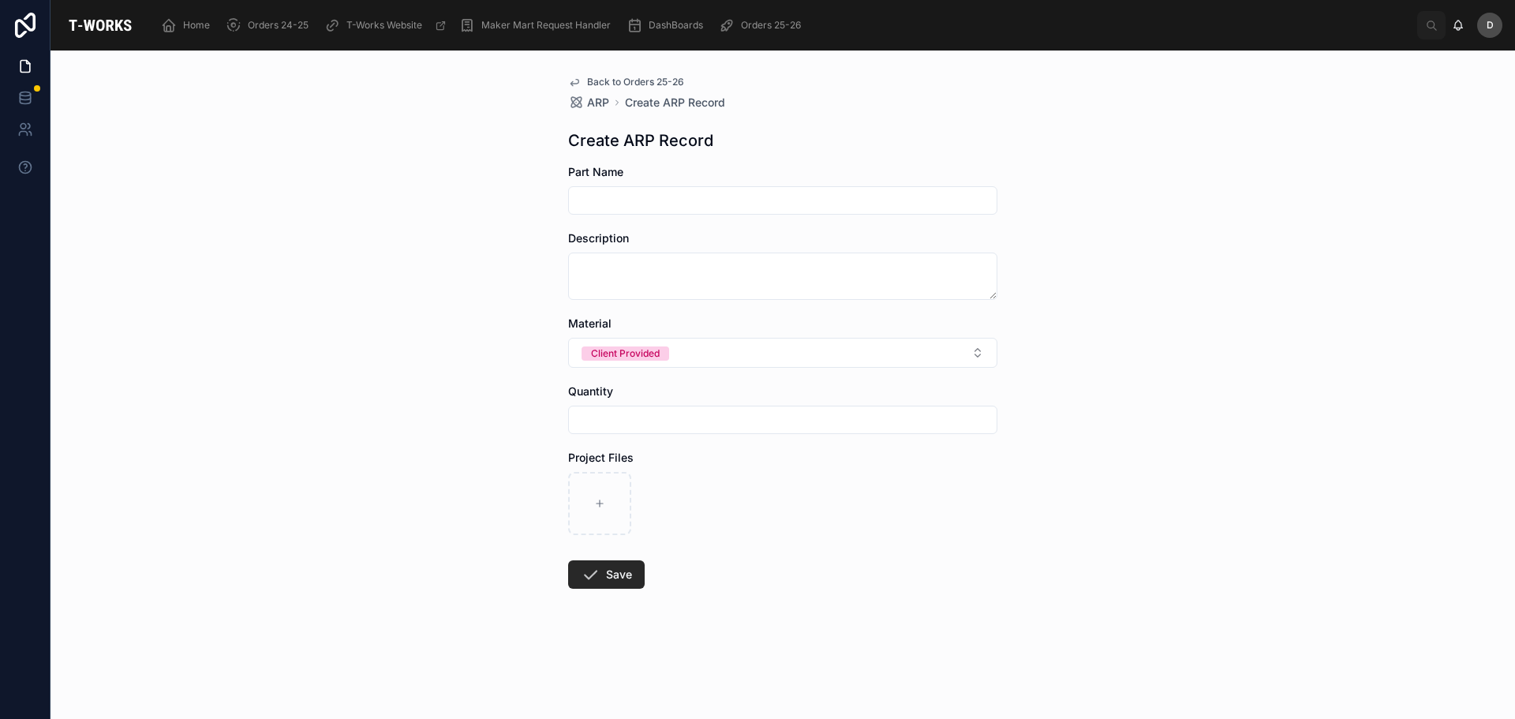
click at [716, 198] on input "text" at bounding box center [783, 200] width 428 height 22
type input "*"
drag, startPoint x: 615, startPoint y: 194, endPoint x: 662, endPoint y: 177, distance: 49.7
click at [663, 177] on div "Part Name" at bounding box center [782, 172] width 429 height 16
drag, startPoint x: 658, startPoint y: 198, endPoint x: 376, endPoint y: 223, distance: 282.7
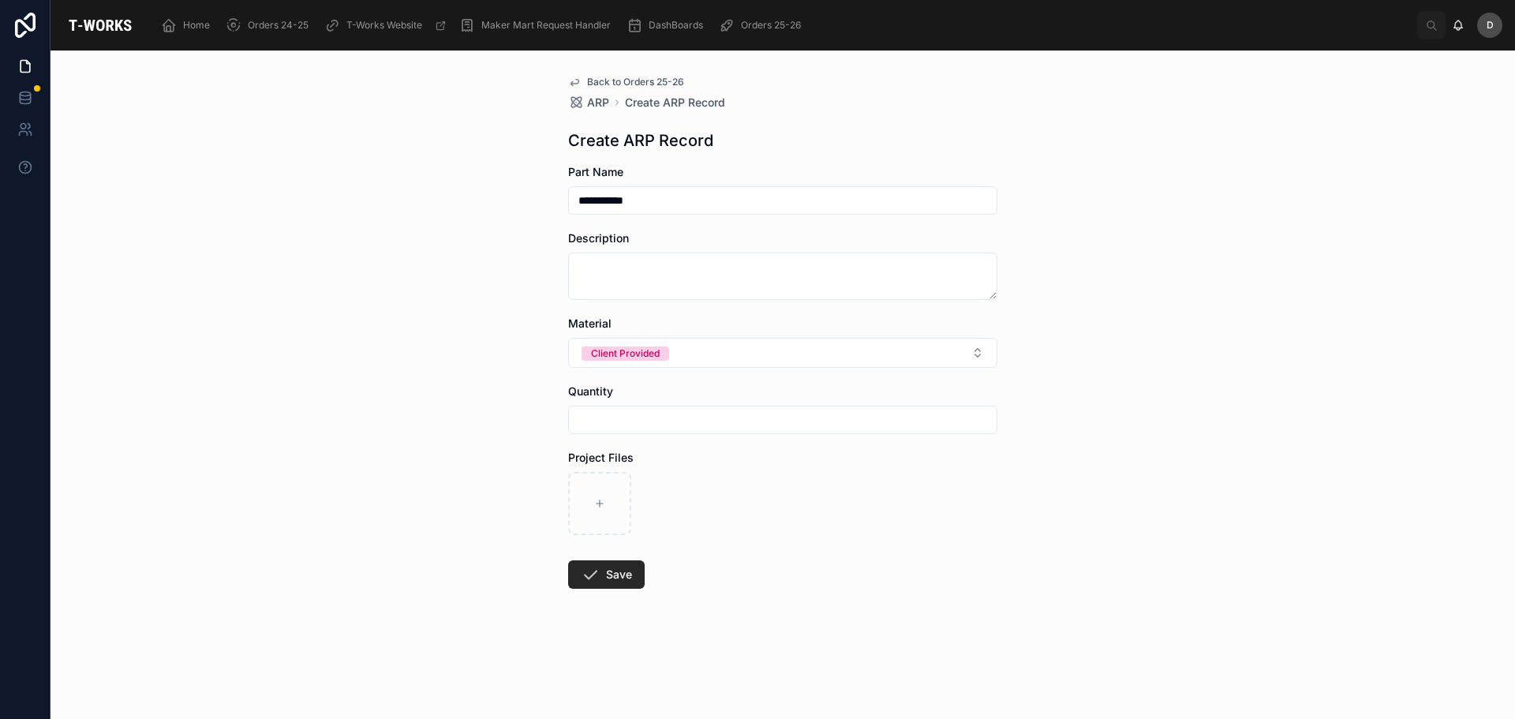
click at [376, 223] on div "**********" at bounding box center [782, 384] width 1464 height 668
type input "***"
click at [649, 264] on textarea at bounding box center [782, 275] width 429 height 47
click at [679, 416] on input "text" at bounding box center [783, 420] width 428 height 22
type input "*"
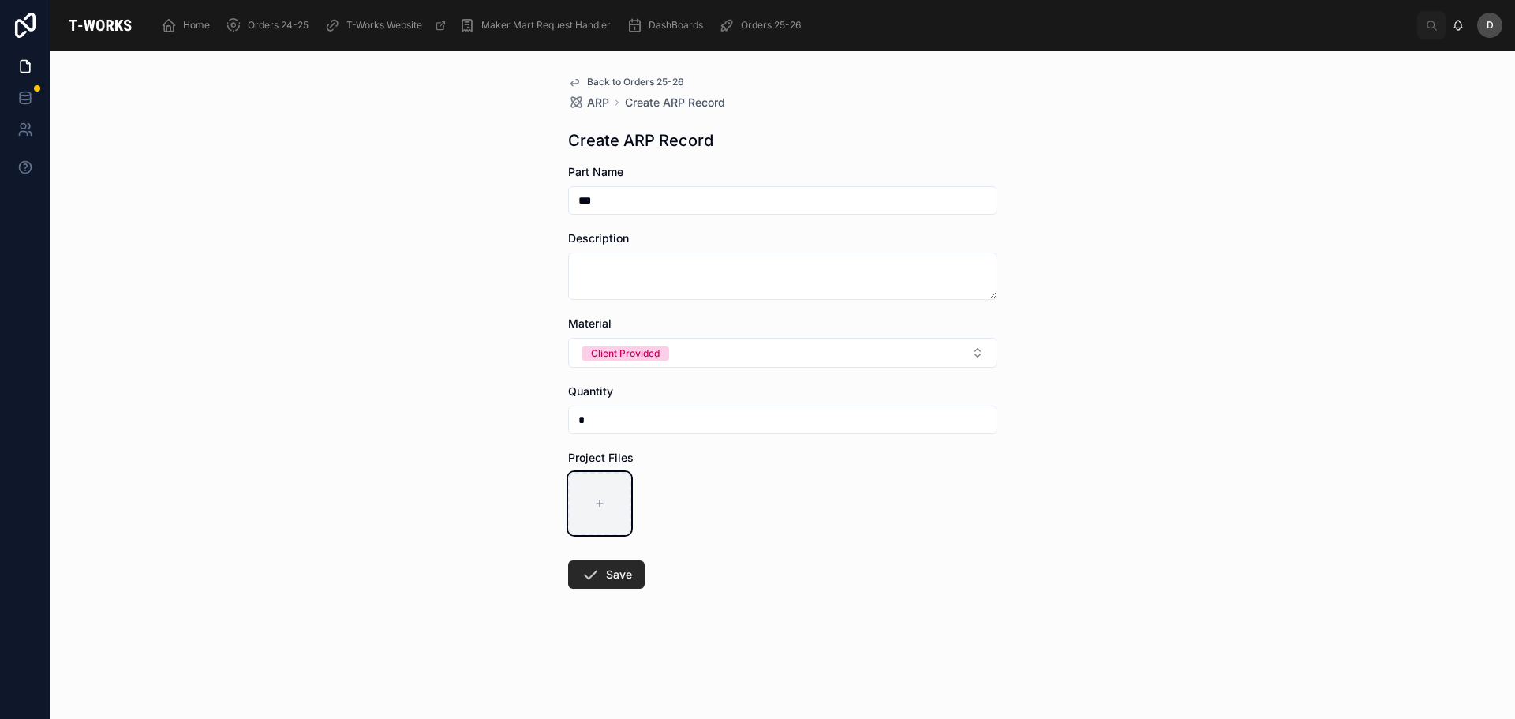
click at [603, 502] on icon at bounding box center [599, 503] width 11 height 11
click at [586, 578] on icon at bounding box center [590, 574] width 19 height 19
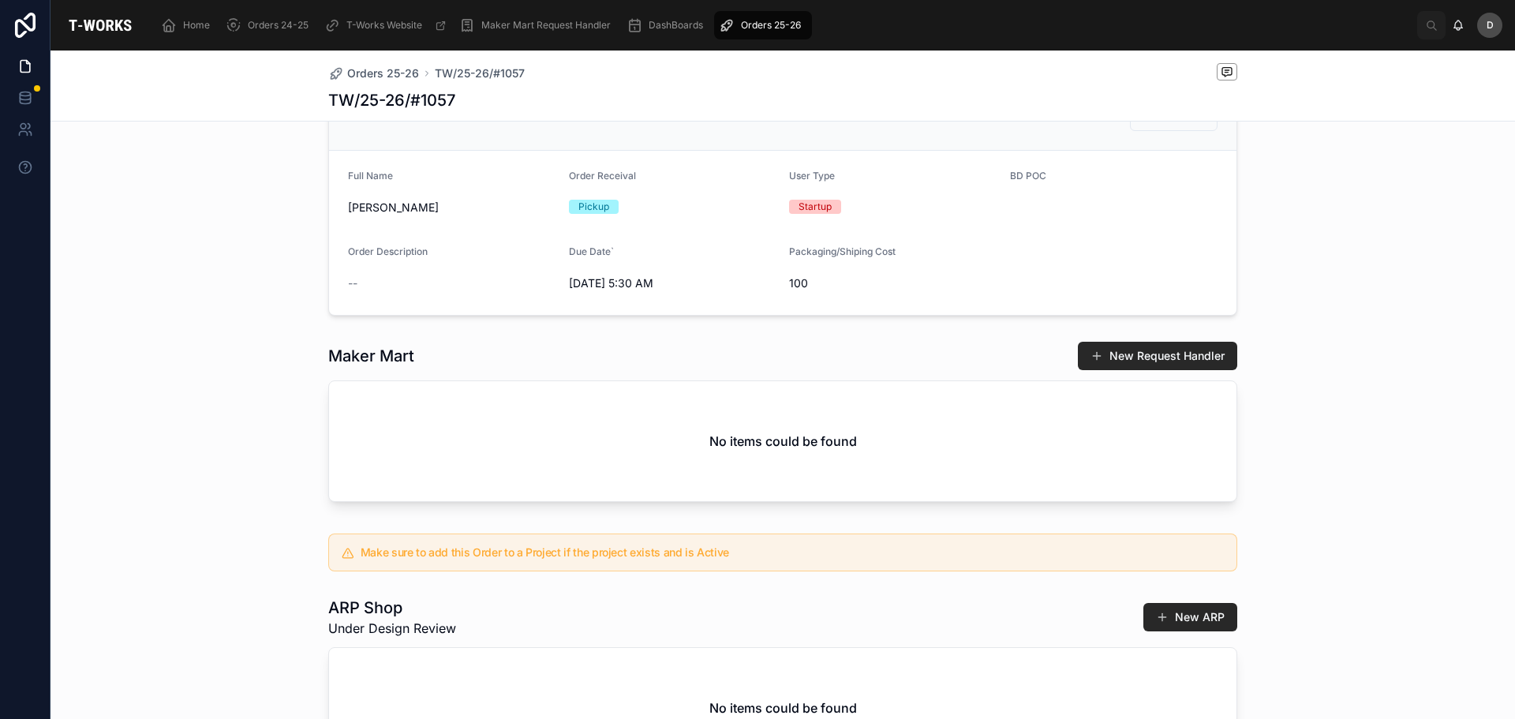
scroll to position [631, 0]
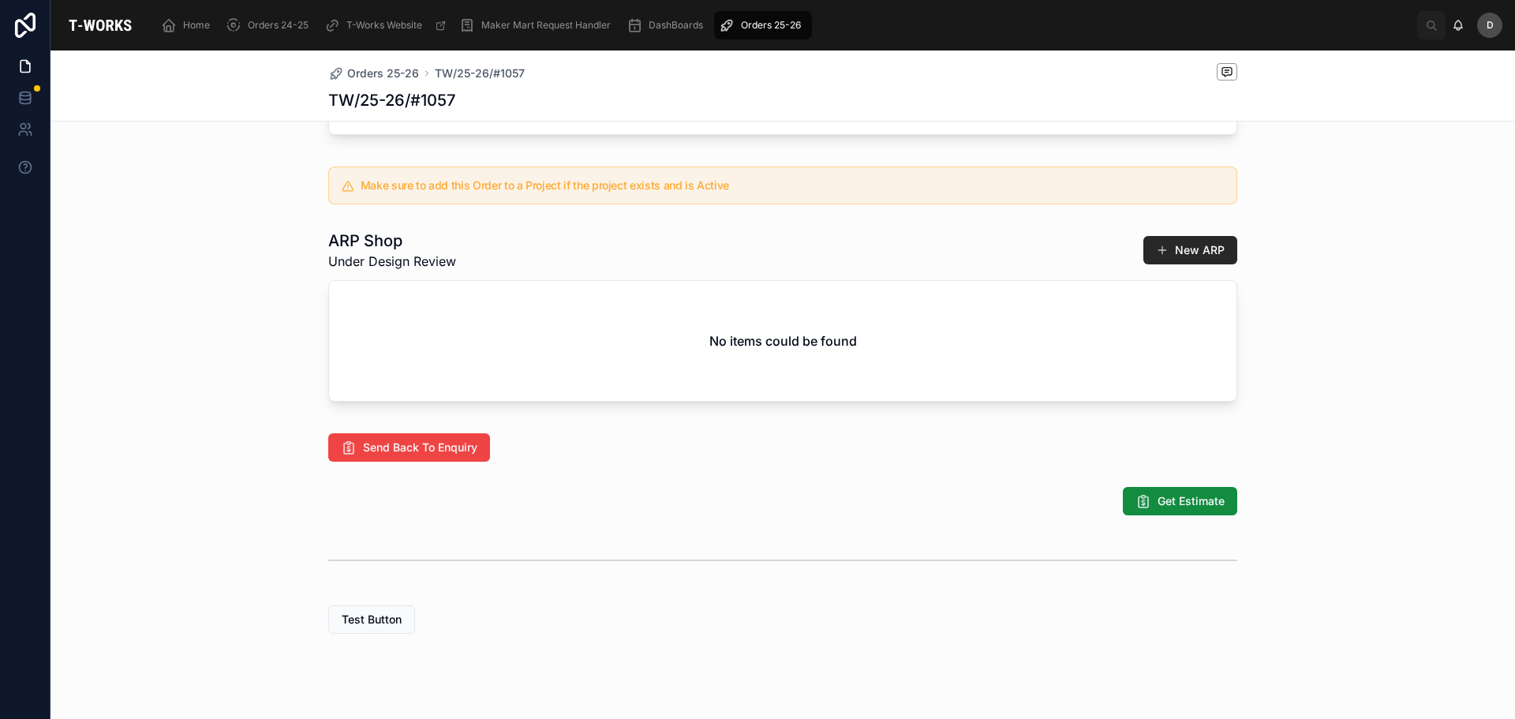
scroll to position [710, 0]
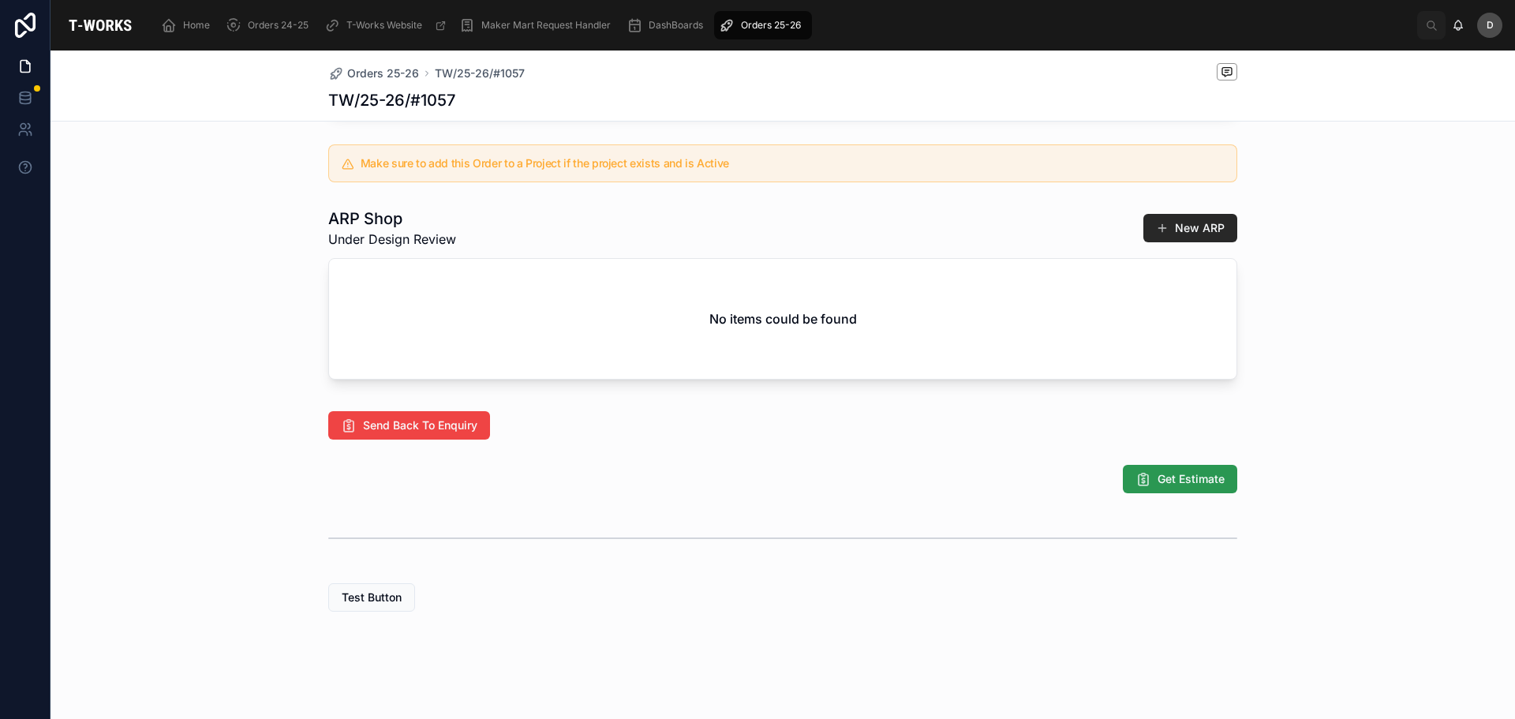
click at [1195, 487] on span "Get Estimate" at bounding box center [1191, 479] width 67 height 16
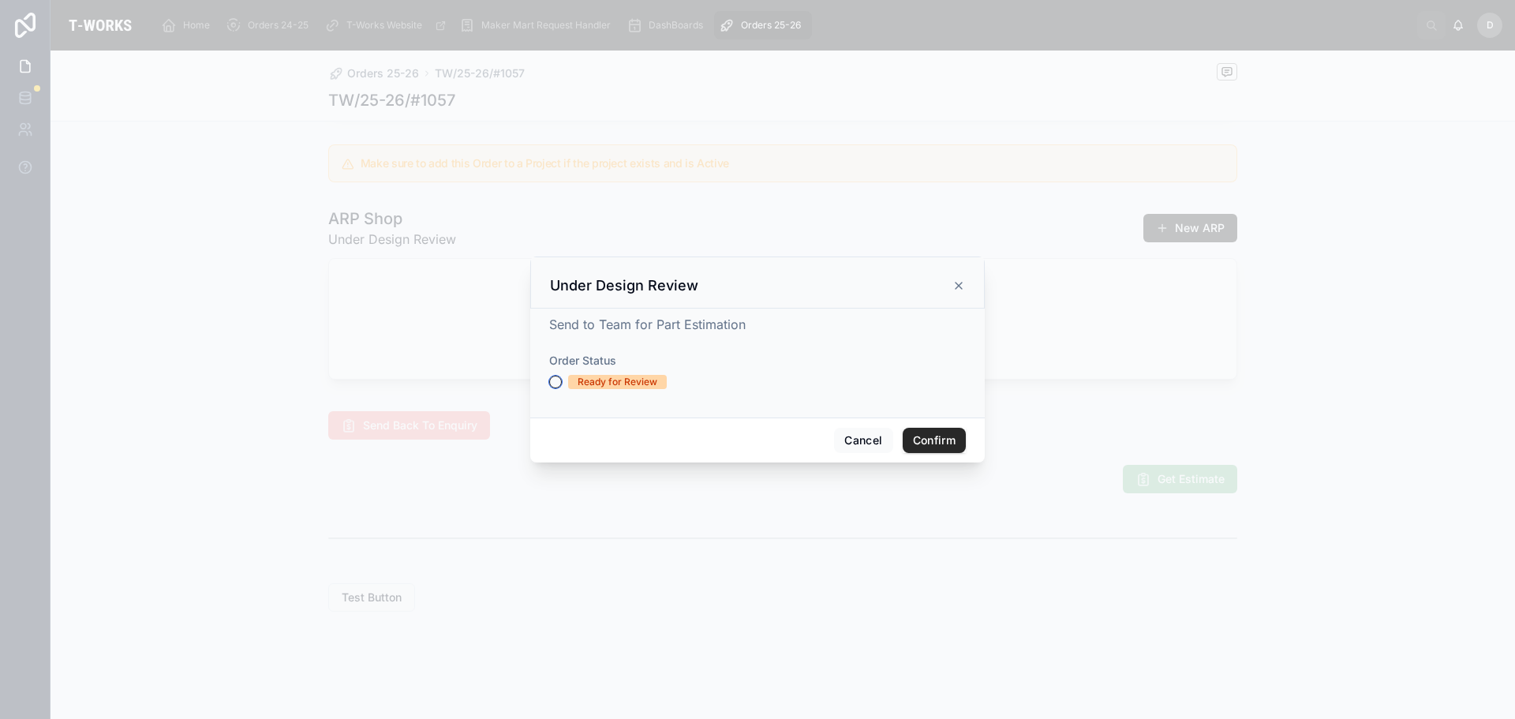
click at [559, 379] on button "Ready for Review" at bounding box center [555, 382] width 13 height 13
click at [920, 439] on button "Confirm" at bounding box center [934, 440] width 63 height 25
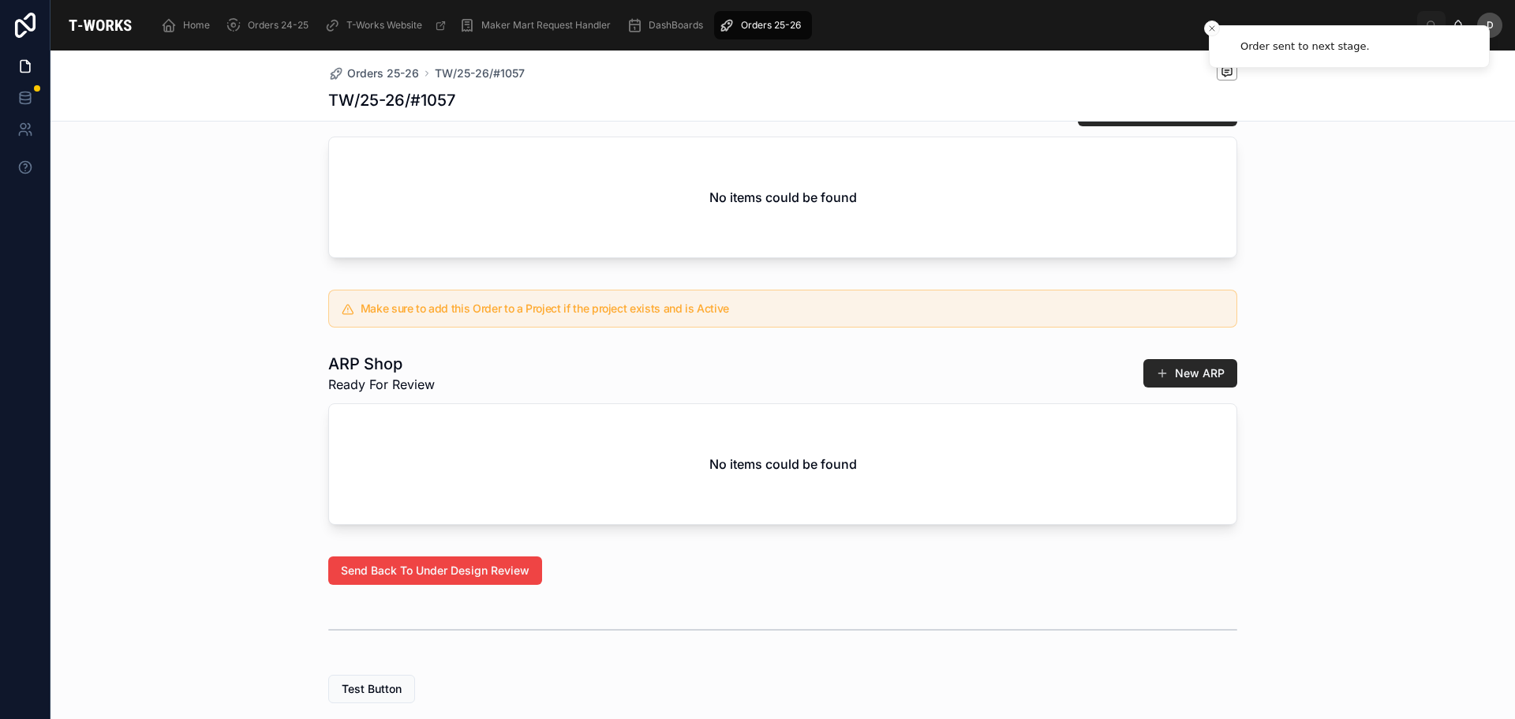
scroll to position [596, 0]
